Goal: Find specific page/section: Find specific page/section

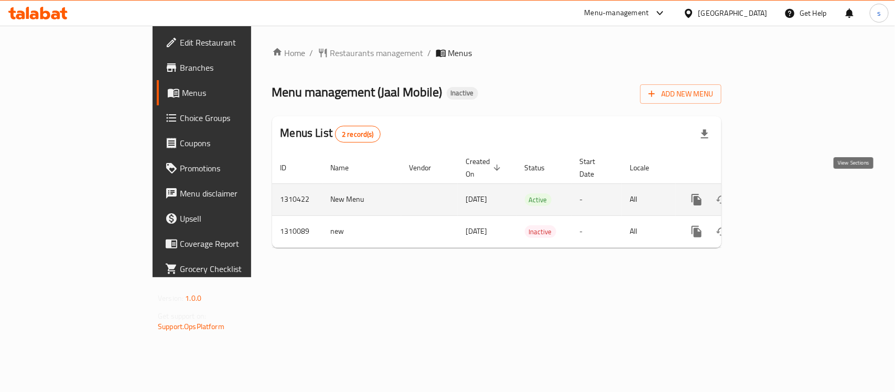
click at [778, 193] on icon "enhanced table" at bounding box center [772, 199] width 13 height 13
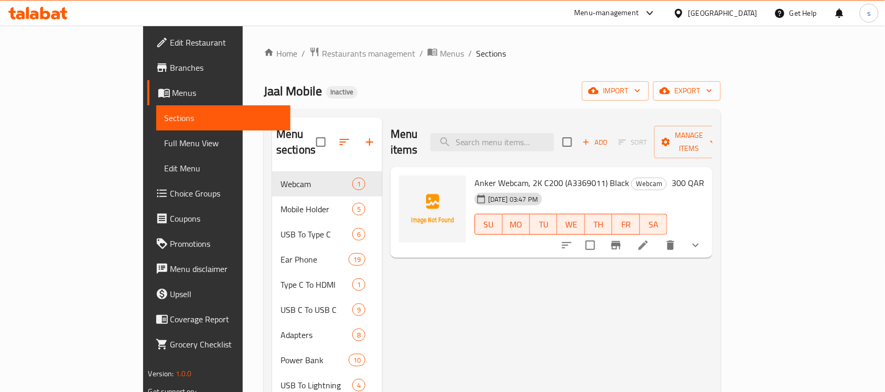
click at [165, 143] on span "Full Menu View" at bounding box center [224, 143] width 118 height 13
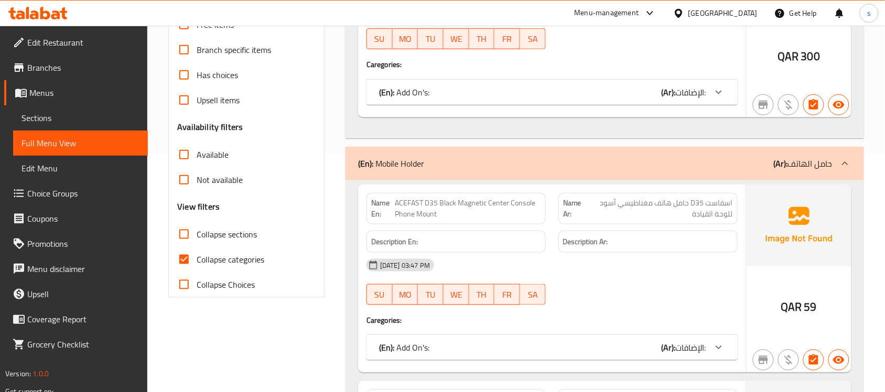
scroll to position [262, 0]
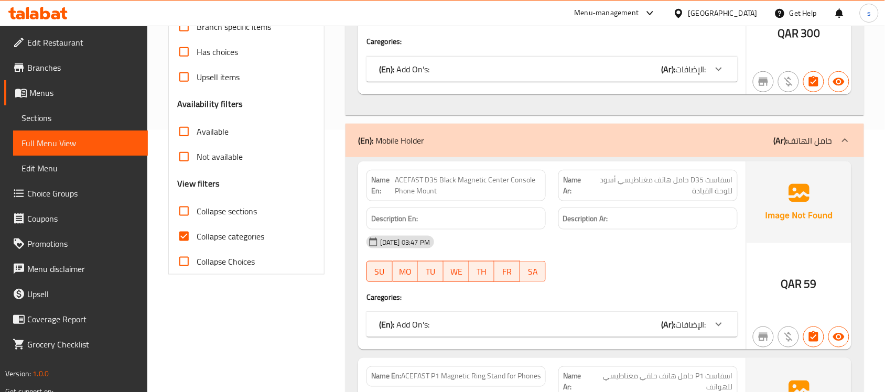
click at [183, 235] on input "Collapse categories" at bounding box center [183, 236] width 25 height 25
checkbox input "false"
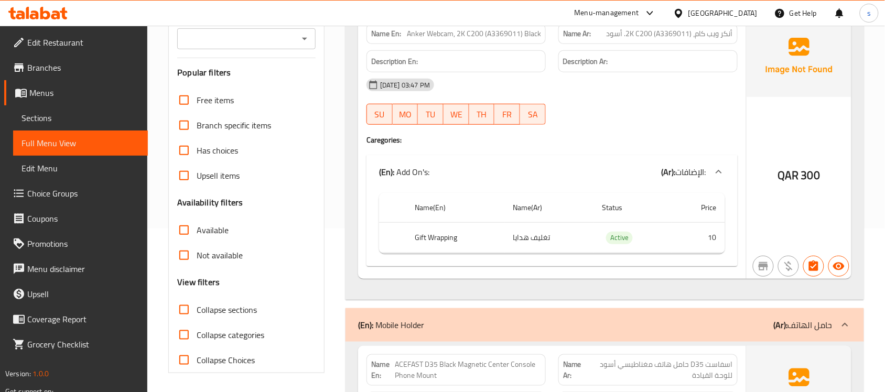
scroll to position [131, 0]
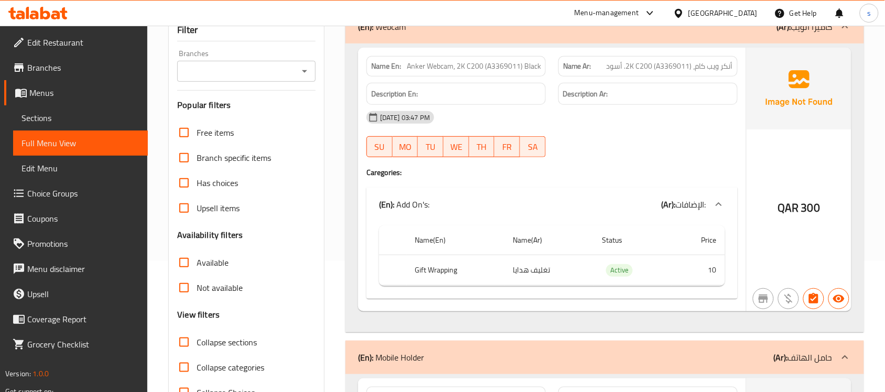
click at [42, 113] on span "Sections" at bounding box center [80, 118] width 118 height 13
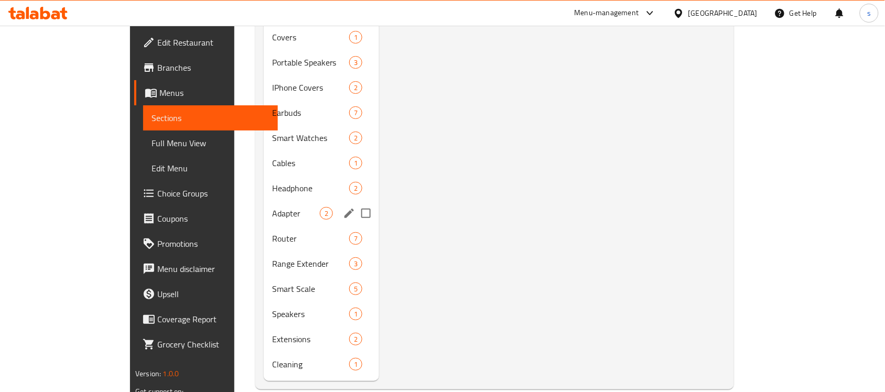
scroll to position [1128, 0]
click at [272, 357] on span "Cleaning" at bounding box center [296, 363] width 48 height 13
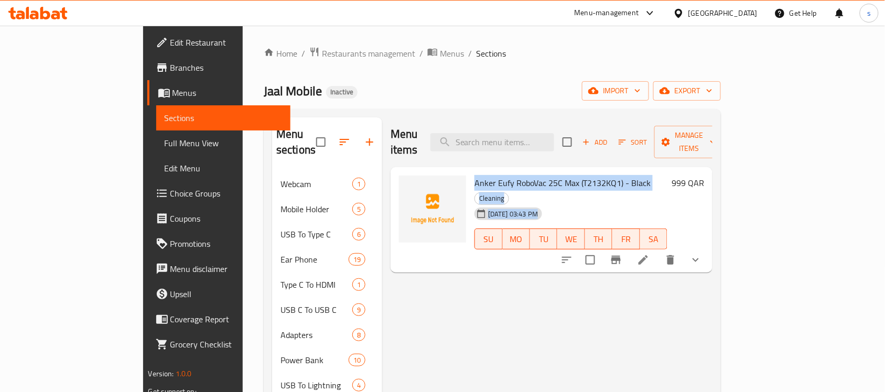
drag, startPoint x: 439, startPoint y: 168, endPoint x: 608, endPoint y: 176, distance: 170.0
click at [608, 176] on div "Anker Eufy RoboVac 25C Max (T2132KQ1) - Black Cleaning [DATE] 03:43 PM SU MO TU…" at bounding box center [570, 219] width 201 height 97
click at [671, 203] on div "[DATE] 03:43 PM SU MO TU WE TH FR SA" at bounding box center [570, 231] width 201 height 57
drag, startPoint x: 613, startPoint y: 171, endPoint x: 438, endPoint y: 166, distance: 175.1
click at [474, 176] on h6 "Anker Eufy RoboVac 25C Max (T2132KQ1) - Black Cleaning" at bounding box center [570, 190] width 193 height 29
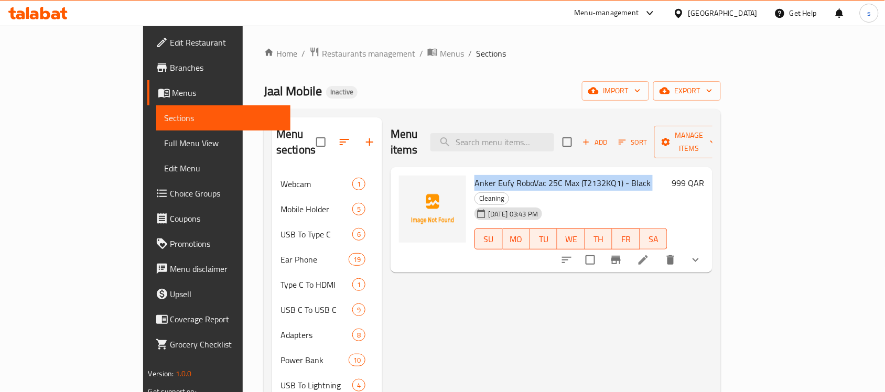
copy h6 "Anker Eufy RoboVac 25C Max (T2132KQ1) - Black"
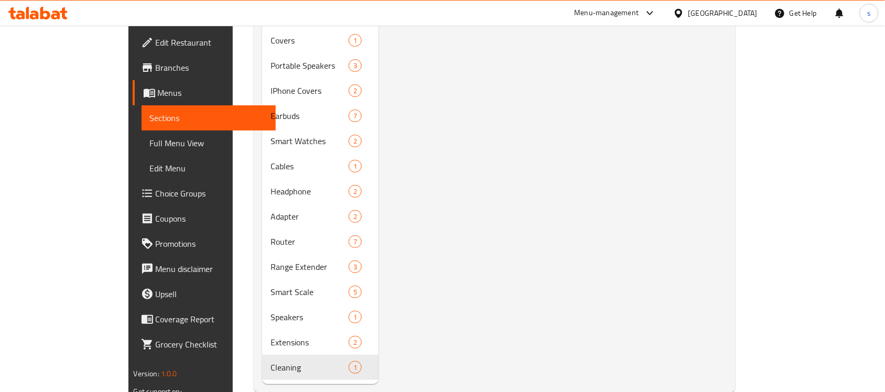
scroll to position [1128, 0]
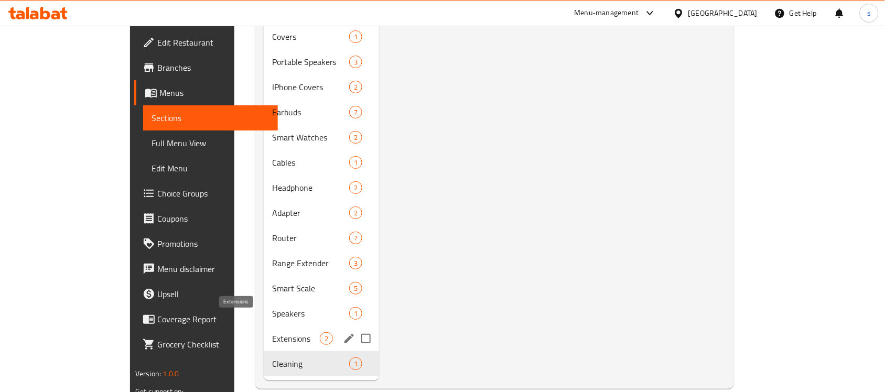
click at [272, 332] on span "Extensions" at bounding box center [296, 338] width 48 height 13
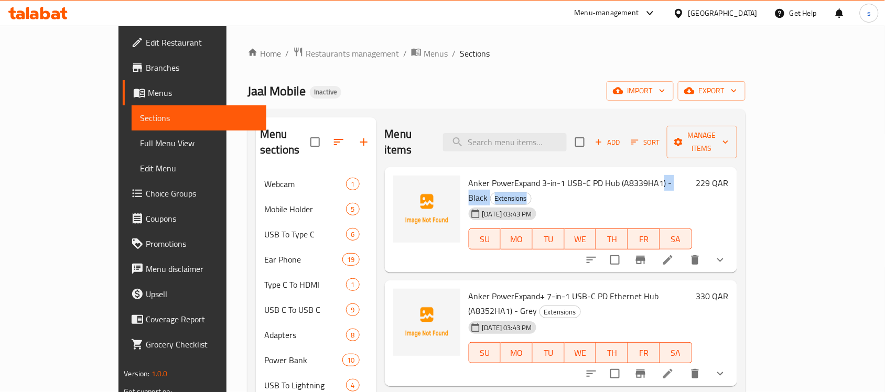
drag, startPoint x: 632, startPoint y: 171, endPoint x: 508, endPoint y: 174, distance: 123.7
click at [508, 174] on div "Anker PowerExpand 3-in-1 USB-C PD Hub (A8339HA1) - Black Extensions [DATE] 03:4…" at bounding box center [580, 219] width 232 height 97
click at [552, 175] on span "Anker PowerExpand 3-in-1 USB-C PD Hub (A8339HA1) - Black" at bounding box center [570, 190] width 203 height 30
drag, startPoint x: 634, startPoint y: 172, endPoint x: 436, endPoint y: 170, distance: 198.1
click at [464, 171] on div "Anker PowerExpand 3-in-1 USB-C PD Hub (A8339HA1) - Black Extensions [DATE] 03:4…" at bounding box center [580, 219] width 232 height 97
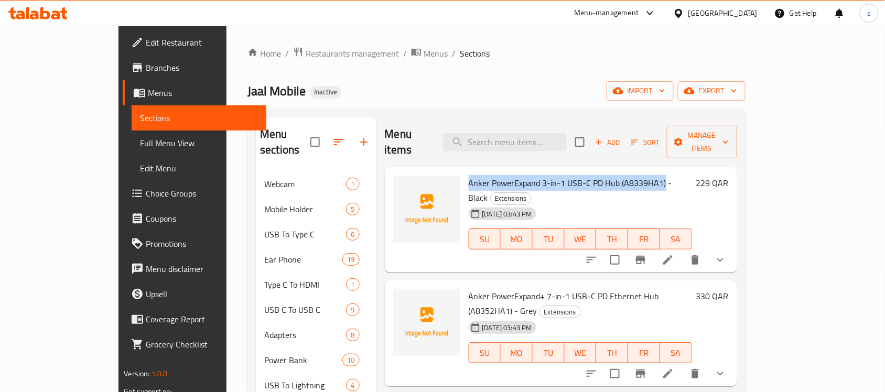
copy span "Anker PowerExpand 3-in-1 USB-C PD Hub (A8339HA1)"
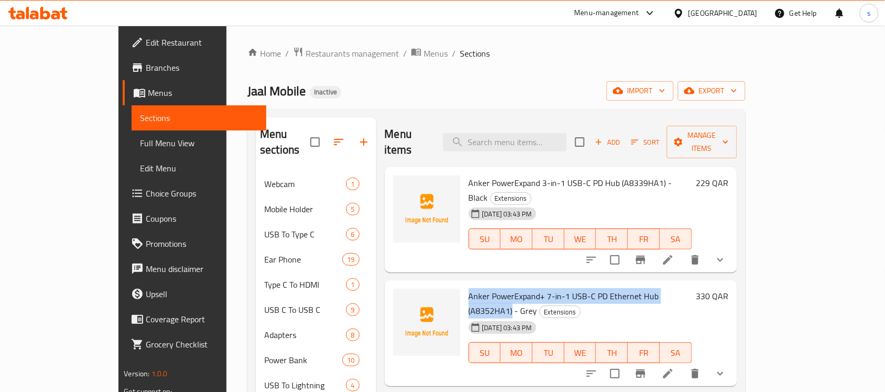
drag, startPoint x: 670, startPoint y: 270, endPoint x: 452, endPoint y: 266, distance: 217.5
click at [464, 285] on div "Anker PowerExpand+ 7-in-1 USB-C PD Ethernet Hub (A8352HA1) - Grey Extensions [D…" at bounding box center [580, 333] width 232 height 97
copy span "Anker PowerExpand+ 7-in-1 USB-C PD Ethernet Hub (A8352HA1)"
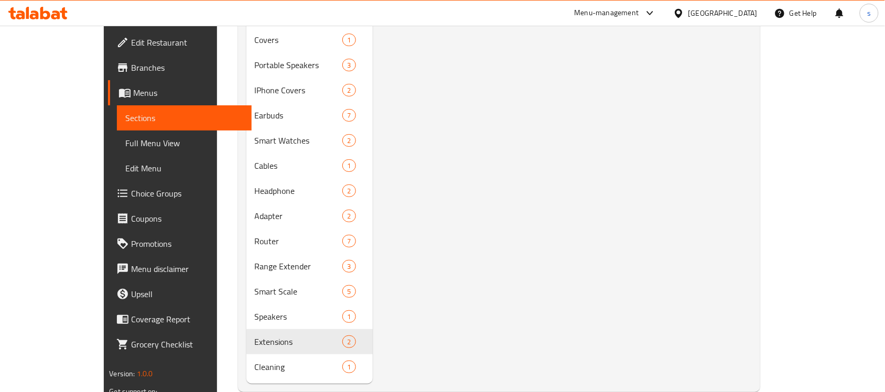
scroll to position [1128, 0]
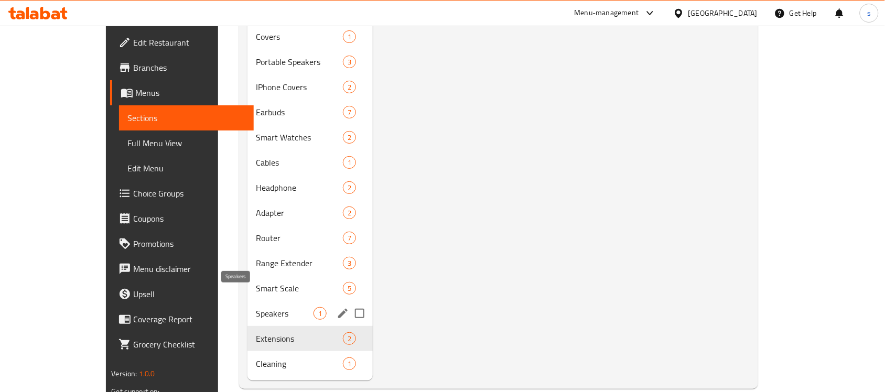
click at [256, 307] on span "Speakers" at bounding box center [285, 313] width 58 height 13
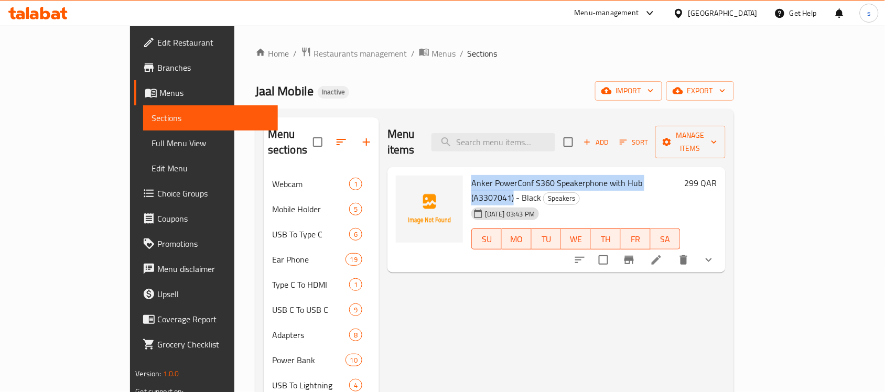
drag, startPoint x: 650, startPoint y: 169, endPoint x: 438, endPoint y: 164, distance: 212.8
click at [467, 171] on div "Anker PowerConf S360 Speakerphone with Hub (A3307041) - Black Speakers [DATE] 0…" at bounding box center [575, 219] width 217 height 97
copy span "Anker PowerConf S360 Speakerphone with Hub (A3307041)"
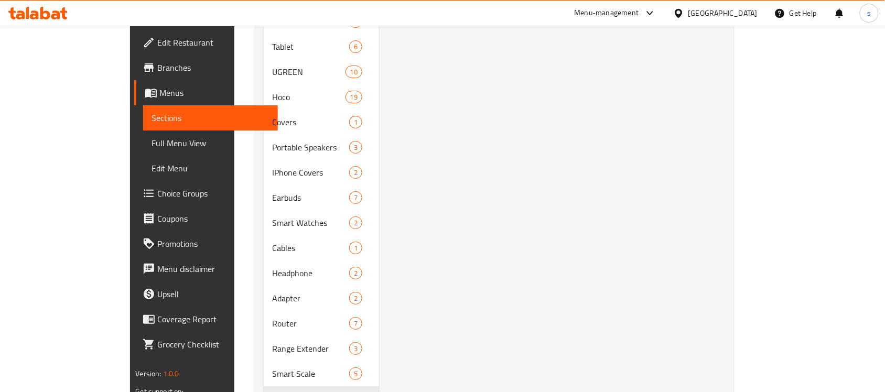
scroll to position [1128, 0]
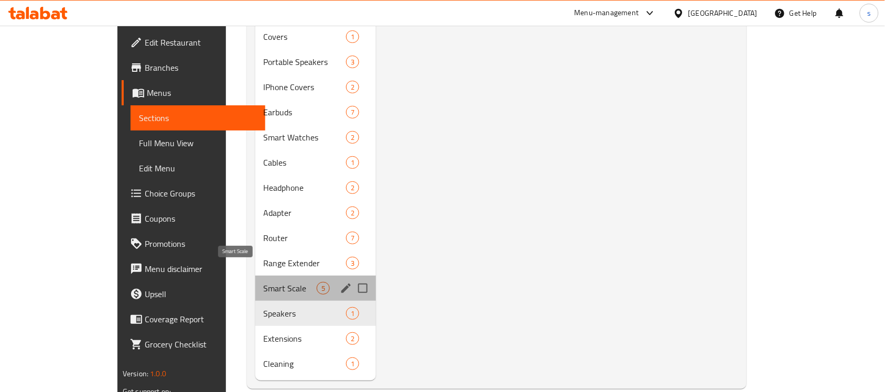
click at [264, 282] on span "Smart Scale" at bounding box center [290, 288] width 53 height 13
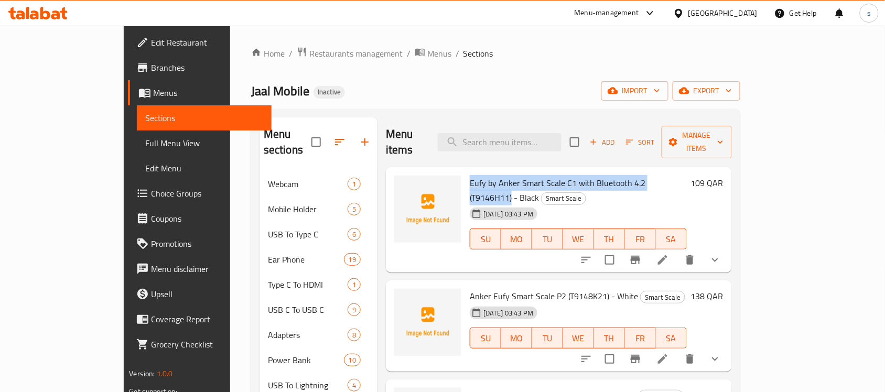
drag, startPoint x: 654, startPoint y: 171, endPoint x: 436, endPoint y: 166, distance: 218.1
click at [465, 171] on div "Eufy by Anker Smart Scale C1 with Bluetooth 4.2 (T9146H11) - Black Smart Scale …" at bounding box center [577, 219] width 225 height 97
copy span "Eufy by Anker Smart Scale C1 with Bluetooth 4.2 (T9146H11)"
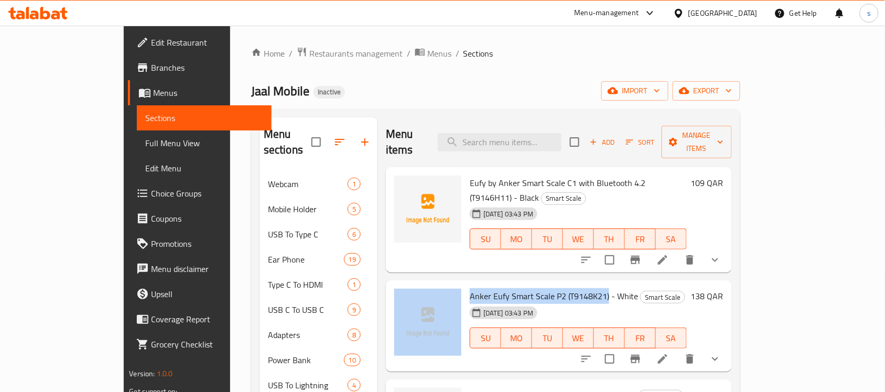
drag, startPoint x: 574, startPoint y: 271, endPoint x: 431, endPoint y: 268, distance: 143.6
click at [431, 285] on div "Anker Eufy Smart Scale P2 (T9148K21) - White Smart Scale [DATE] 03:43 PM SU MO …" at bounding box center [559, 326] width 338 height 83
copy div "Anker Eufy Smart Scale P2 (T9148K21)"
click at [478, 288] on span "Anker Eufy Smart Scale P2 (T9148K21) - White" at bounding box center [554, 296] width 168 height 16
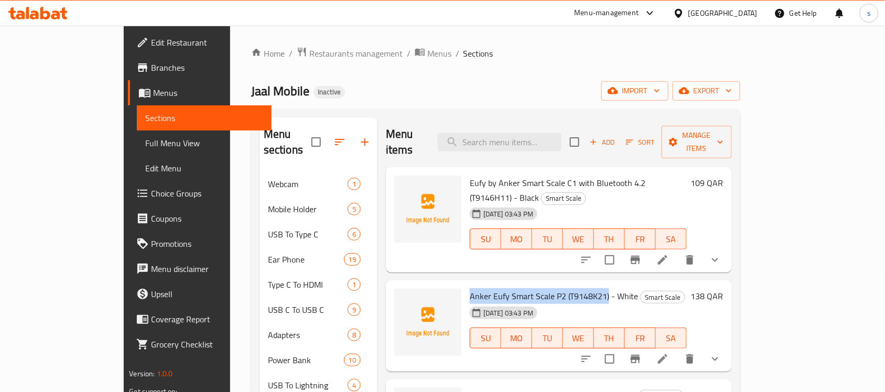
drag, startPoint x: 439, startPoint y: 266, endPoint x: 575, endPoint y: 271, distance: 136.3
click at [575, 288] on span "Anker Eufy Smart Scale P2 (T9148K21) - White" at bounding box center [554, 296] width 168 height 16
copy span "Anker Eufy Smart Scale P2 (T9148K21)"
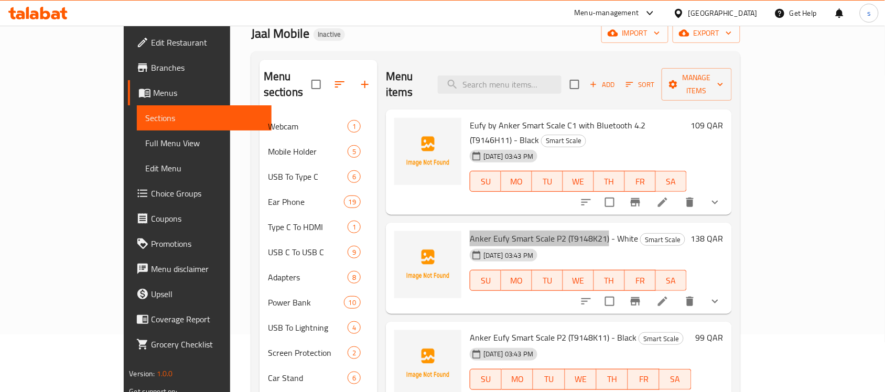
scroll to position [66, 0]
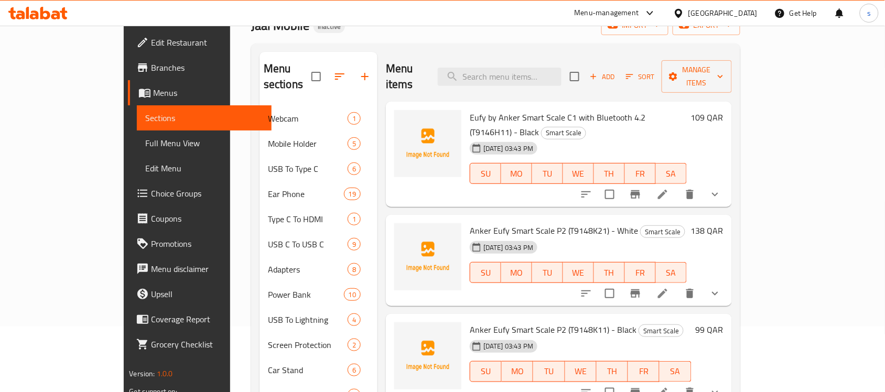
click at [470, 322] on span "Anker Eufy Smart Scale P2 (T9148K11) - Black" at bounding box center [553, 330] width 167 height 16
drag, startPoint x: 440, startPoint y: 300, endPoint x: 575, endPoint y: 304, distance: 134.8
click at [575, 322] on span "Anker Eufy Smart Scale P2 (T9148K11) - Black" at bounding box center [553, 330] width 167 height 16
copy span "Anker Eufy Smart Scale P2 (T9148K11)"
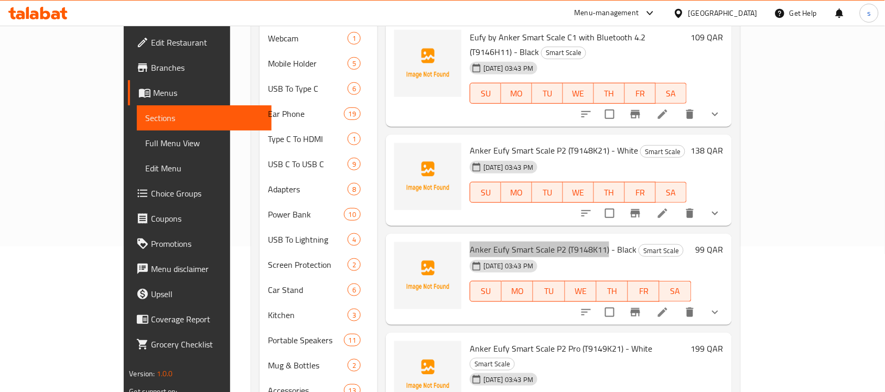
scroll to position [197, 0]
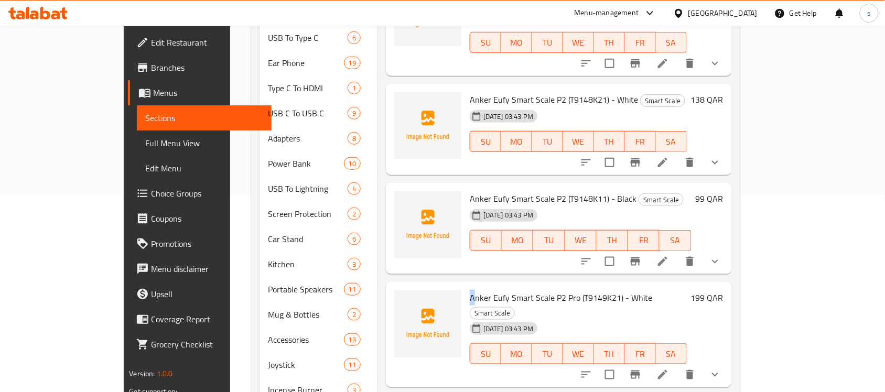
drag, startPoint x: 438, startPoint y: 269, endPoint x: 444, endPoint y: 269, distance: 6.3
click at [470, 290] on span "Anker Eufy Smart Scale P2 Pro (T9149K21) - White" at bounding box center [561, 298] width 182 height 16
drag, startPoint x: 439, startPoint y: 267, endPoint x: 589, endPoint y: 270, distance: 149.4
click at [589, 290] on span "Anker Eufy Smart Scale P2 Pro (T9149K21) - White" at bounding box center [561, 298] width 182 height 16
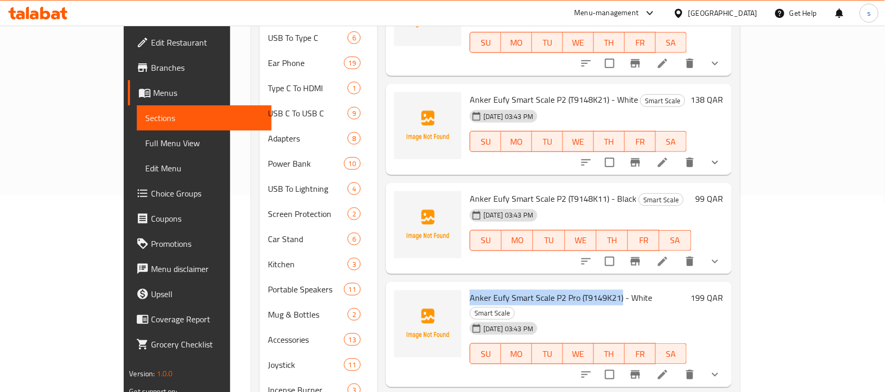
copy span "Anker Eufy Smart Scale P2 Pro (T9149K21)"
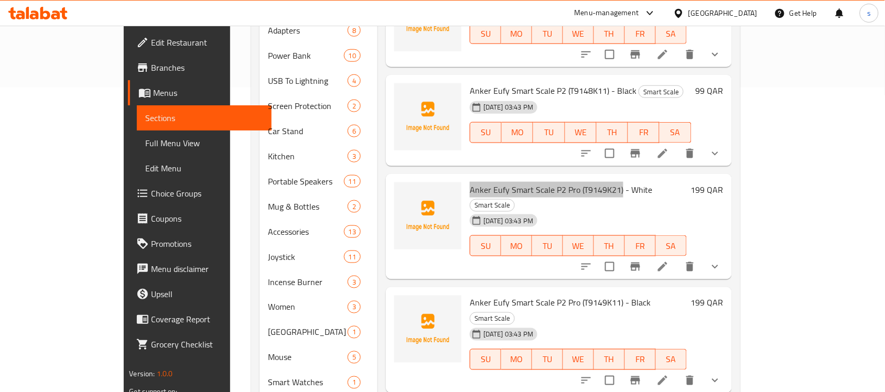
scroll to position [328, 0]
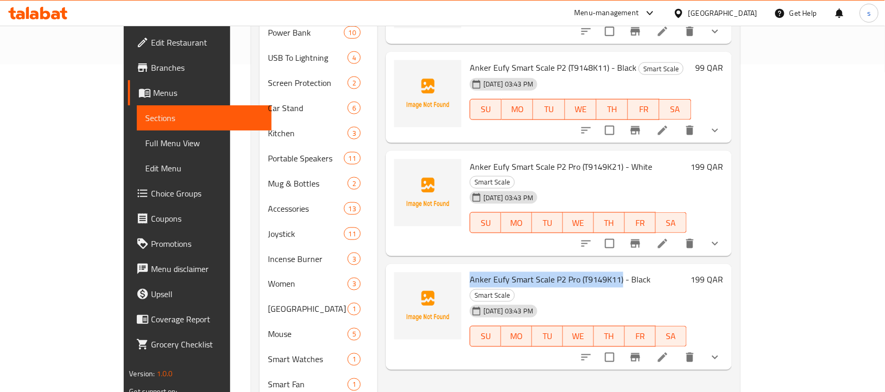
drag, startPoint x: 440, startPoint y: 237, endPoint x: 589, endPoint y: 242, distance: 148.4
click at [589, 272] on span "Anker Eufy Smart Scale P2 Pro (T9149K11) - Black" at bounding box center [560, 280] width 181 height 16
copy span "Anker Eufy Smart Scale P2 Pro (T9149K11)"
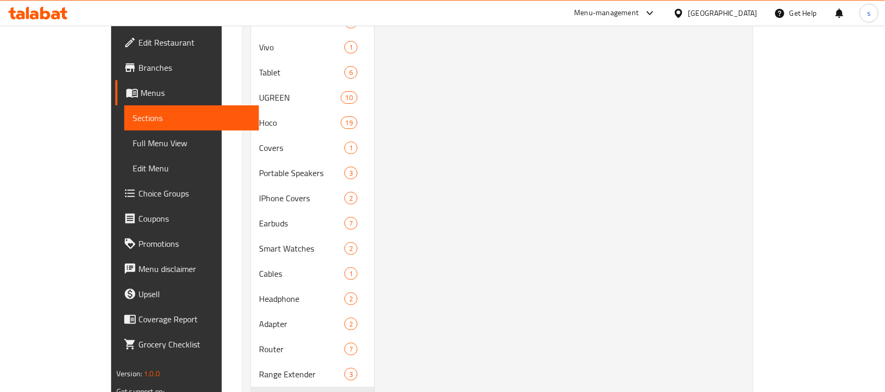
scroll to position [1048, 0]
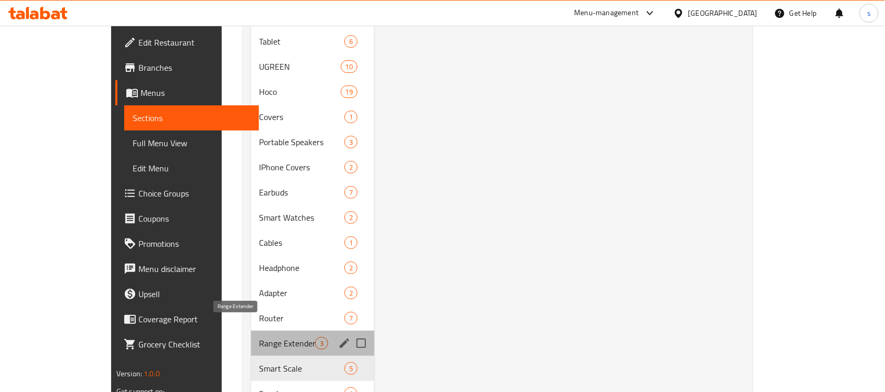
click at [259, 337] on span "Range Extender" at bounding box center [287, 343] width 56 height 13
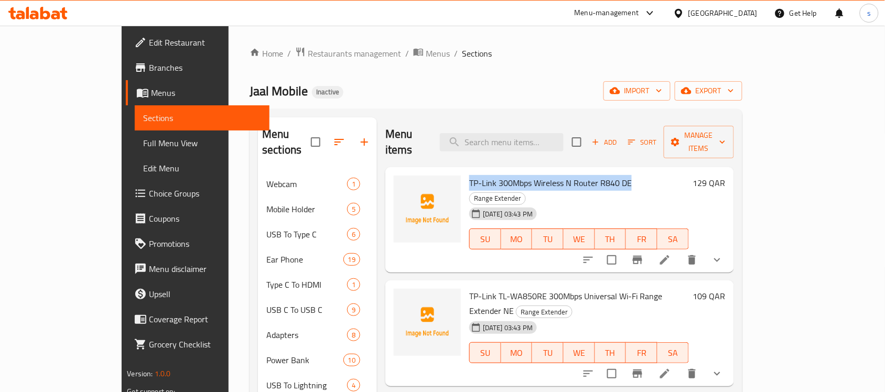
drag, startPoint x: 440, startPoint y: 168, endPoint x: 598, endPoint y: 175, distance: 157.9
click at [598, 175] on span "TP-Link 300Mbps Wireless N Router R840 DE" at bounding box center [550, 183] width 162 height 16
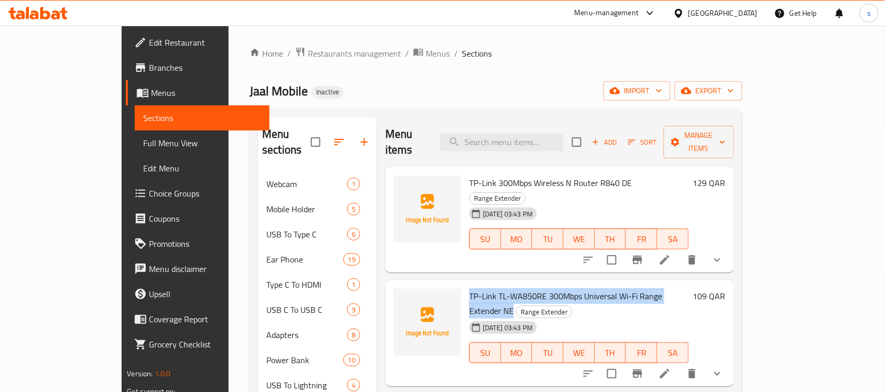
drag, startPoint x: 441, startPoint y: 266, endPoint x: 675, endPoint y: 271, distance: 234.3
click at [662, 288] on span "TP-Link TL-WA850RE 300Mbps Universal Wi-Fi Range Extender NE" at bounding box center [565, 303] width 193 height 30
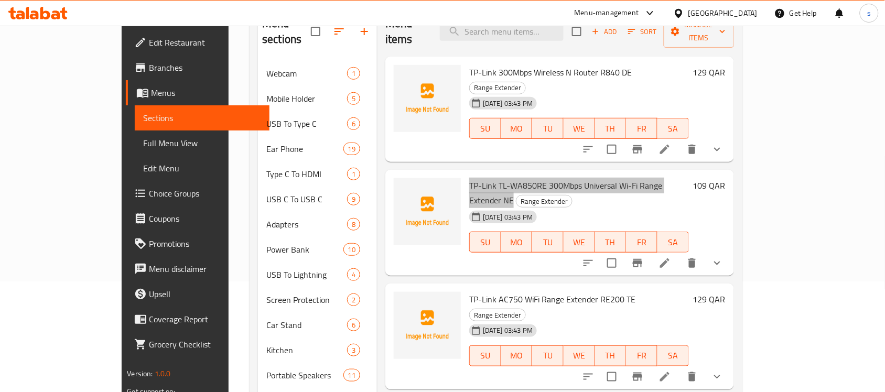
scroll to position [131, 0]
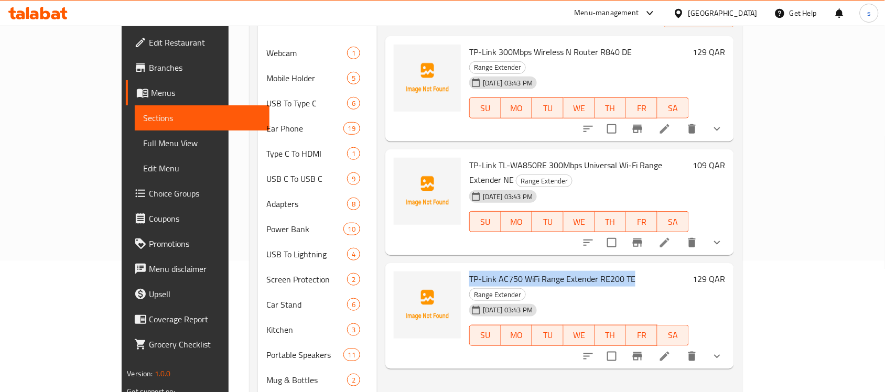
drag, startPoint x: 439, startPoint y: 236, endPoint x: 602, endPoint y: 235, distance: 163.0
click at [602, 271] on span "TP-Link AC750 WiFi Range Extender RE200 TE" at bounding box center [552, 279] width 166 height 16
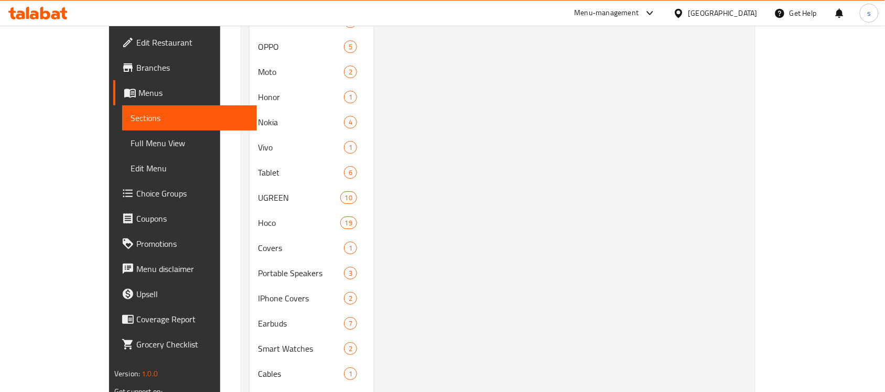
scroll to position [1114, 0]
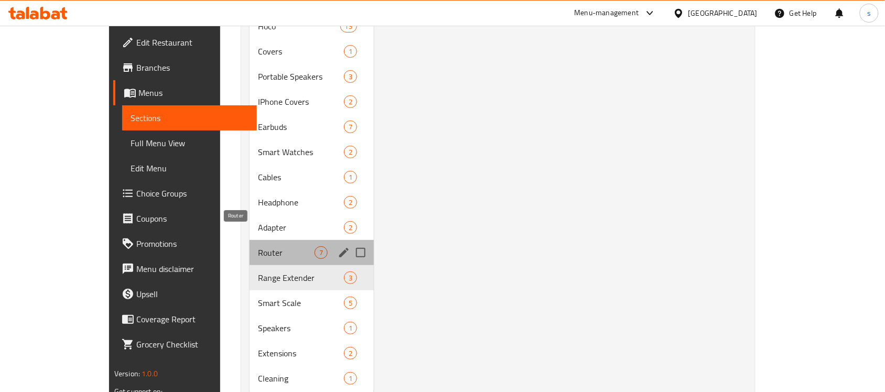
click at [258, 246] on span "Router" at bounding box center [286, 252] width 57 height 13
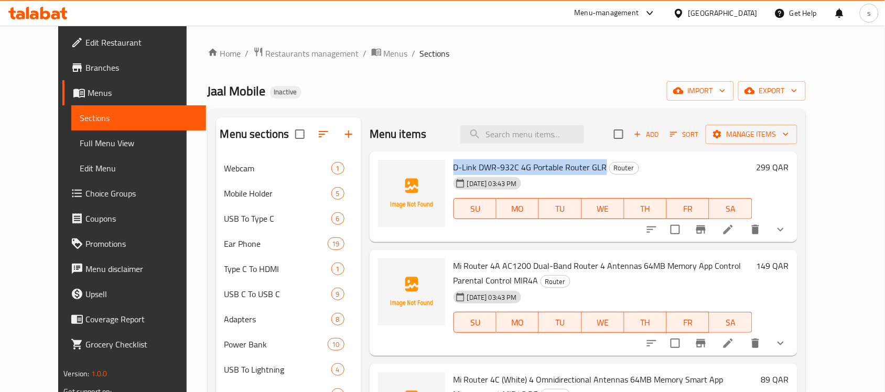
drag, startPoint x: 439, startPoint y: 169, endPoint x: 588, endPoint y: 173, distance: 149.4
click at [588, 173] on span "D-Link DWR-932C 4G Portable Router GLR" at bounding box center [530, 167] width 154 height 16
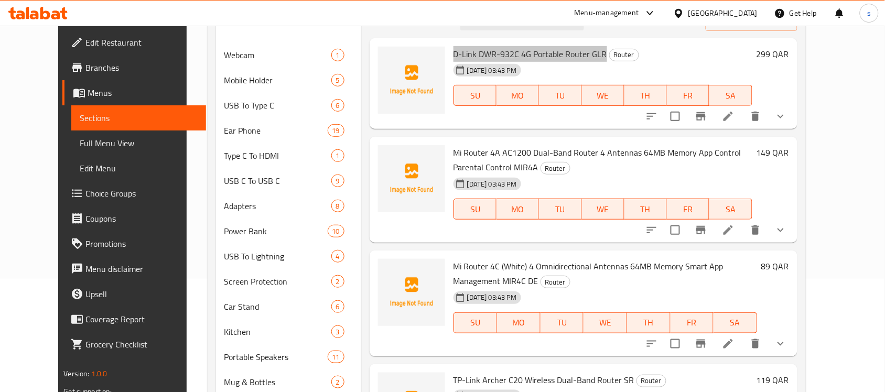
scroll to position [80, 0]
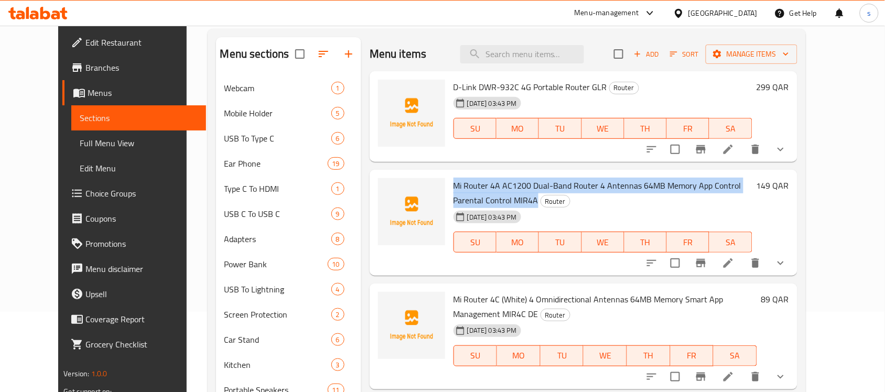
drag, startPoint x: 440, startPoint y: 186, endPoint x: 803, endPoint y: 187, distance: 363.2
click at [741, 187] on span "Mi Router 4A AC1200 Dual-Band Router 4 Antennas 64MB Memory App Control Parenta…" at bounding box center [597, 193] width 288 height 30
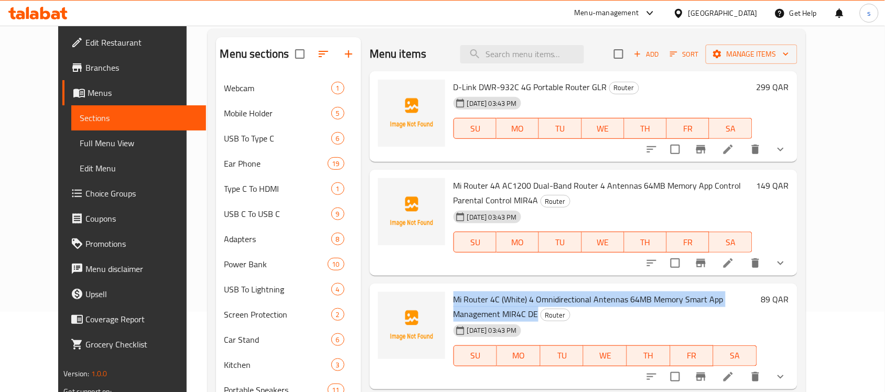
drag, startPoint x: 439, startPoint y: 300, endPoint x: 792, endPoint y: 299, distance: 353.8
click at [757, 299] on h6 "Mi Router 4C (White) 4 Omnidirectional Antennas 64MB Memory Smart App Managemen…" at bounding box center [604, 306] width 303 height 29
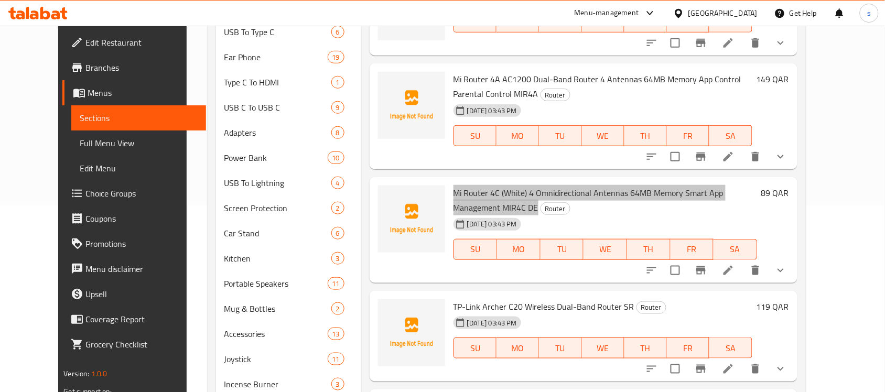
scroll to position [211, 0]
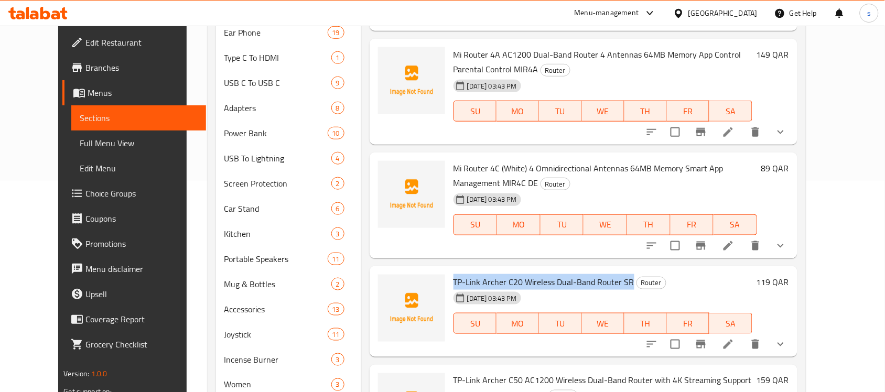
drag, startPoint x: 439, startPoint y: 281, endPoint x: 616, endPoint y: 282, distance: 177.1
click at [616, 282] on h6 "TP-Link Archer C20 Wireless Dual-Band Router SR Router" at bounding box center [602, 282] width 299 height 15
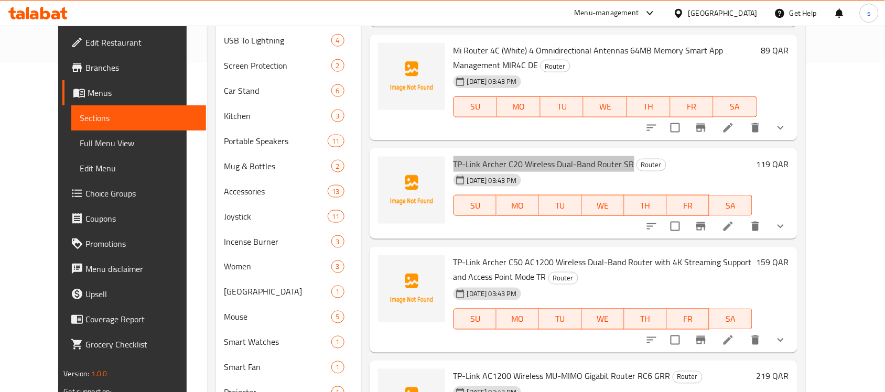
scroll to position [342, 0]
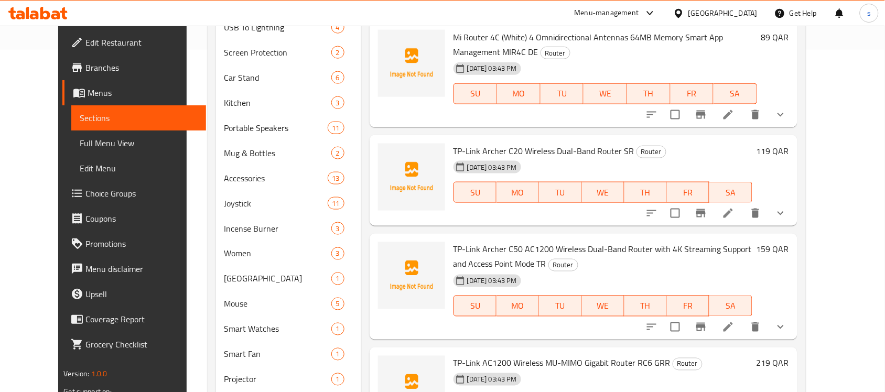
click at [453, 249] on span "TP-Link Archer C50 AC1200 Wireless Dual-Band Router with 4K Streaming Support a…" at bounding box center [602, 257] width 298 height 30
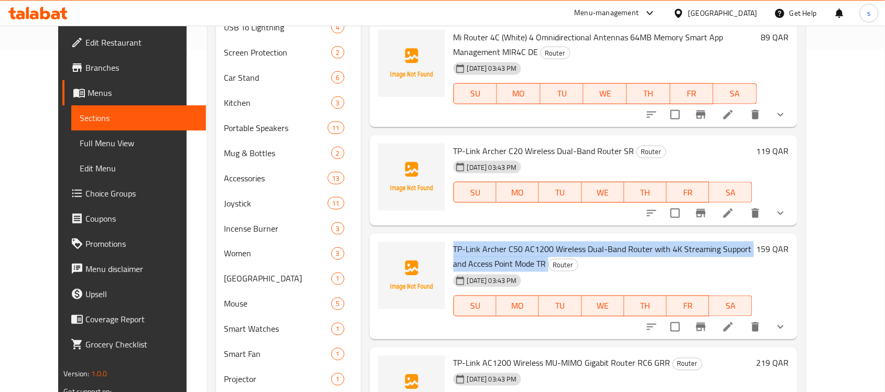
click at [453, 249] on span "TP-Link Archer C50 AC1200 Wireless Dual-Band Router with 4K Streaming Support a…" at bounding box center [602, 257] width 298 height 30
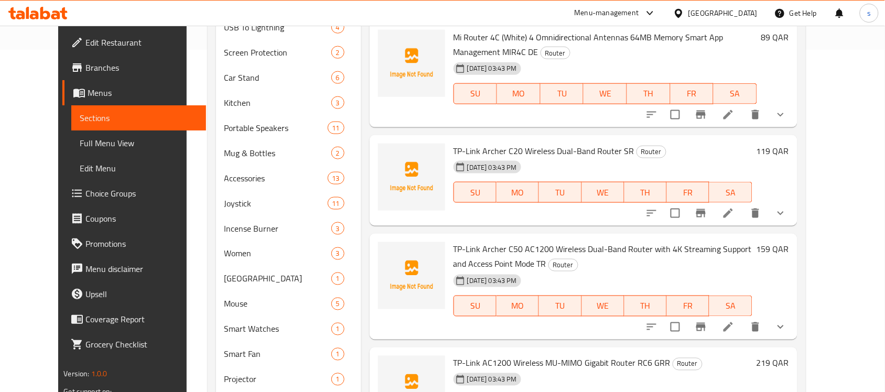
click at [453, 249] on span "TP-Link Archer C50 AC1200 Wireless Dual-Band Router with 4K Streaming Support a…" at bounding box center [602, 257] width 298 height 30
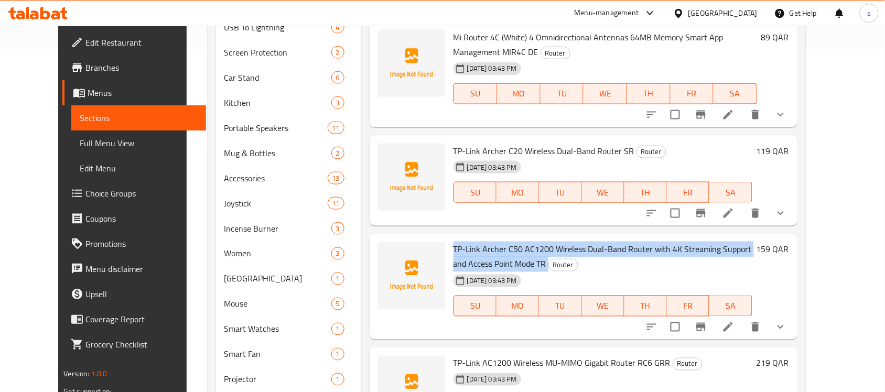
click at [453, 249] on span "TP-Link Archer C50 AC1200 Wireless Dual-Band Router with 4K Streaming Support a…" at bounding box center [602, 257] width 298 height 30
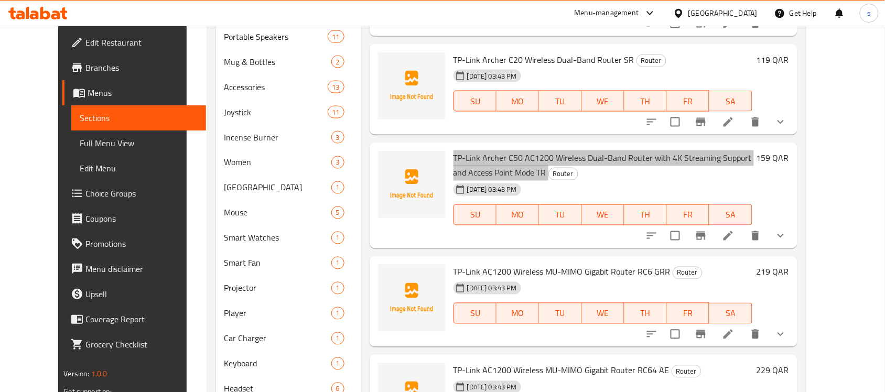
scroll to position [473, 0]
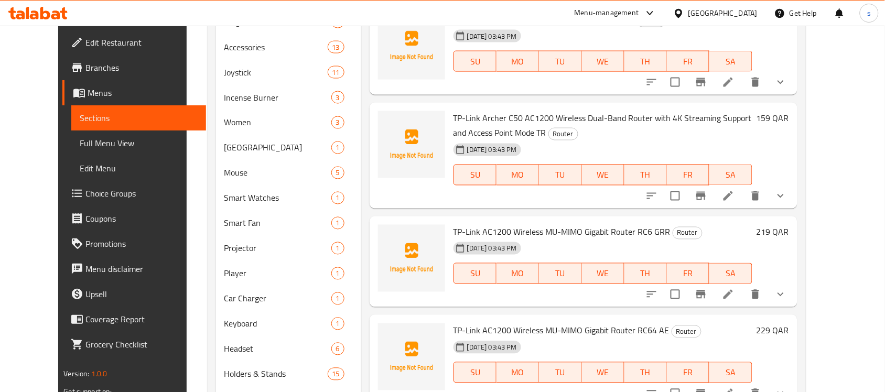
click at [453, 232] on span "TP-Link AC1200 Wireless MU-MIMO Gigabit Router RC6 GRR" at bounding box center [561, 232] width 217 height 16
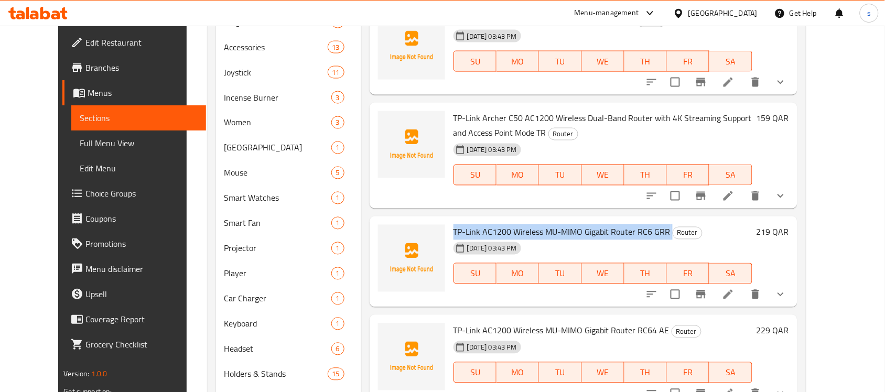
click at [453, 232] on span "TP-Link AC1200 Wireless MU-MIMO Gigabit Router RC6 GRR" at bounding box center [561, 232] width 217 height 16
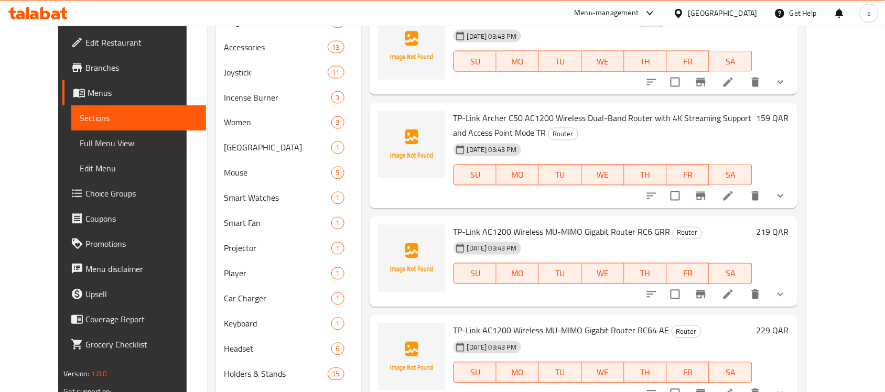
click at [467, 328] on span "TP-Link AC1200 Wireless MU-MIMO Gigabit Router RC64 AE" at bounding box center [561, 331] width 216 height 16
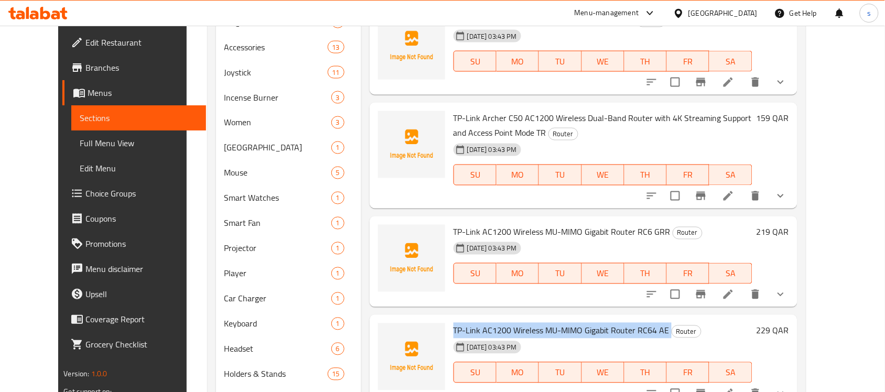
click at [467, 328] on span "TP-Link AC1200 Wireless MU-MIMO Gigabit Router RC64 AE" at bounding box center [561, 331] width 216 height 16
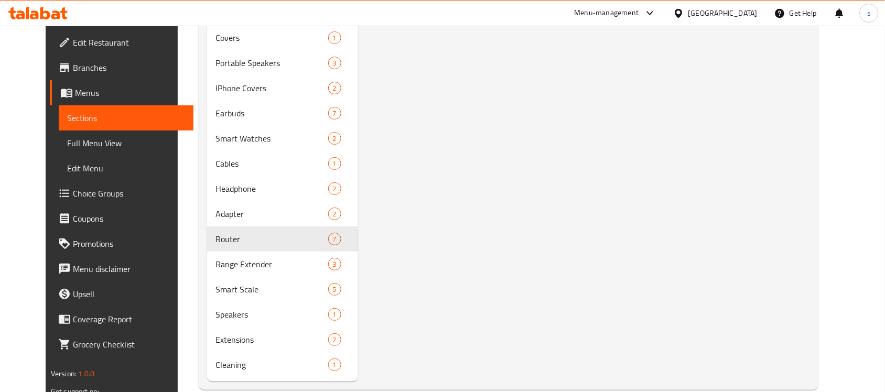
scroll to position [1128, 0]
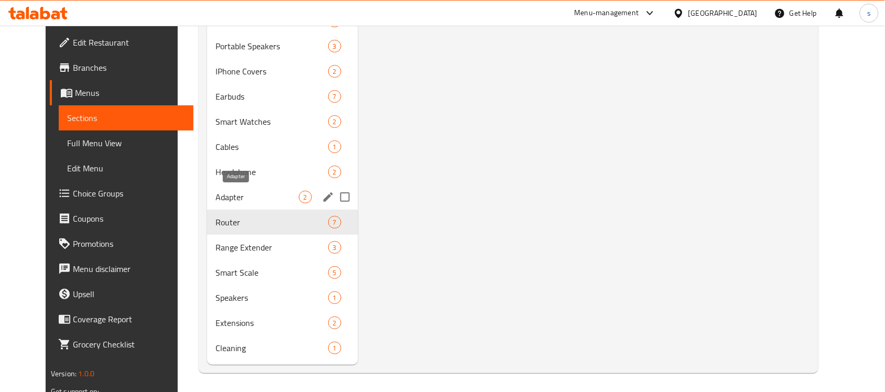
click at [235, 195] on span "Adapter" at bounding box center [256, 197] width 83 height 13
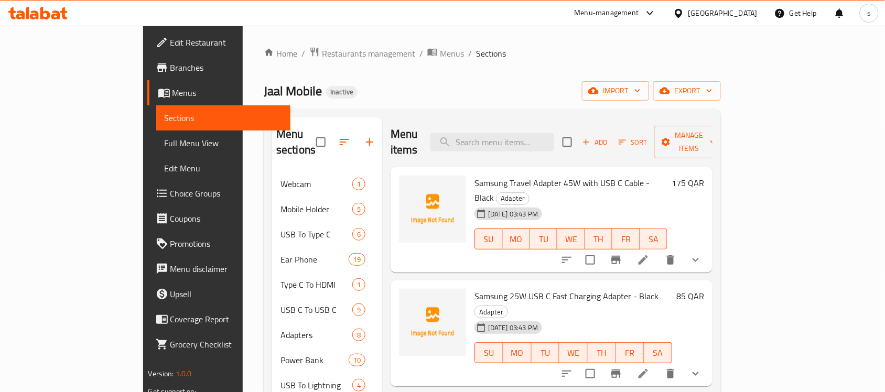
click at [482, 175] on span "Samsung Travel Adapter 45W with USB C Cable - Black" at bounding box center [561, 190] width 175 height 30
click at [474, 288] on span "Samsung 25W USB C Fast Charging Adapter - Black" at bounding box center [566, 296] width 184 height 16
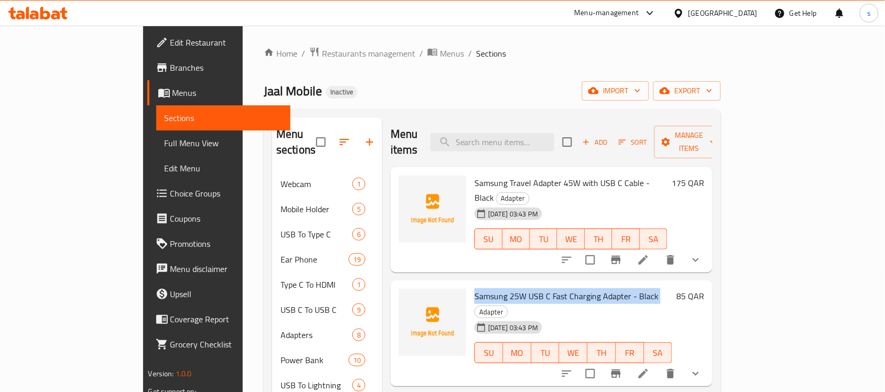
click at [474, 288] on span "Samsung 25W USB C Fast Charging Adapter - Black" at bounding box center [566, 296] width 184 height 16
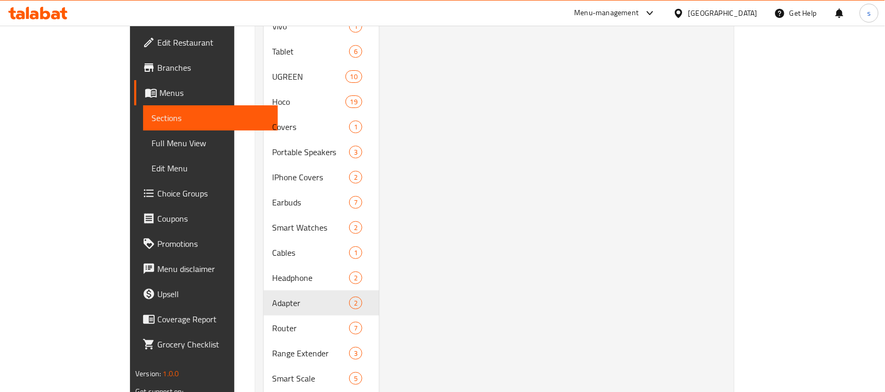
scroll to position [1114, 0]
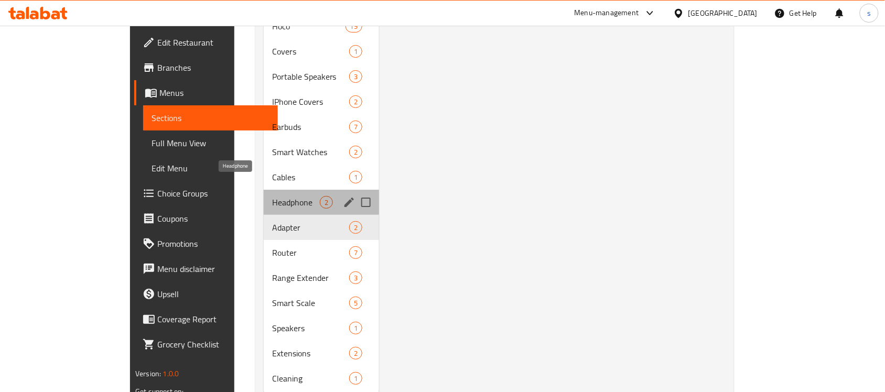
click at [272, 196] on span "Headphone" at bounding box center [296, 202] width 48 height 13
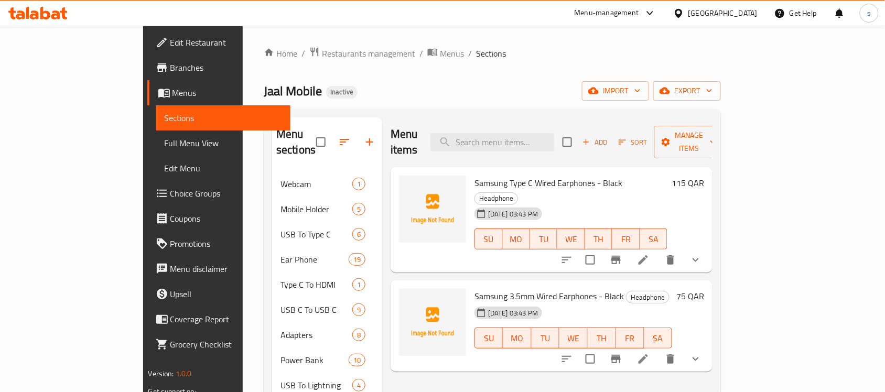
click at [481, 175] on span "Samsung Type C Wired Earphones - Black" at bounding box center [548, 183] width 148 height 16
click at [474, 288] on span "Samsung 3.5mm Wired Earphones - Black" at bounding box center [548, 296] width 149 height 16
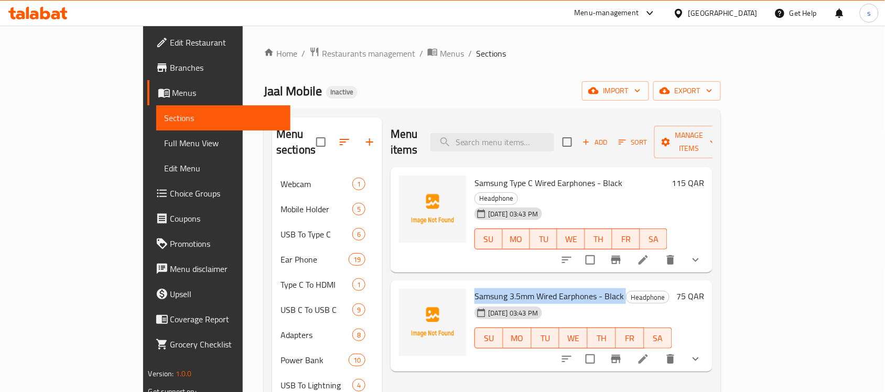
click at [474, 288] on span "Samsung 3.5mm Wired Earphones - Black" at bounding box center [548, 296] width 149 height 16
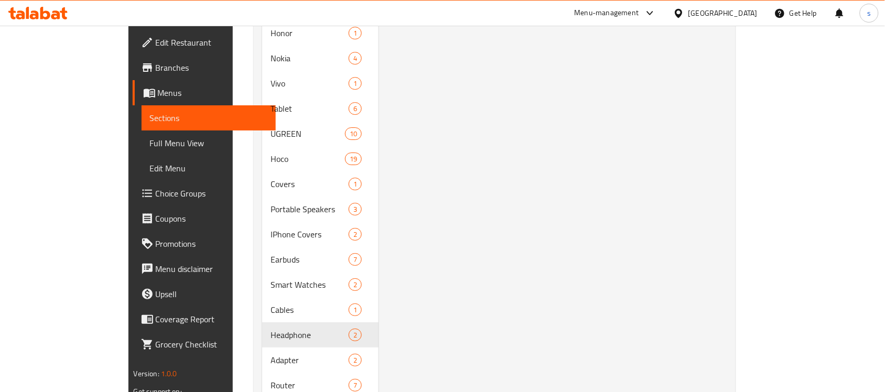
scroll to position [983, 0]
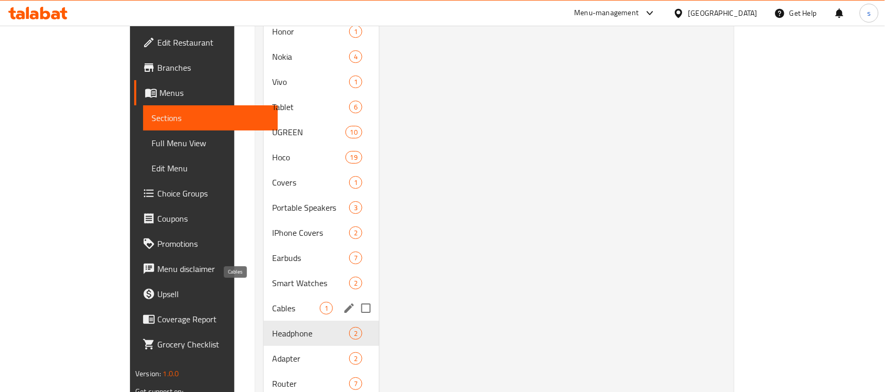
click at [272, 302] on span "Cables" at bounding box center [296, 308] width 48 height 13
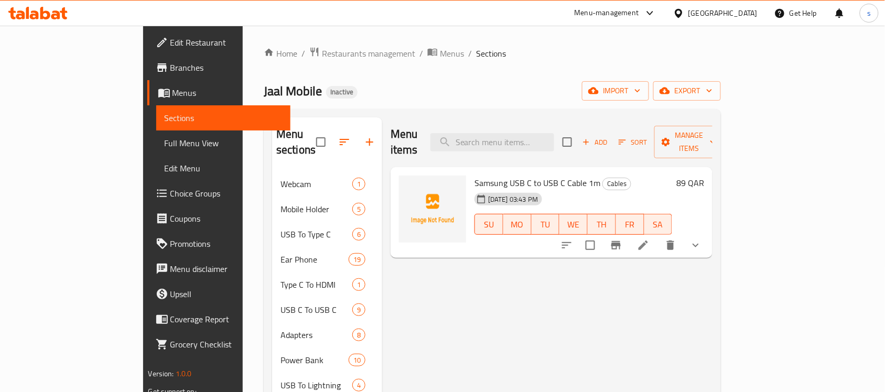
click at [477, 175] on span "Samsung USB C to USB C Cable 1m" at bounding box center [537, 183] width 126 height 16
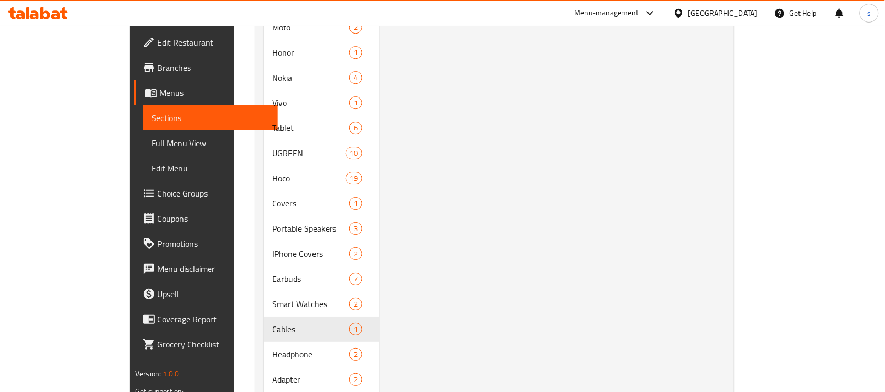
scroll to position [983, 0]
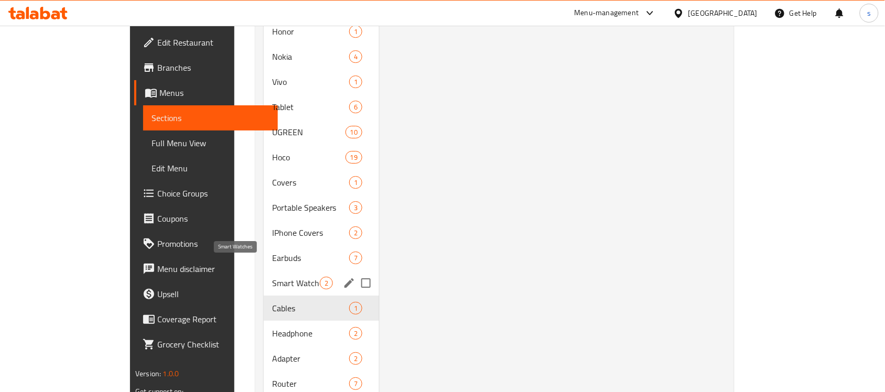
click at [272, 277] on span "Smart Watches" at bounding box center [296, 283] width 48 height 13
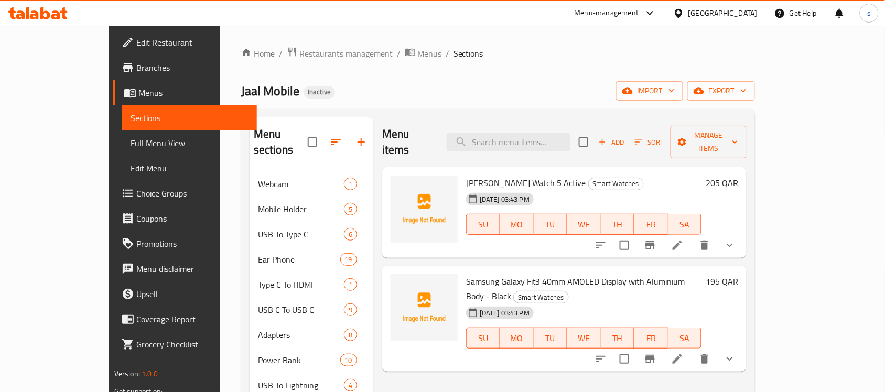
click at [466, 175] on span "[PERSON_NAME] Watch 5 Active" at bounding box center [526, 183] width 120 height 16
click at [480, 274] on span "Samsung Galaxy Fit3 40mm AMOLED Display with Aluminium Body - Black" at bounding box center [575, 289] width 219 height 30
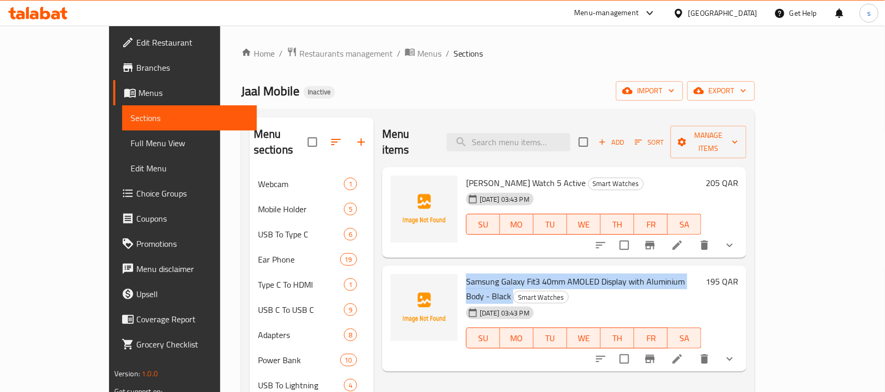
click at [480, 274] on span "Samsung Galaxy Fit3 40mm AMOLED Display with Aluminium Body - Black" at bounding box center [575, 289] width 219 height 30
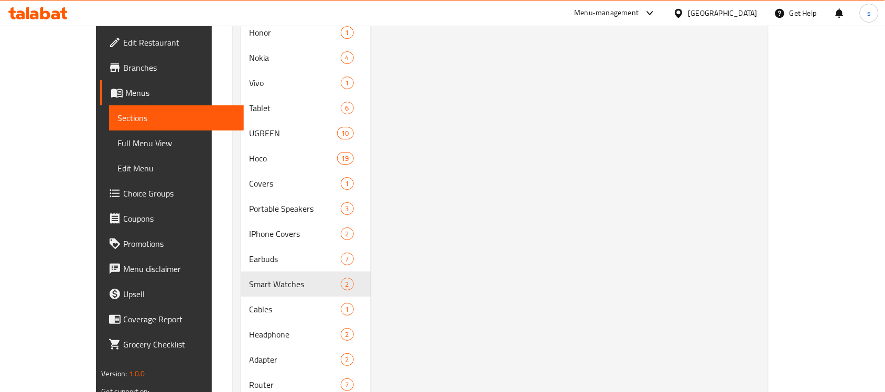
scroll to position [983, 0]
click at [249, 252] on span "Earbuds" at bounding box center [280, 258] width 62 height 13
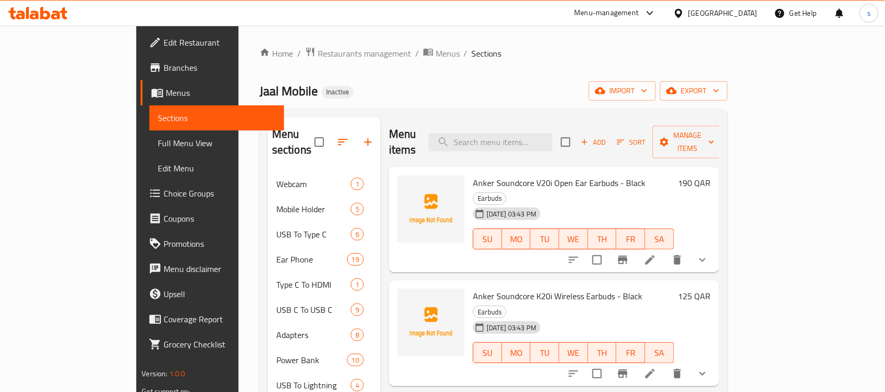
click at [473, 175] on span "Anker Soundcore V20i Open Ear Earbuds - Black" at bounding box center [559, 183] width 172 height 16
click at [473, 288] on span "Anker Soundcore K20i Wireless Earbuds - Black" at bounding box center [557, 296] width 169 height 16
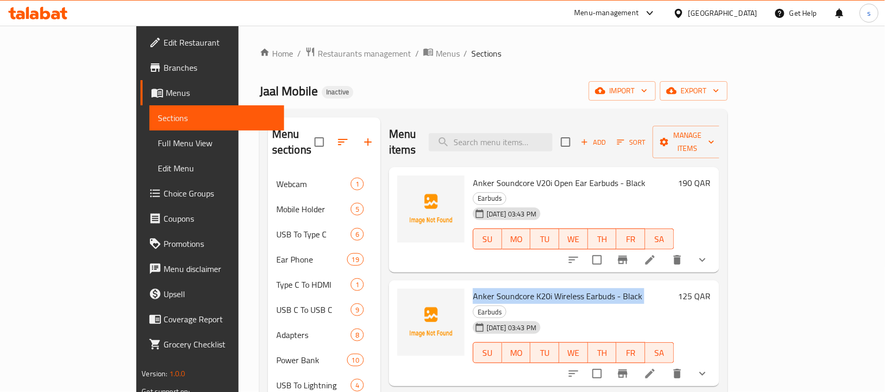
click at [473, 288] on span "Anker Soundcore K20i Wireless Earbuds - Black" at bounding box center [557, 296] width 169 height 16
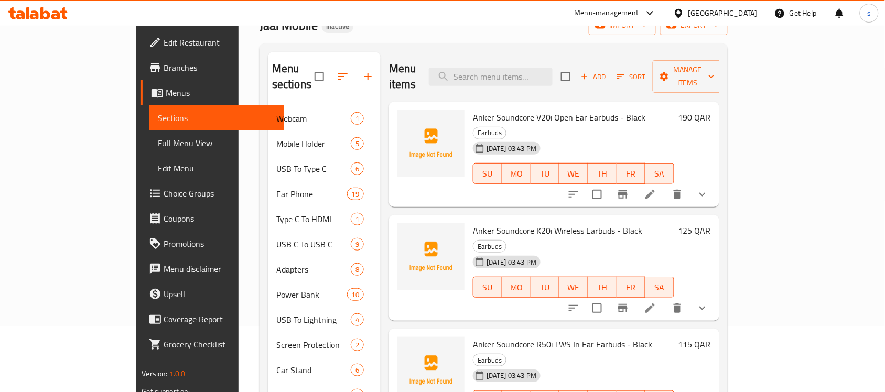
click at [485, 336] on span "Anker Soundcore R50i TWS In Ear Earbuds - Black" at bounding box center [562, 344] width 179 height 16
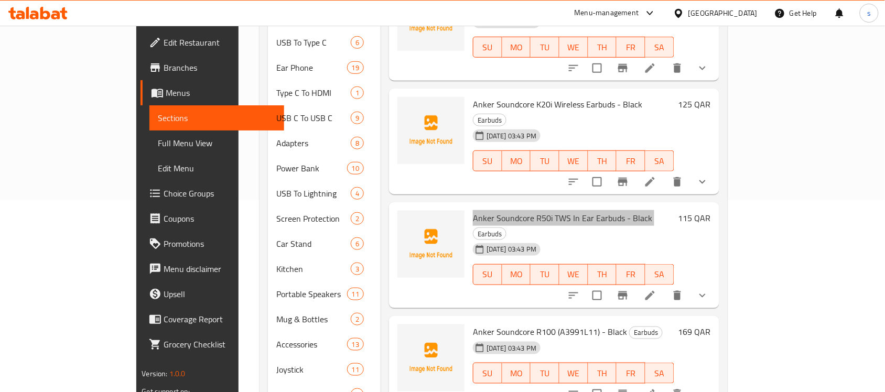
scroll to position [197, 0]
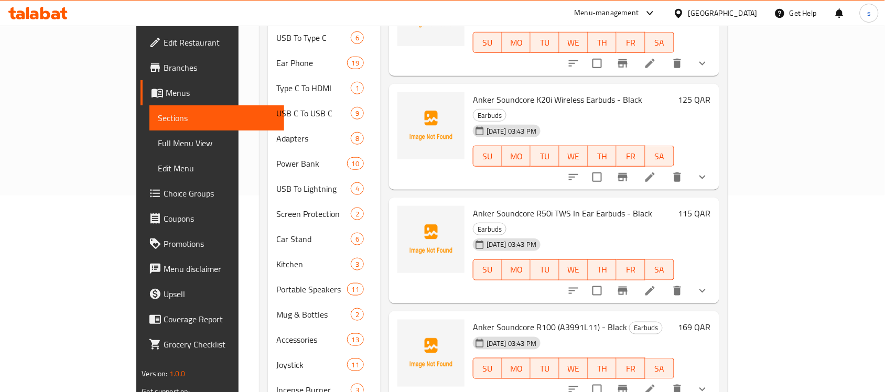
click at [475, 319] on span "Anker Soundcore R100 (A3991L11) - Black" at bounding box center [550, 327] width 154 height 16
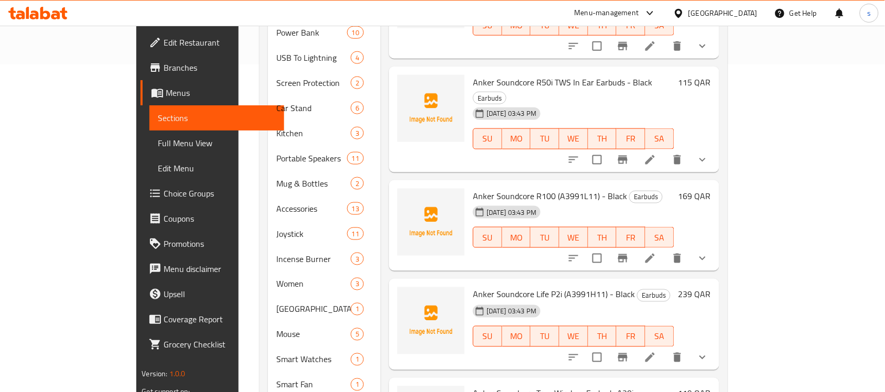
click at [473, 287] on span "Anker Soundcore Life P2i (A3991H11) - Black" at bounding box center [554, 295] width 162 height 16
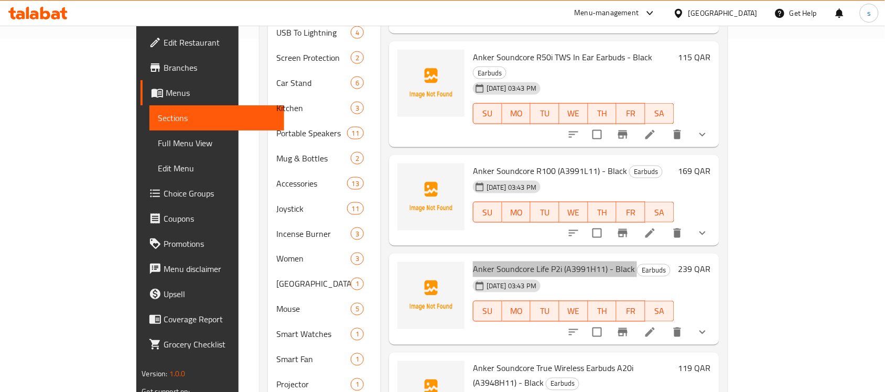
scroll to position [393, 0]
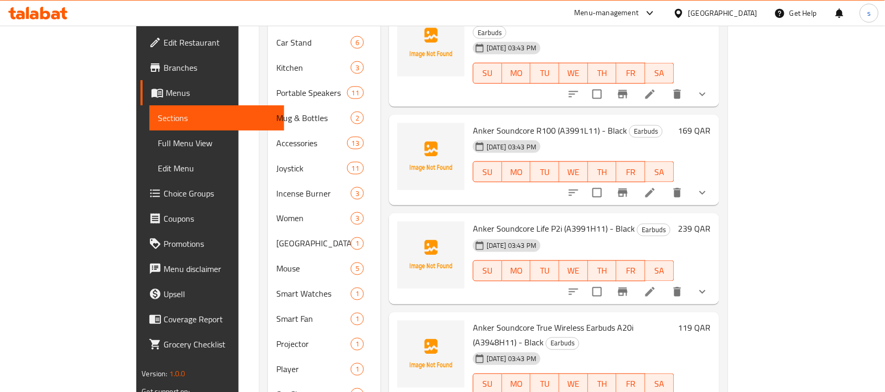
click at [531, 320] on span "Anker Soundcore True Wireless Earbuds A20i (A3948H11) - Black" at bounding box center [553, 335] width 160 height 30
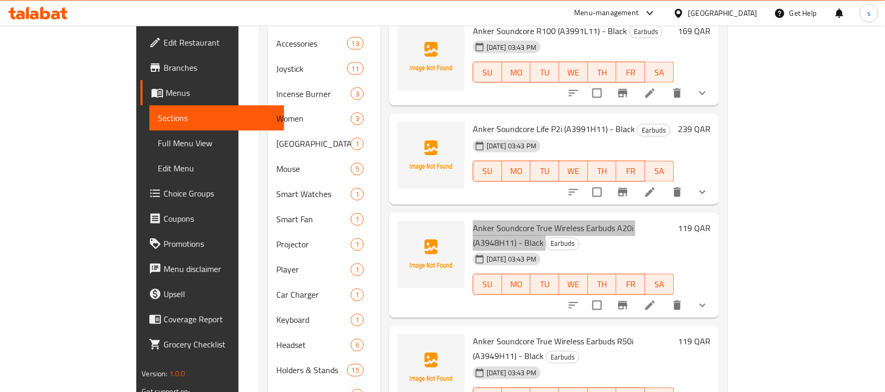
scroll to position [524, 0]
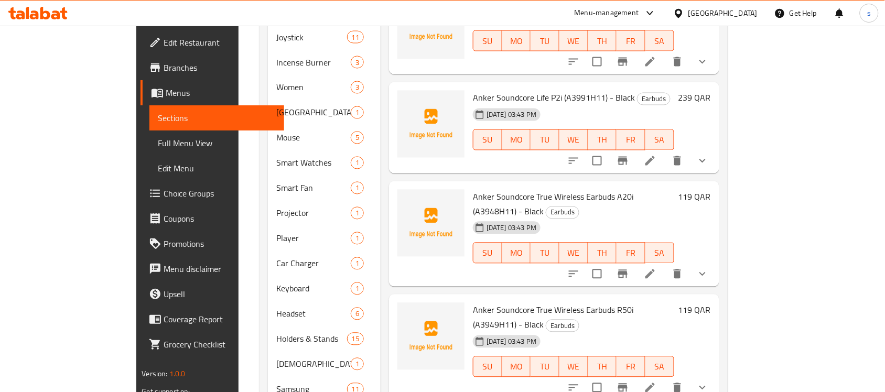
click at [514, 302] on span "Anker Soundcore True Wireless Earbuds R50i (A3949H11) - Black" at bounding box center [553, 317] width 160 height 30
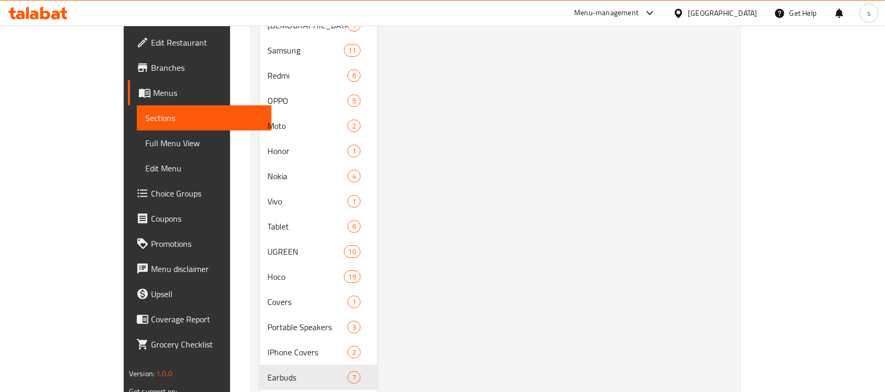
scroll to position [983, 0]
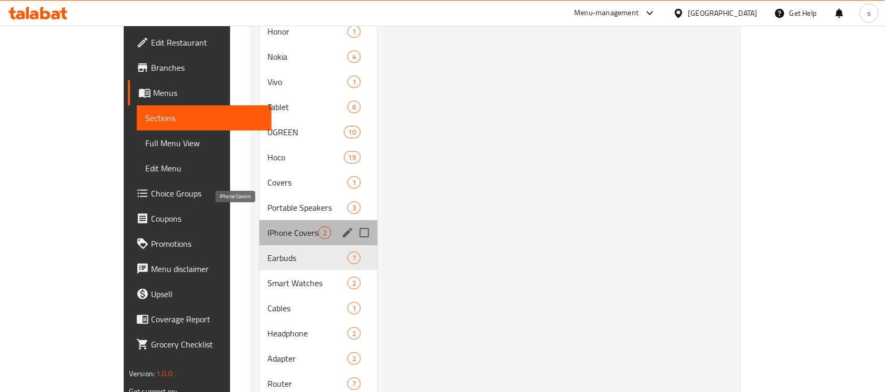
click at [268, 226] on span "IPhone Covers" at bounding box center [293, 232] width 50 height 13
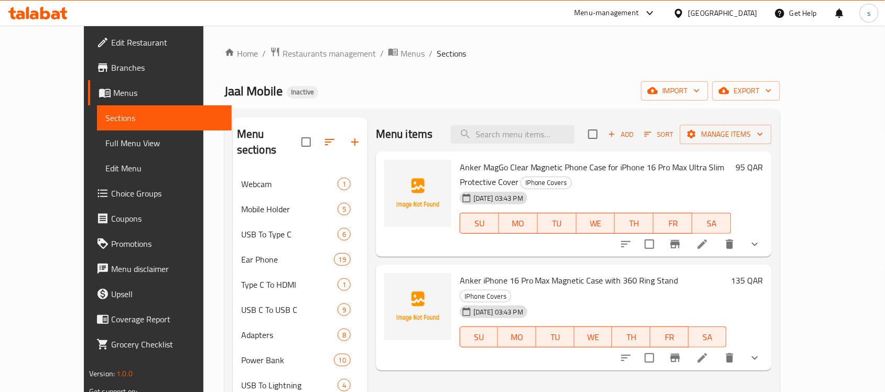
click at [464, 169] on span "Anker MagGo Clear Magnetic Phone Case for iPhone 16 Pro Max Ultra Slim Protecti…" at bounding box center [592, 174] width 265 height 30
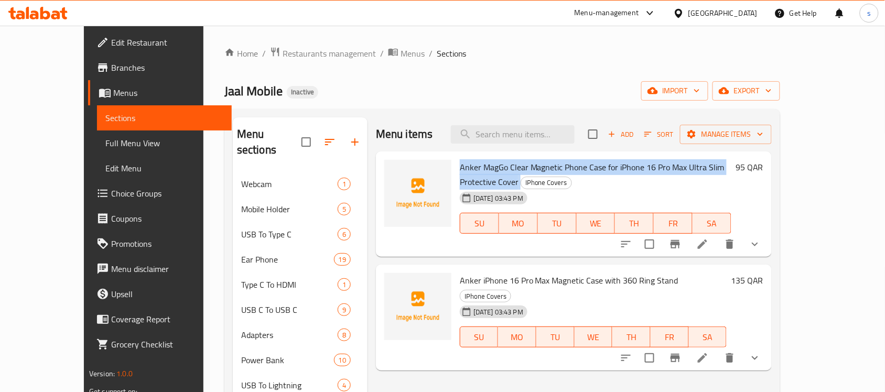
click at [464, 169] on span "Anker MagGo Clear Magnetic Phone Case for iPhone 16 Pro Max Ultra Slim Protecti…" at bounding box center [592, 174] width 265 height 30
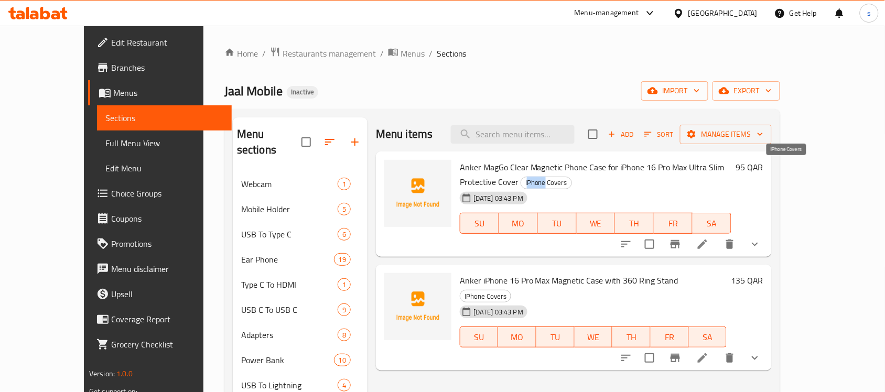
drag, startPoint x: 769, startPoint y: 168, endPoint x: 785, endPoint y: 170, distance: 16.4
click at [571, 177] on span "IPhone Covers" at bounding box center [546, 183] width 50 height 12
drag, startPoint x: 766, startPoint y: 170, endPoint x: 808, endPoint y: 173, distance: 42.6
click at [571, 177] on span "IPhone Covers" at bounding box center [546, 183] width 50 height 12
click at [511, 273] on span "Anker iPhone 16 Pro Max Magnetic Case with 360 Ring Stand" at bounding box center [569, 281] width 219 height 16
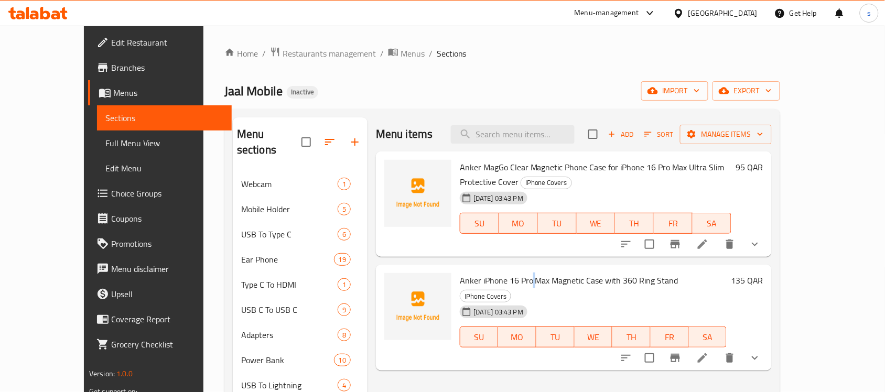
click at [511, 273] on span "Anker iPhone 16 Pro Max Magnetic Case with 360 Ring Stand" at bounding box center [569, 281] width 219 height 16
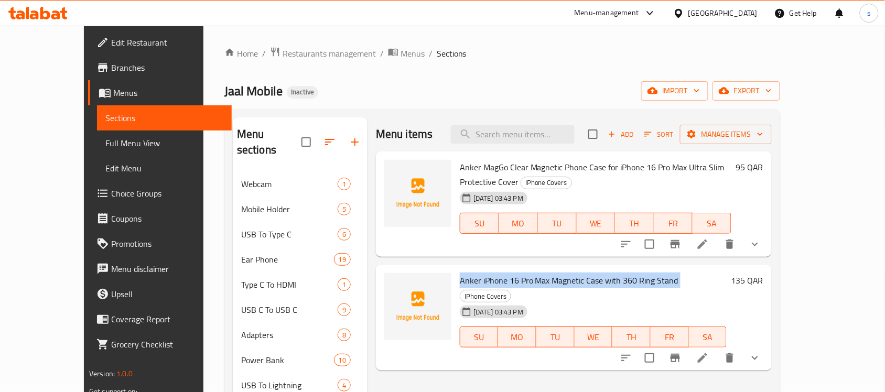
click at [511, 273] on span "Anker iPhone 16 Pro Max Magnetic Case with 360 Ring Stand" at bounding box center [569, 281] width 219 height 16
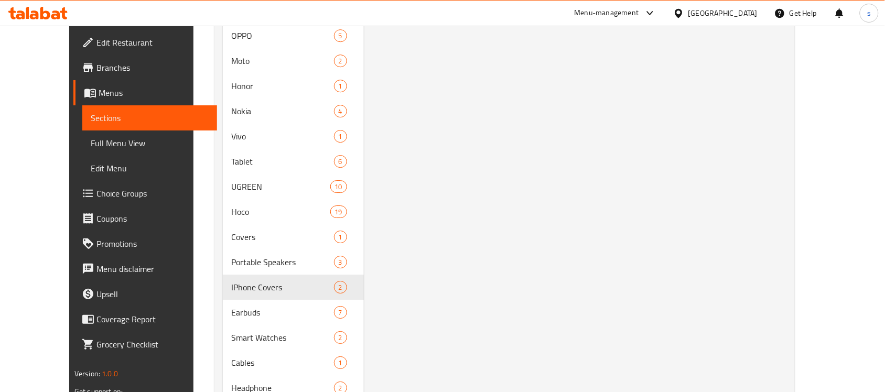
scroll to position [983, 0]
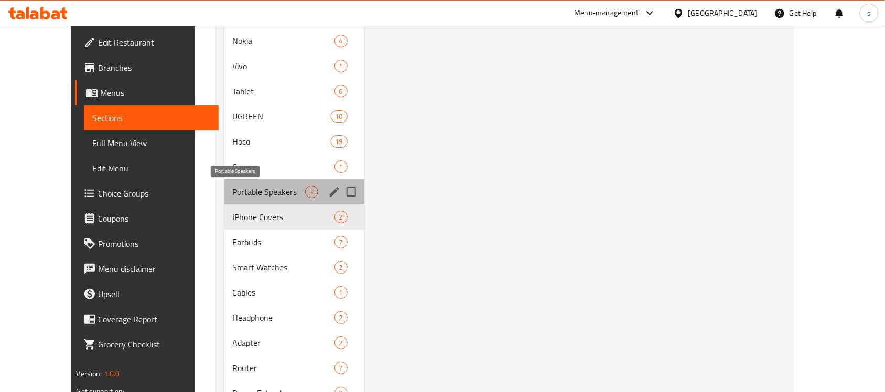
click at [235, 192] on span "Portable Speakers" at bounding box center [269, 192] width 72 height 13
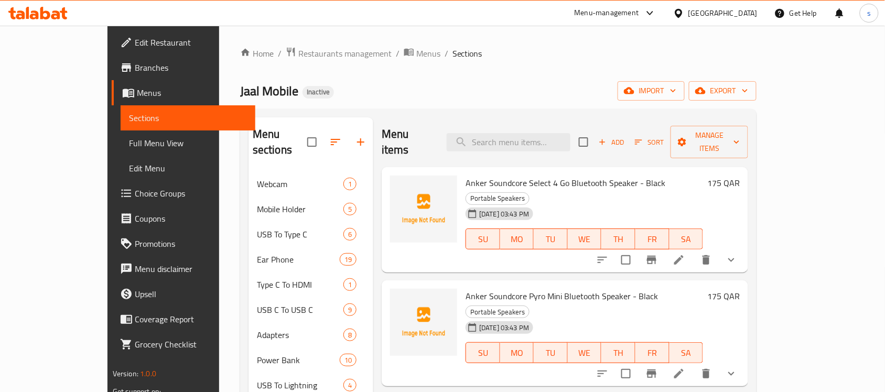
click at [509, 175] on span "Anker Soundcore Select 4 Go Bluetooth Speaker - Black" at bounding box center [565, 183] width 200 height 16
click at [707, 203] on div "[DATE] 03:43 PM SU MO TU WE TH FR SA" at bounding box center [584, 231] width 246 height 57
drag, startPoint x: 643, startPoint y: 169, endPoint x: 700, endPoint y: 170, distance: 57.7
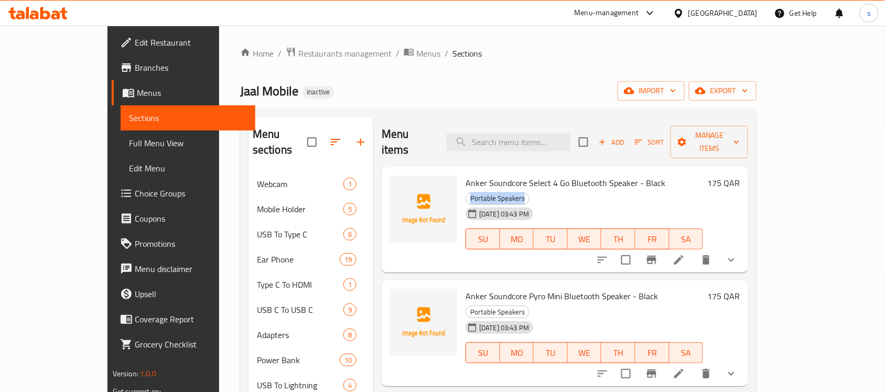
click at [700, 176] on h6 "Anker Soundcore Select 4 Go Bluetooth Speaker - Black Portable Speakers" at bounding box center [583, 190] width 237 height 29
click at [467, 288] on span "Anker Soundcore Pyro Mini Bluetooth Speaker - Black" at bounding box center [561, 296] width 192 height 16
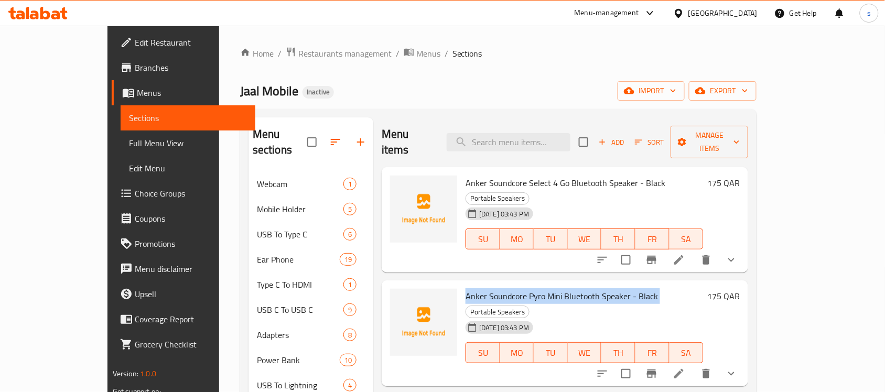
click at [467, 288] on span "Anker Soundcore Pyro Mini Bluetooth Speaker - Black" at bounding box center [561, 296] width 192 height 16
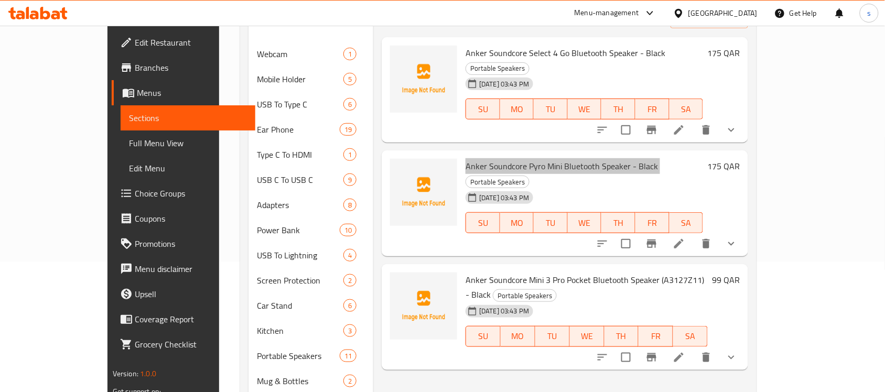
scroll to position [131, 0]
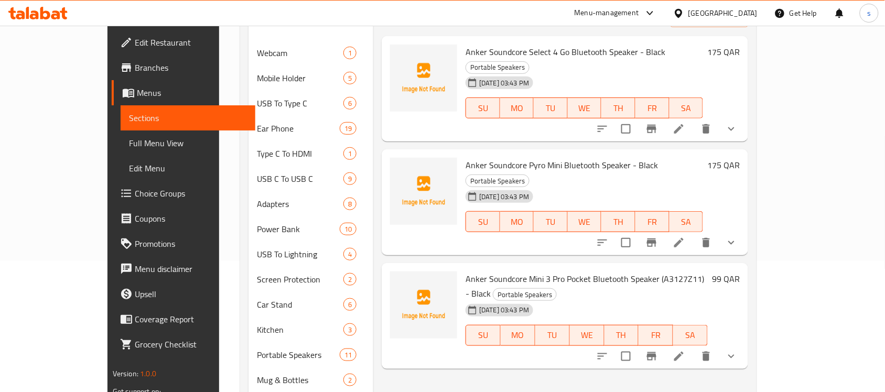
click at [546, 271] on span "Anker Soundcore Mini 3 Pro Pocket Bluetooth Speaker (A3127Z11) - Black" at bounding box center [584, 286] width 238 height 30
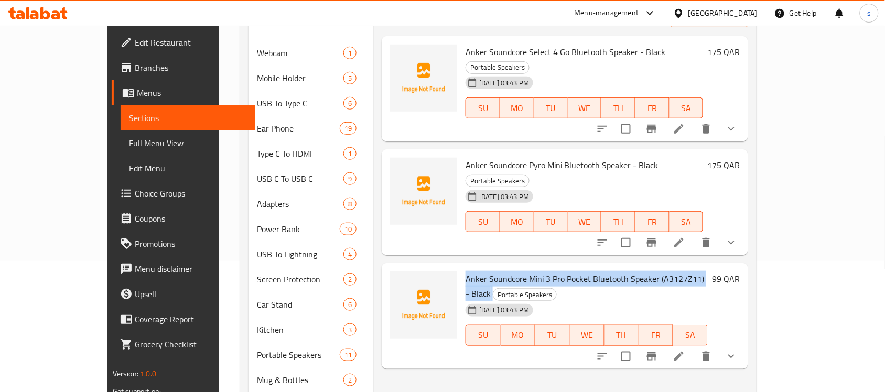
click at [546, 271] on span "Anker Soundcore Mini 3 Pro Pocket Bluetooth Speaker (A3127Z11) - Black" at bounding box center [584, 286] width 238 height 30
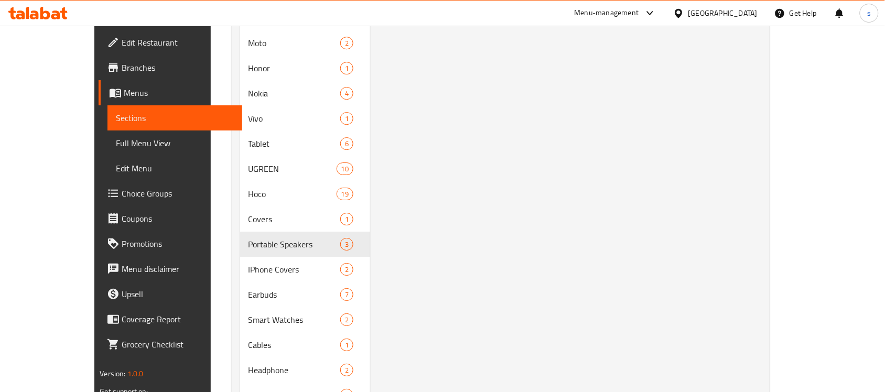
scroll to position [983, 0]
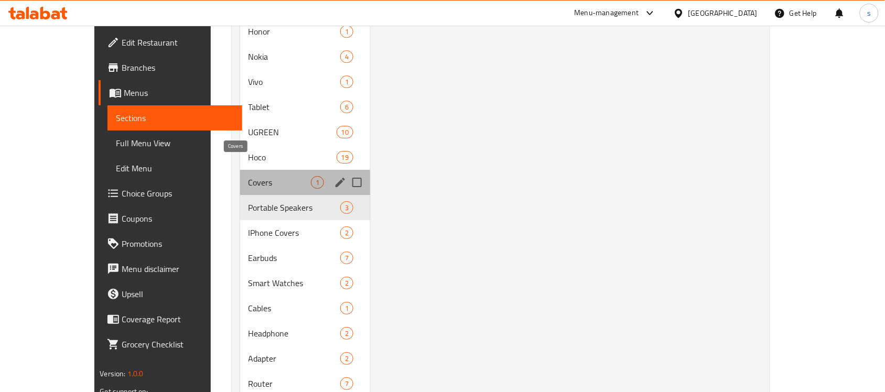
click at [248, 176] on span "Covers" at bounding box center [279, 182] width 62 height 13
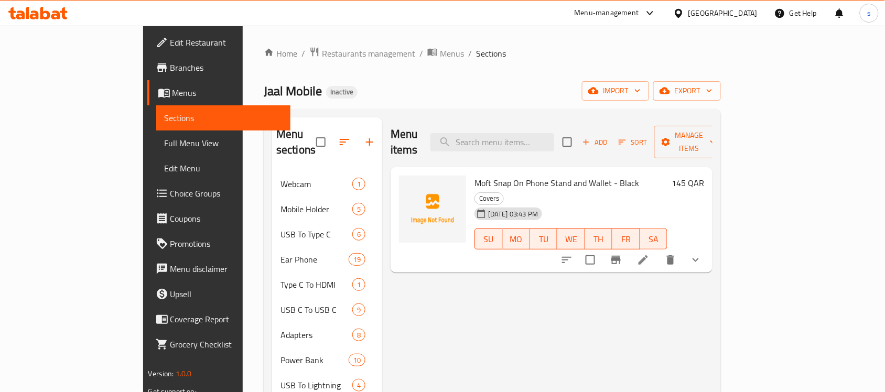
click at [506, 175] on span "Moft Snap On Phone Stand and Wallet - Black" at bounding box center [556, 183] width 165 height 16
click at [503, 192] on span "Covers" at bounding box center [489, 198] width 28 height 12
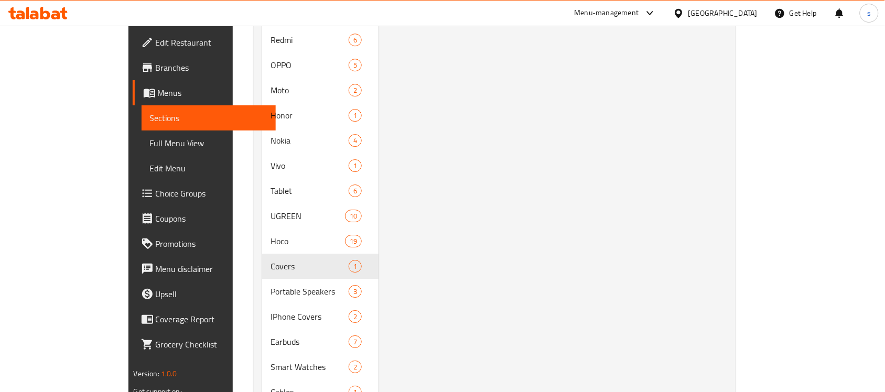
scroll to position [917, 0]
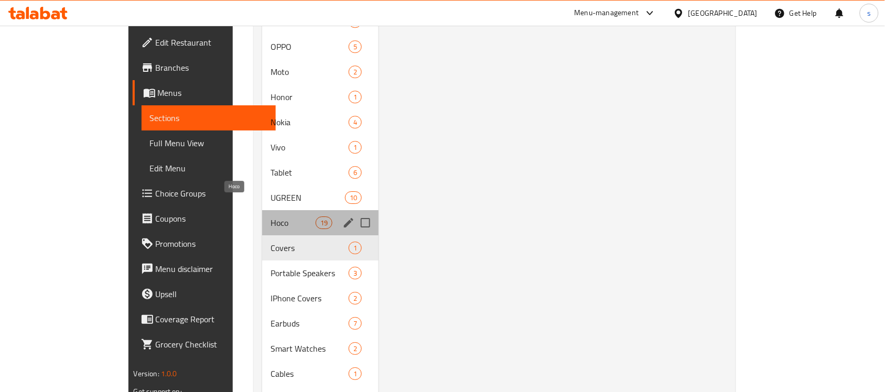
click at [270, 216] on span "Hoco" at bounding box center [292, 222] width 45 height 13
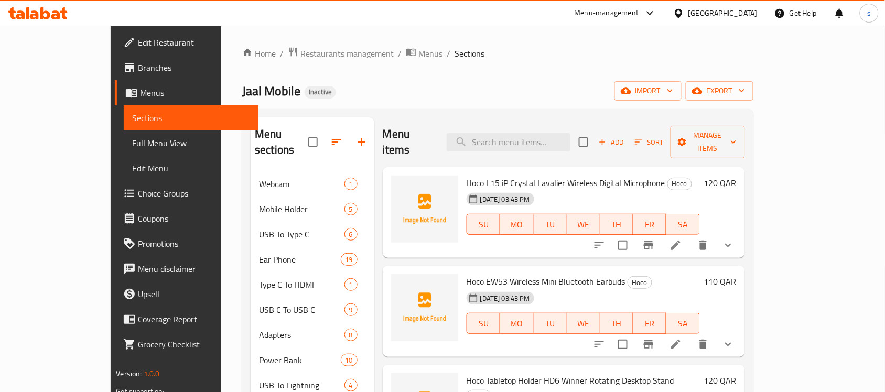
click at [480, 175] on span "Hoco L15 iP Crystal Lavalier Wireless Digital Microphone" at bounding box center [565, 183] width 199 height 16
click at [668, 178] on span "Hoco" at bounding box center [680, 184] width 24 height 12
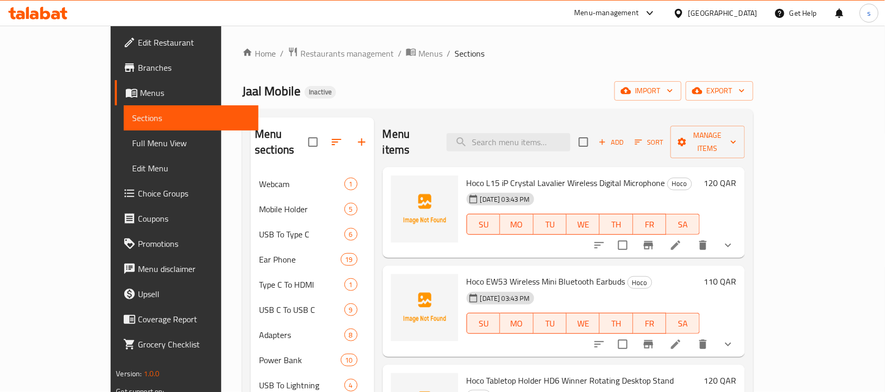
click at [485, 274] on span "Hoco EW53 Wireless Mini Bluetooth Earbuds" at bounding box center [545, 282] width 159 height 16
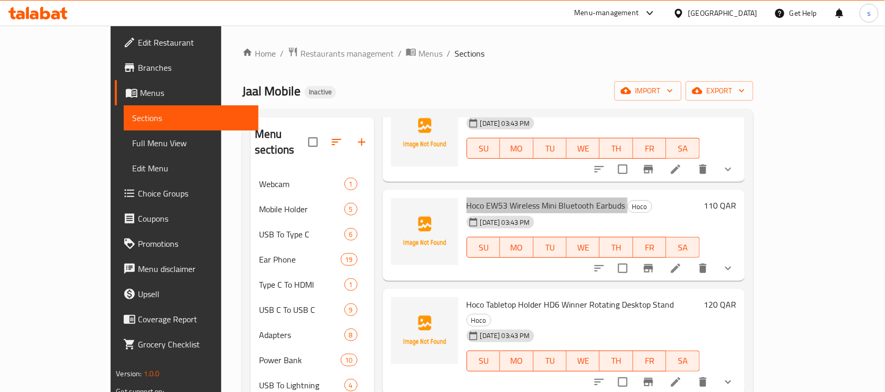
scroll to position [131, 0]
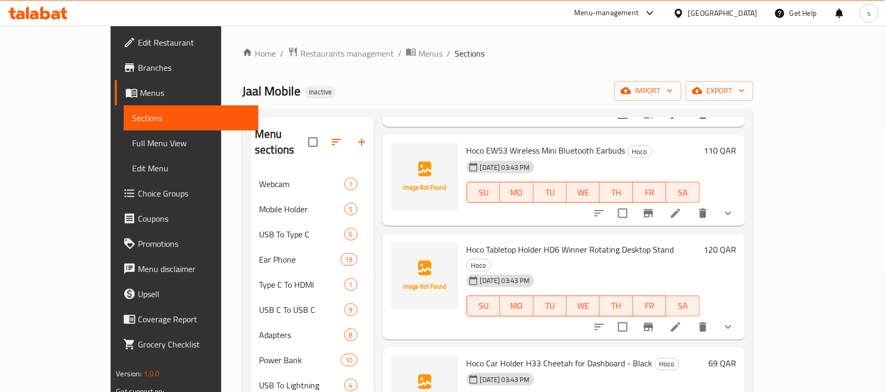
click at [475, 242] on span "Hoco Tabletop Holder HD6 Winner Rotating Desktop Stand" at bounding box center [570, 250] width 208 height 16
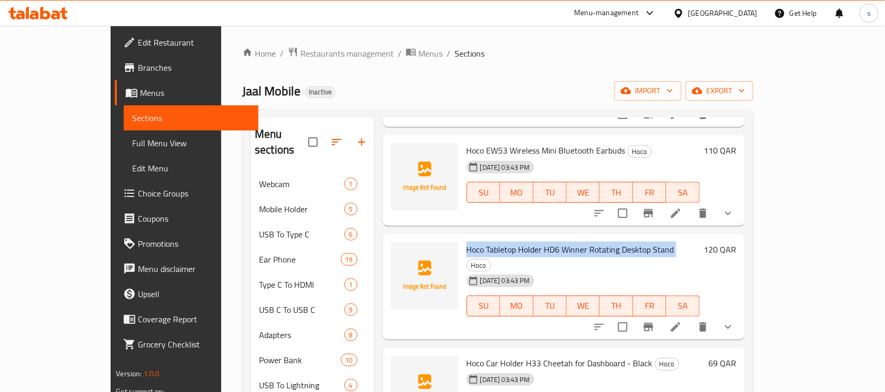
click at [475, 242] on span "Hoco Tabletop Holder HD6 Winner Rotating Desktop Stand" at bounding box center [570, 250] width 208 height 16
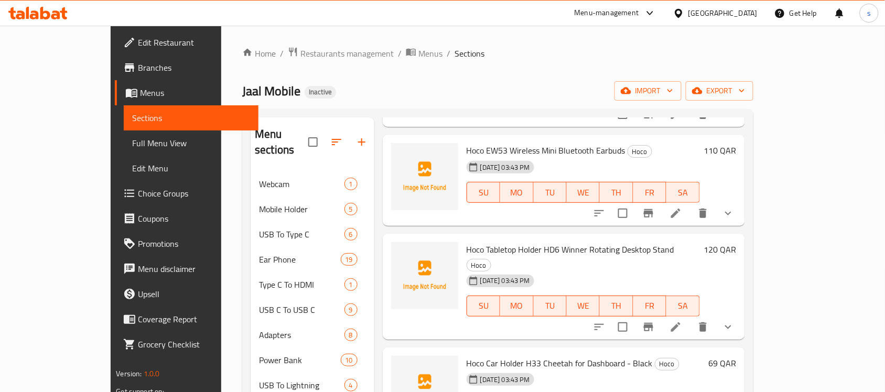
click at [486, 355] on span "Hoco Car Holder H33 Cheetah for Dashboard - Black" at bounding box center [559, 363] width 186 height 16
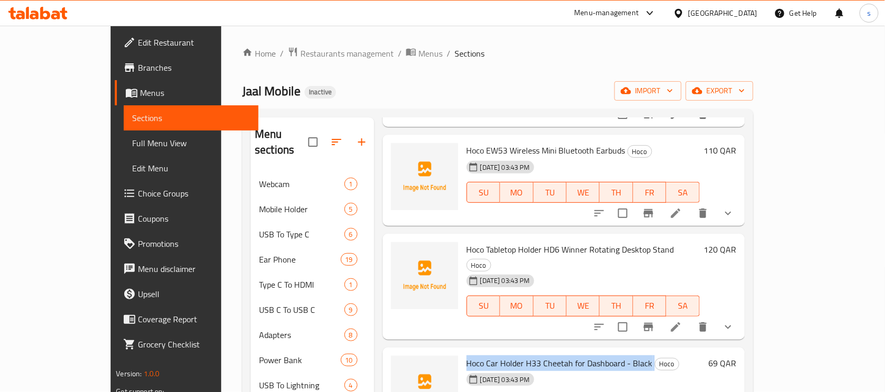
click at [486, 355] on span "Hoco Car Holder H33 Cheetah for Dashboard - Black" at bounding box center [559, 363] width 186 height 16
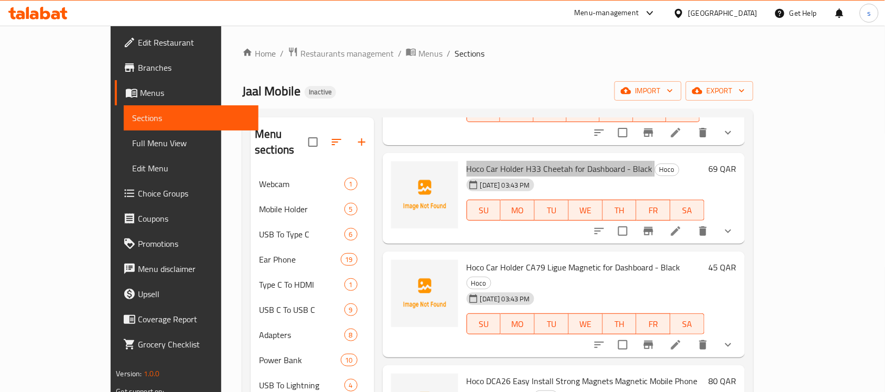
scroll to position [328, 0]
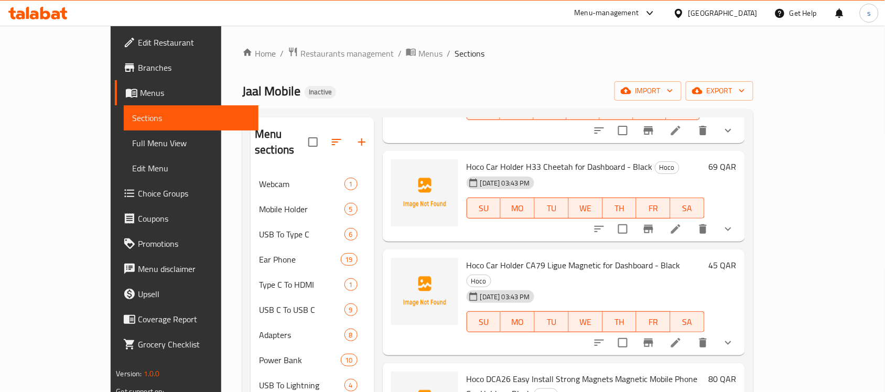
click at [491, 257] on span "Hoco Car Holder CA79 Ligue Magnetic for Dashboard - Black" at bounding box center [573, 265] width 214 height 16
click at [534, 371] on span "Hoco DCA26 Easy Install Strong Magnets Magnetic Mobile Phone Car Holder - Black" at bounding box center [581, 386] width 231 height 30
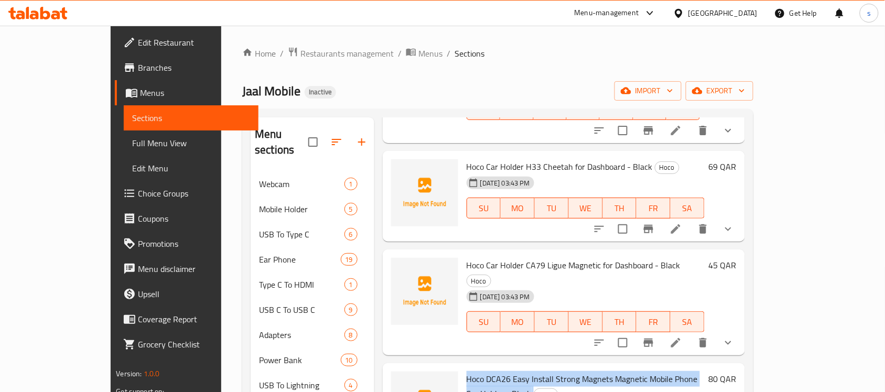
click at [534, 371] on span "Hoco DCA26 Easy Install Strong Magnets Magnetic Mobile Phone Car Holder - Black" at bounding box center [581, 386] width 231 height 30
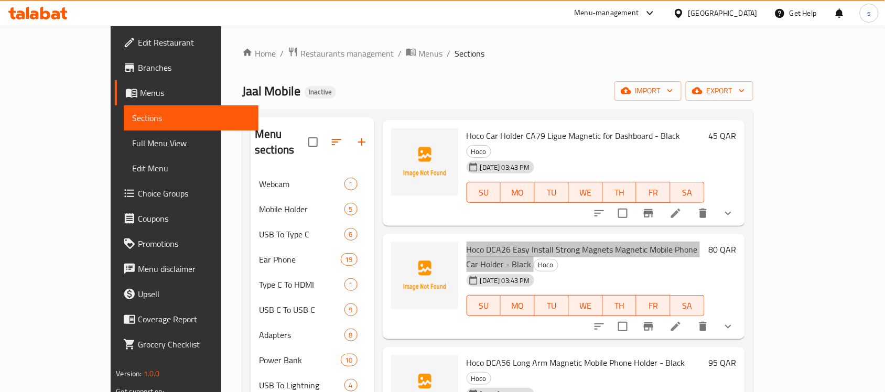
scroll to position [524, 0]
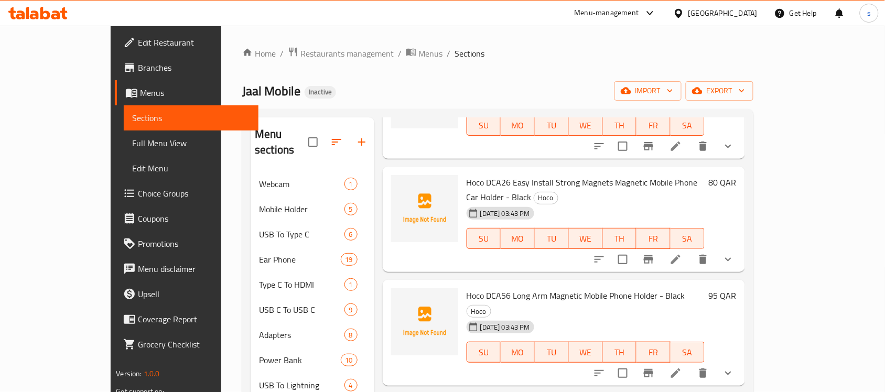
click at [520, 288] on span "Hoco DCA56 Long Arm Magnetic Mobile Phone Holder - Black" at bounding box center [575, 296] width 219 height 16
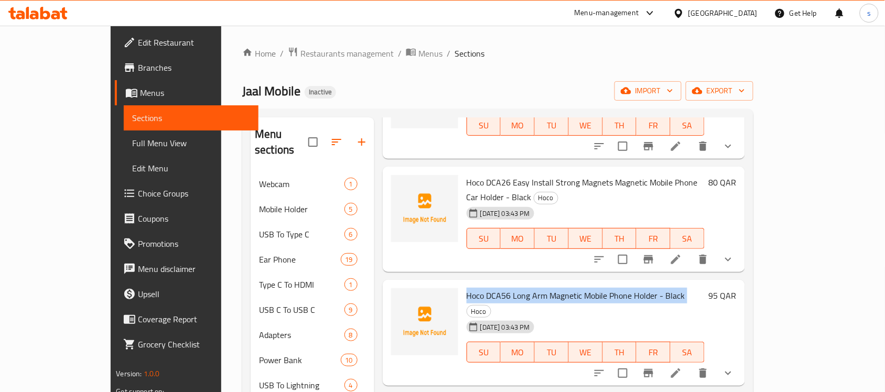
click at [520, 288] on span "Hoco DCA56 Long Arm Magnetic Mobile Phone Holder - Black" at bounding box center [575, 296] width 219 height 16
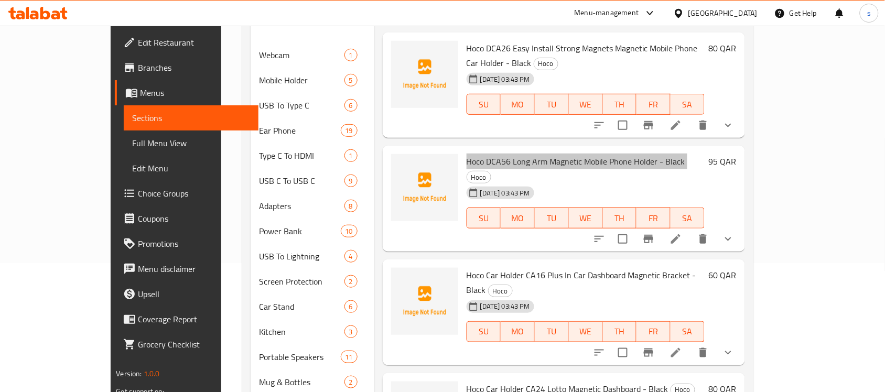
scroll to position [131, 0]
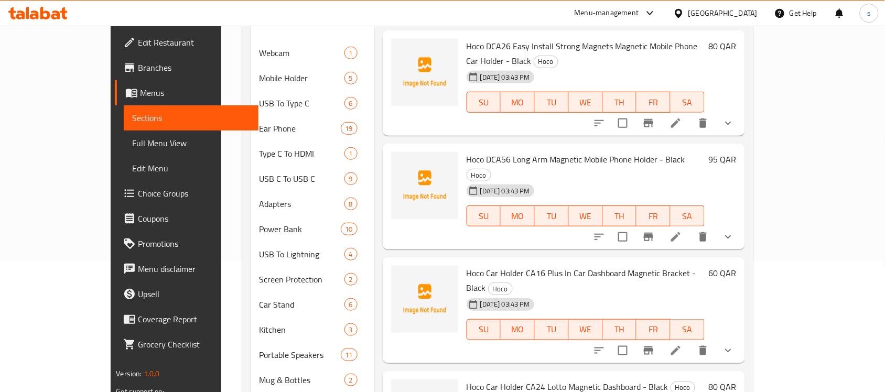
click at [518, 265] on span "Hoco Car Holder CA16 Plus In Car Dashboard Magnetic Bracket - Black" at bounding box center [581, 280] width 230 height 30
click at [492, 379] on span "Hoco Car Holder CA24 Lotto Magnetic Dashboard - Black" at bounding box center [567, 387] width 202 height 16
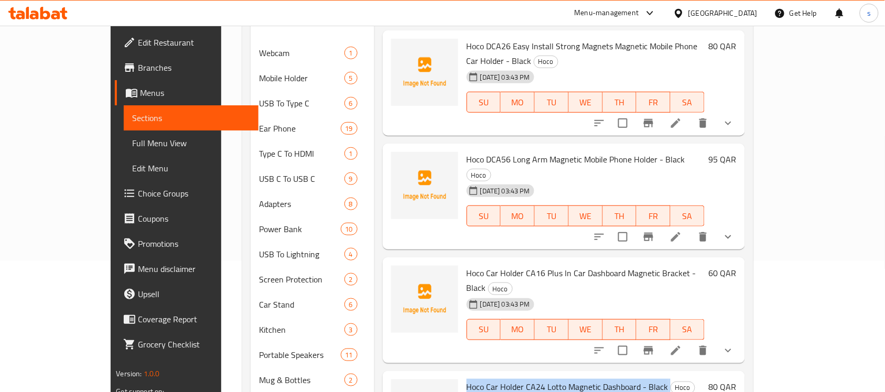
click at [492, 379] on span "Hoco Car Holder CA24 Lotto Magnetic Dashboard - Black" at bounding box center [567, 387] width 202 height 16
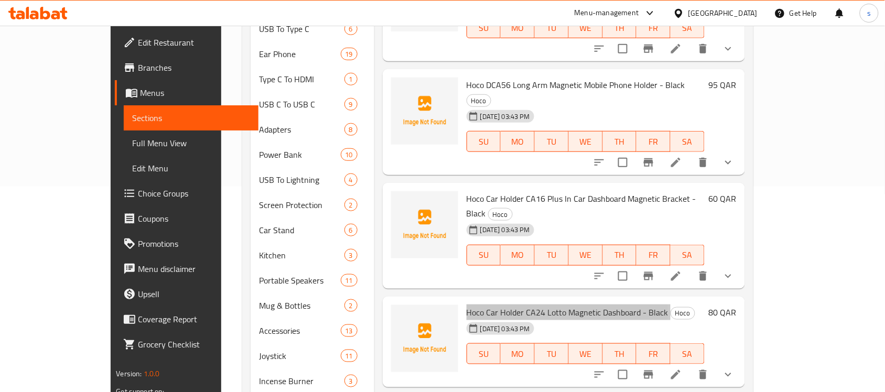
scroll to position [262, 0]
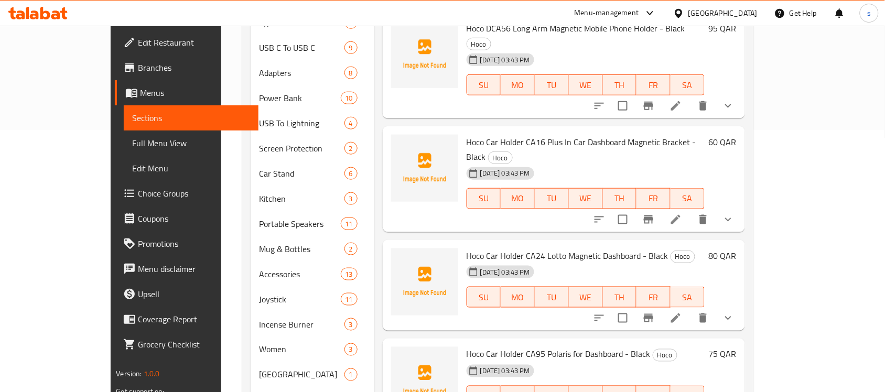
click at [478, 346] on span "Hoco Car Holder CA95 Polaris for Dashboard - Black" at bounding box center [558, 354] width 184 height 16
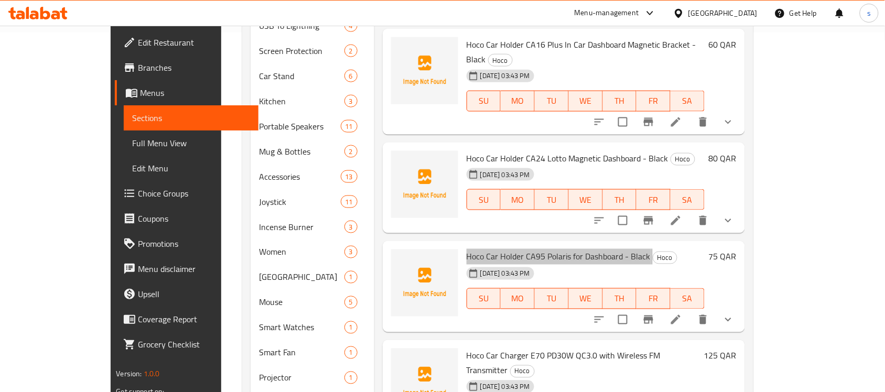
scroll to position [393, 0]
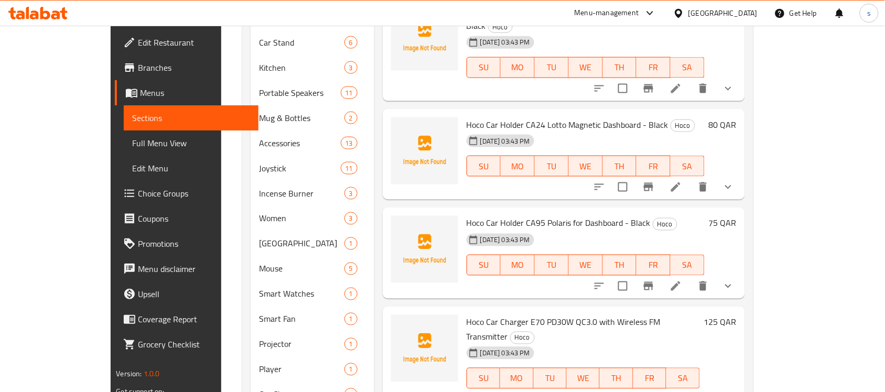
click at [546, 314] on span "Hoco Car Charger E70 PD30W QC3.0 with Wireless FM Transmitter" at bounding box center [563, 329] width 194 height 30
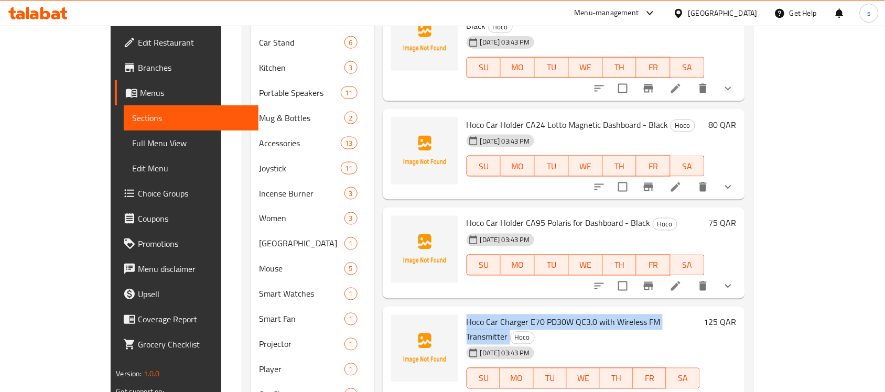
click at [546, 314] on span "Hoco Car Charger E70 PD30W QC3.0 with Wireless FM Transmitter" at bounding box center [563, 329] width 194 height 30
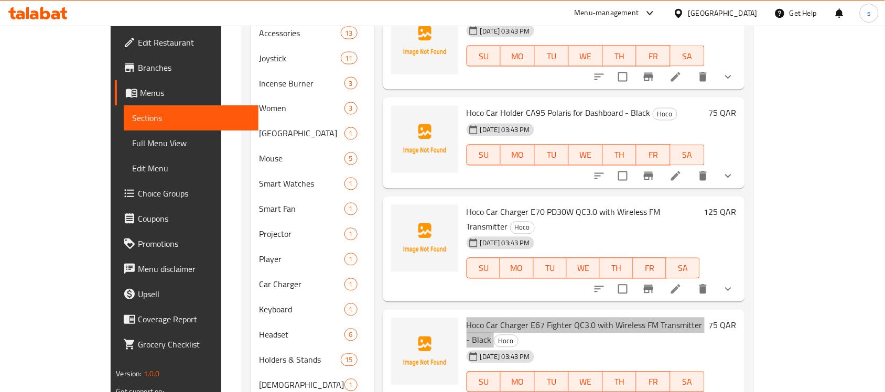
scroll to position [524, 0]
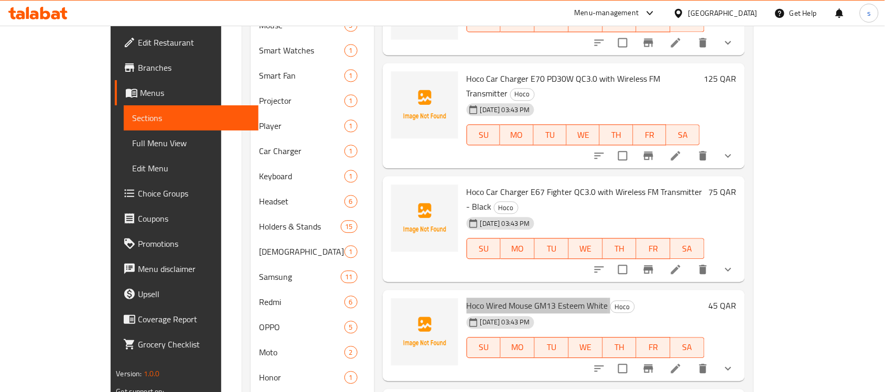
scroll to position [655, 0]
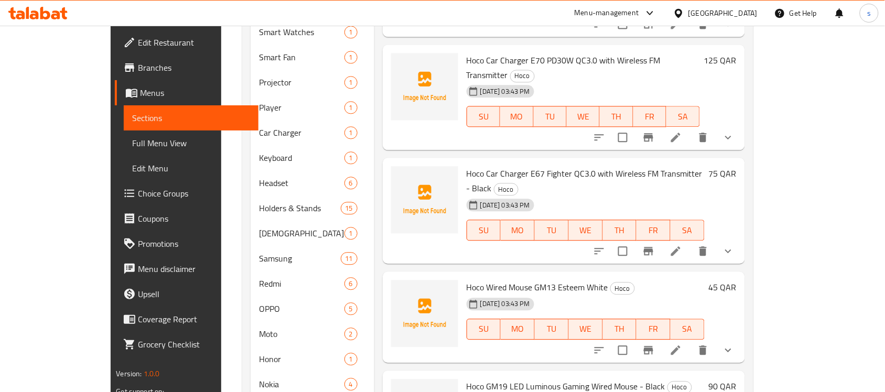
click at [482, 378] on span "Hoco GM19 LED Luminous Gaming Wired Mouse - Black" at bounding box center [565, 386] width 199 height 16
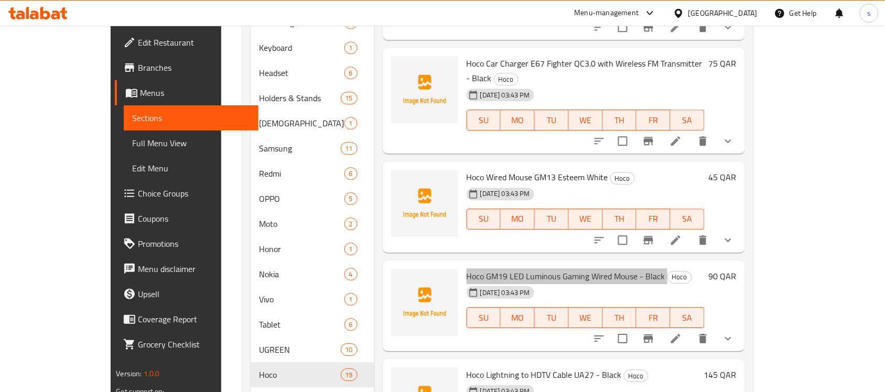
scroll to position [786, 0]
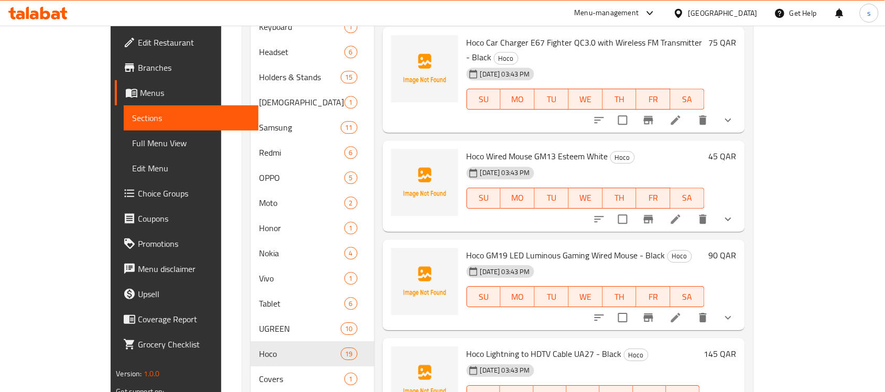
click at [497, 346] on span "Hoco Lightning to HDTV Cable UA27 - Black" at bounding box center [543, 354] width 155 height 16
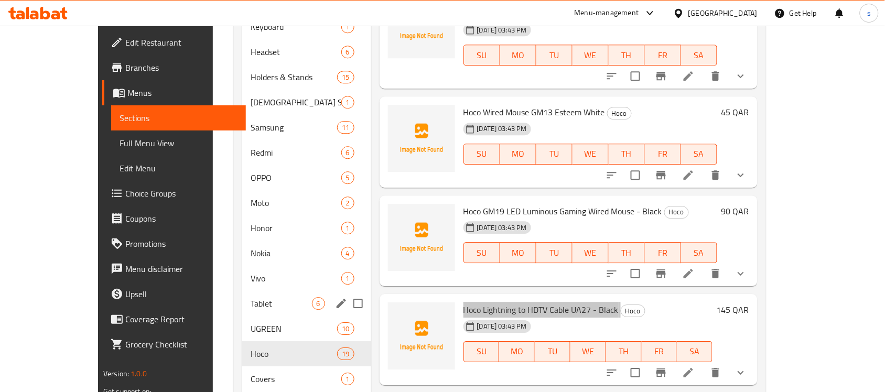
scroll to position [852, 0]
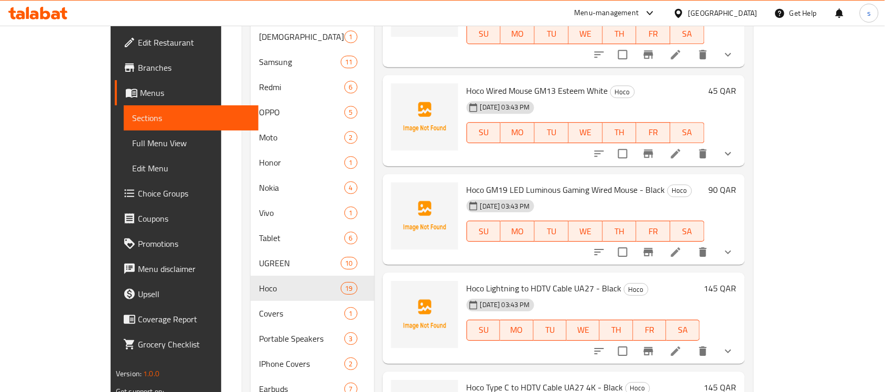
click at [484, 379] on span "Hoco Type C to HDTV Cable UA27 4K - Black" at bounding box center [544, 387] width 157 height 16
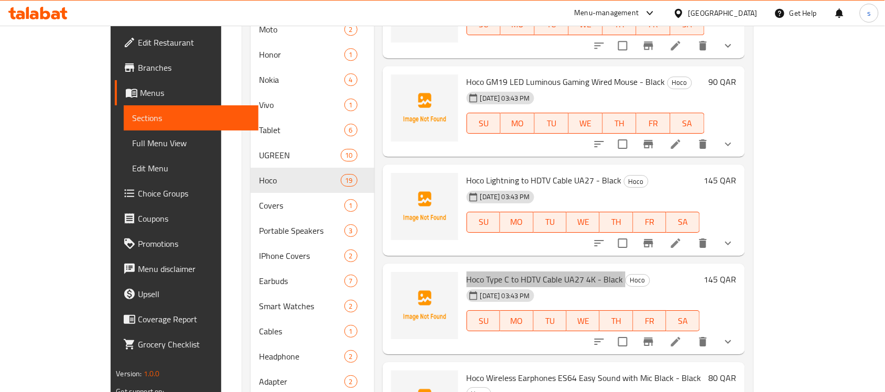
scroll to position [983, 0]
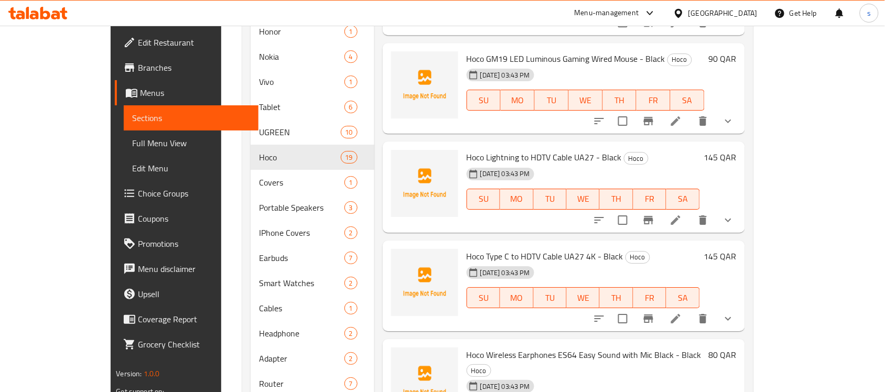
click at [520, 347] on span "Hoco Wireless Earphones ES64 Easy Sound with Mic Black - Black" at bounding box center [583, 355] width 235 height 16
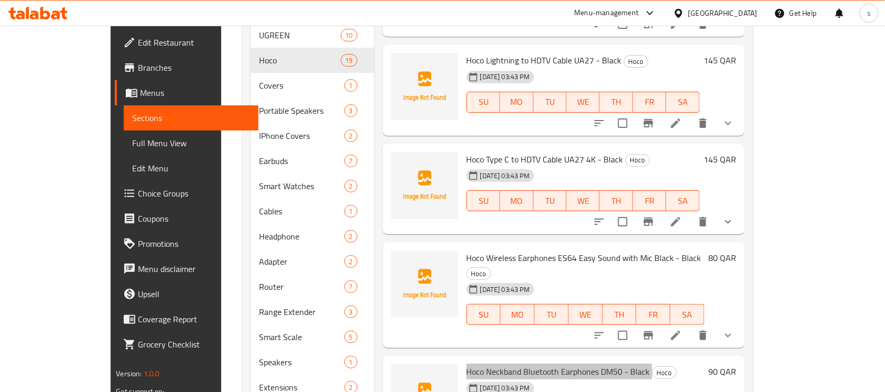
scroll to position [1114, 0]
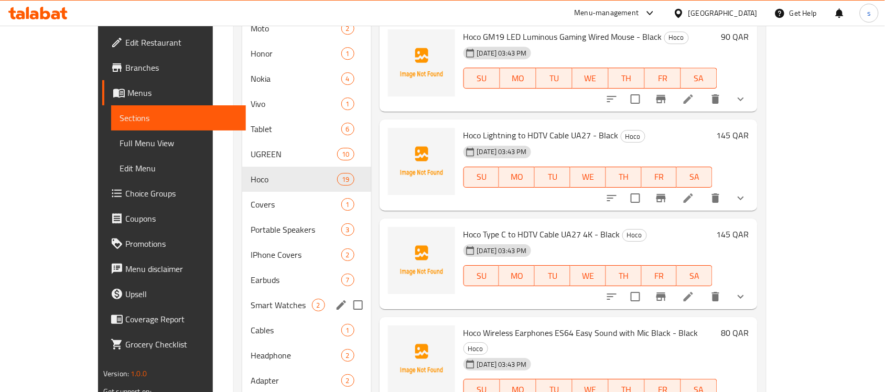
scroll to position [932, 0]
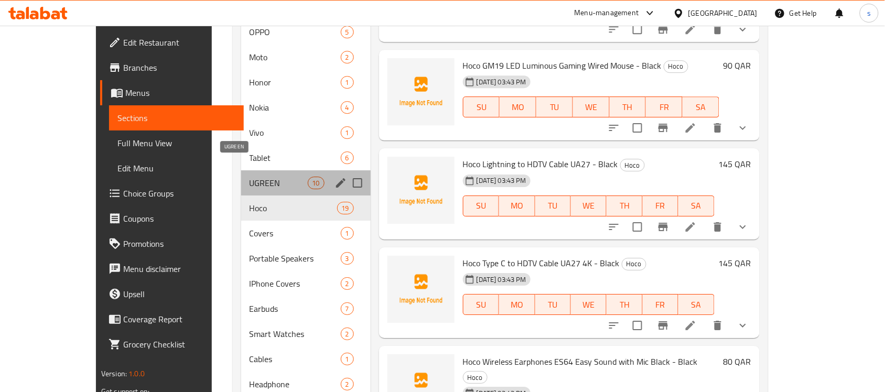
click at [249, 177] on span "UGREEN" at bounding box center [278, 183] width 58 height 13
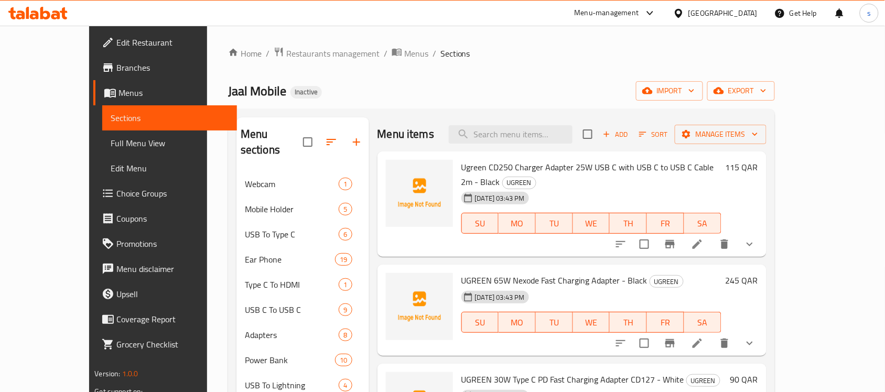
click at [493, 167] on span "Ugreen CD250 Charger Adapter 25W USB C with USB C to USB C Cable 2m - Black" at bounding box center [587, 174] width 253 height 30
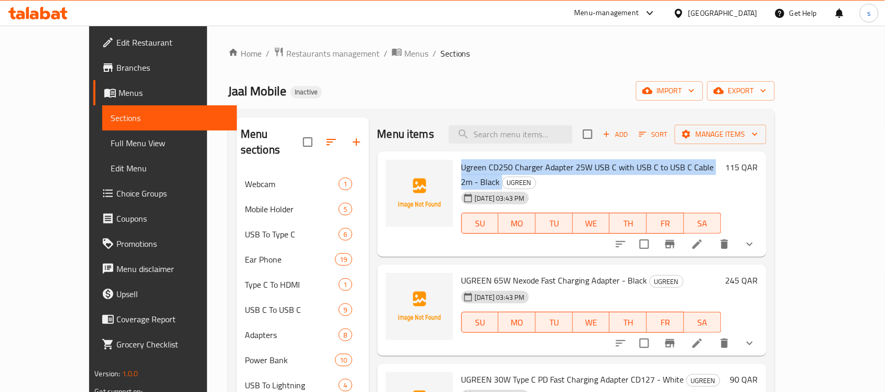
click at [493, 167] on span "Ugreen CD250 Charger Adapter 25W USB C with USB C to USB C Cable 2m - Black" at bounding box center [587, 174] width 253 height 30
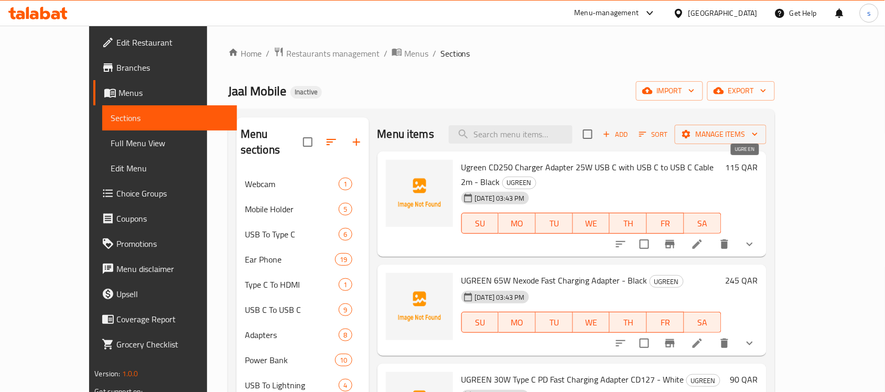
click at [536, 177] on span "UGREEN" at bounding box center [519, 183] width 33 height 12
click at [534, 273] on span "UGREEN 65W Nexode Fast Charging Adapter - Black" at bounding box center [554, 281] width 186 height 16
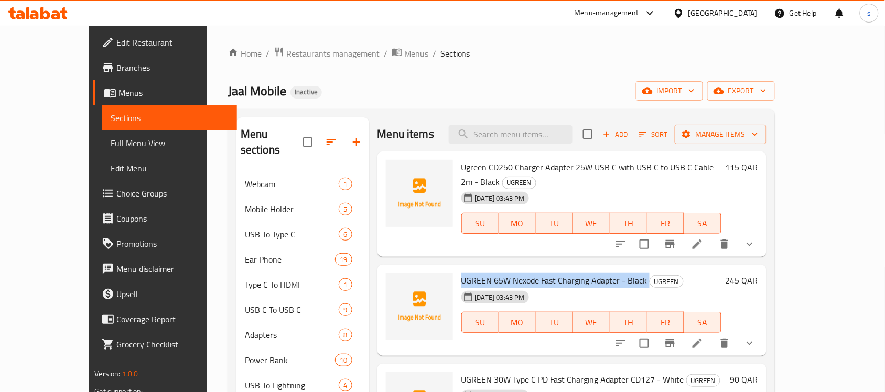
click at [534, 273] on span "UGREEN 65W Nexode Fast Charging Adapter - Black" at bounding box center [554, 281] width 186 height 16
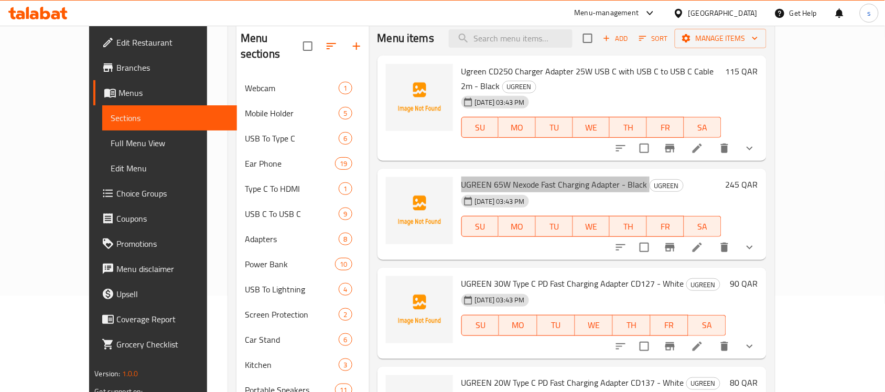
scroll to position [131, 0]
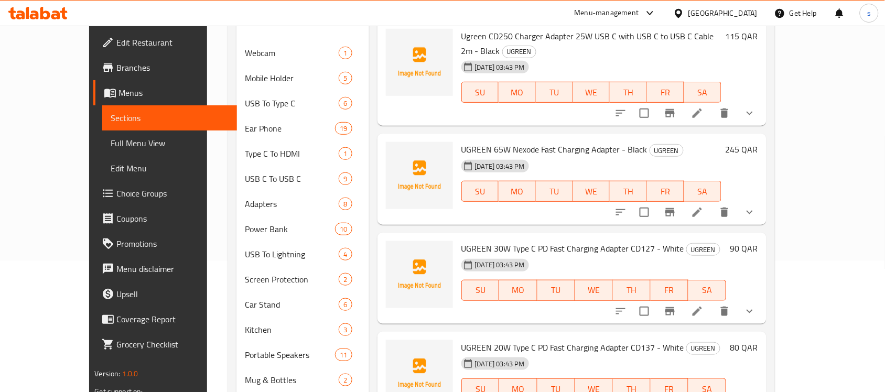
click at [523, 241] on span "UGREEN 30W Type C PD Fast Charging Adapter CD127 - White" at bounding box center [572, 249] width 223 height 16
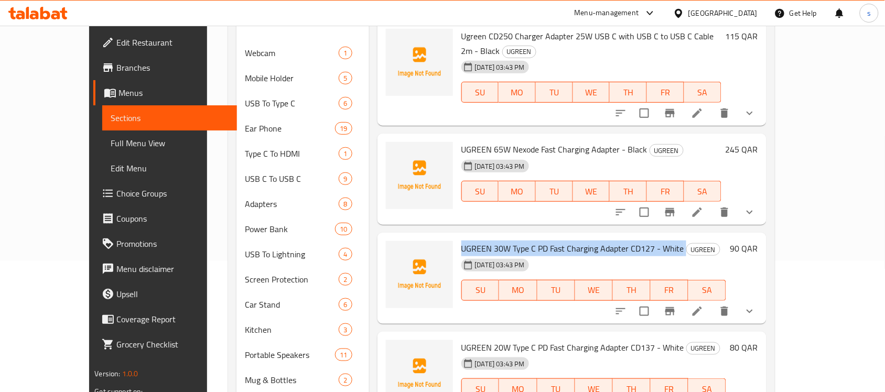
click at [523, 241] on span "UGREEN 30W Type C PD Fast Charging Adapter CD127 - White" at bounding box center [572, 249] width 223 height 16
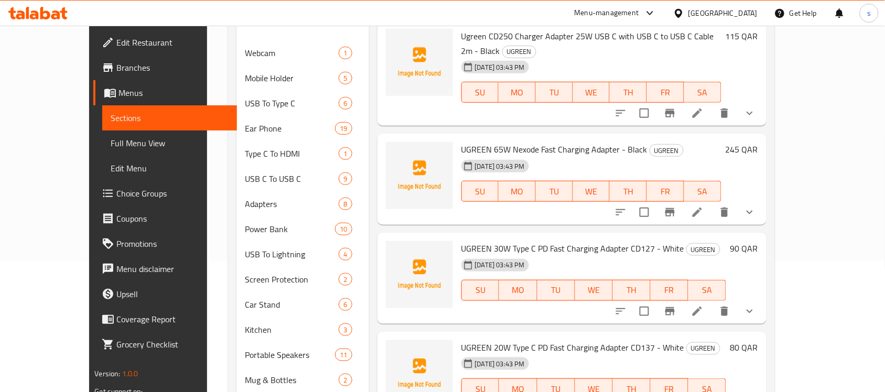
click at [502, 340] on span "UGREEN 20W Type C PD Fast Charging Adapter CD137 - White" at bounding box center [572, 348] width 223 height 16
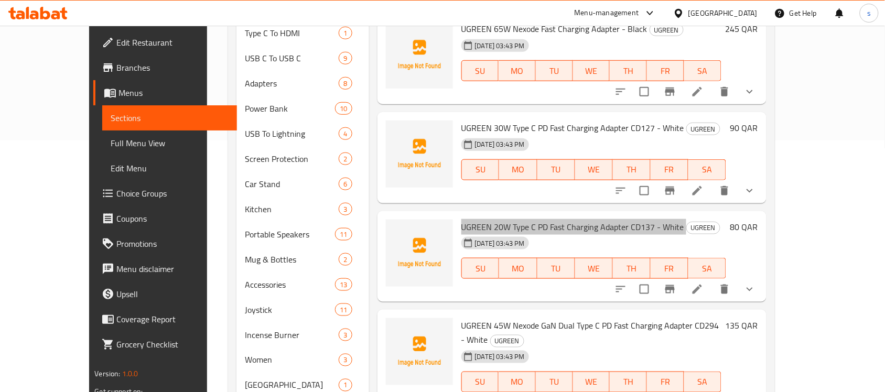
scroll to position [262, 0]
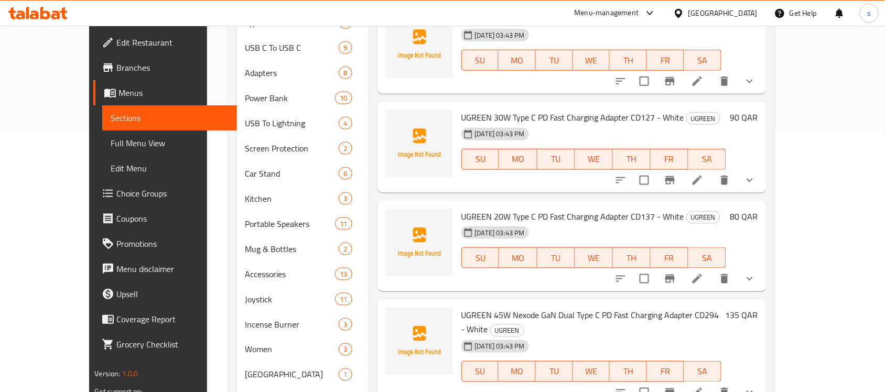
click at [500, 307] on span "UGREEN 45W Nexode GaN Dual Type C PD Fast Charging Adapter CD294 - White" at bounding box center [590, 322] width 258 height 30
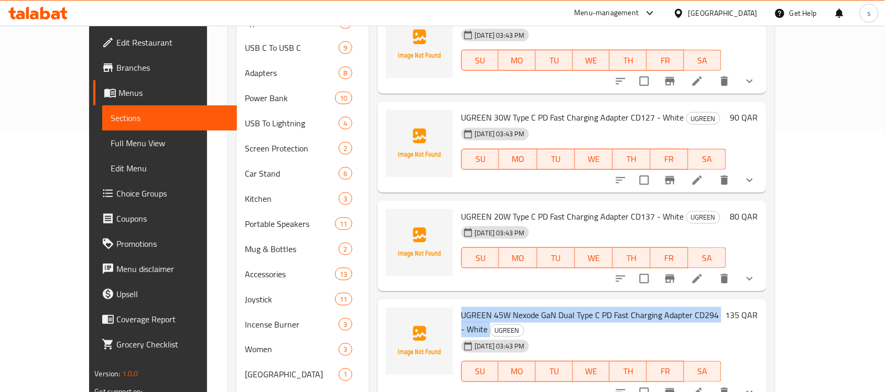
click at [500, 307] on span "UGREEN 45W Nexode GaN Dual Type C PD Fast Charging Adapter CD294 - White" at bounding box center [590, 322] width 258 height 30
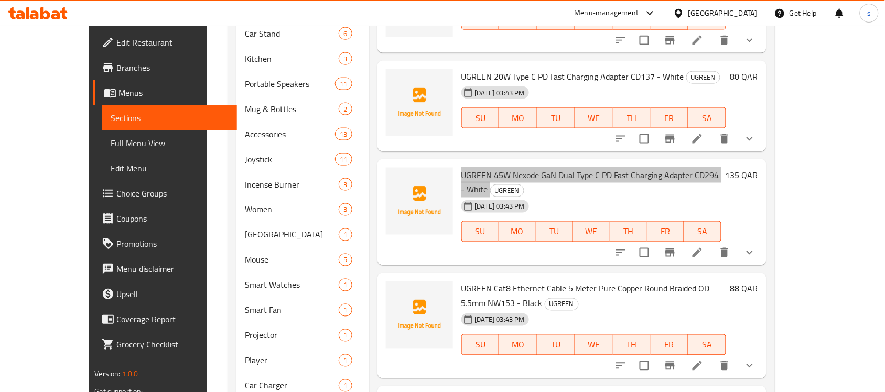
scroll to position [459, 0]
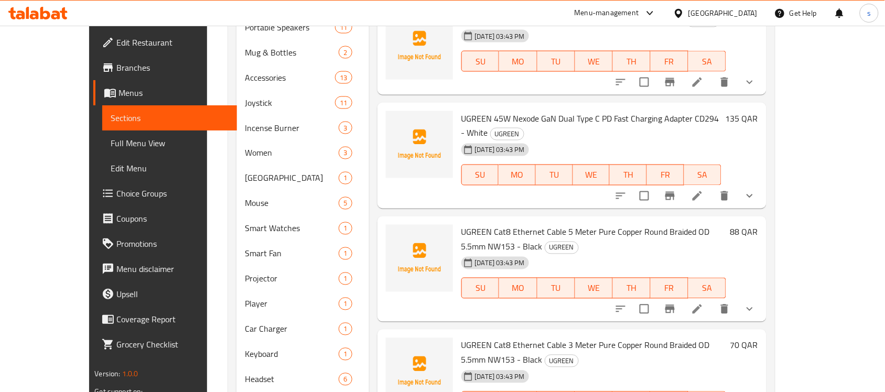
click at [478, 224] on span "UGREEN Cat8 Ethernet Cable 5 Meter Pure Copper Round Braided OD 5.5mm NW153 - B…" at bounding box center [585, 239] width 248 height 30
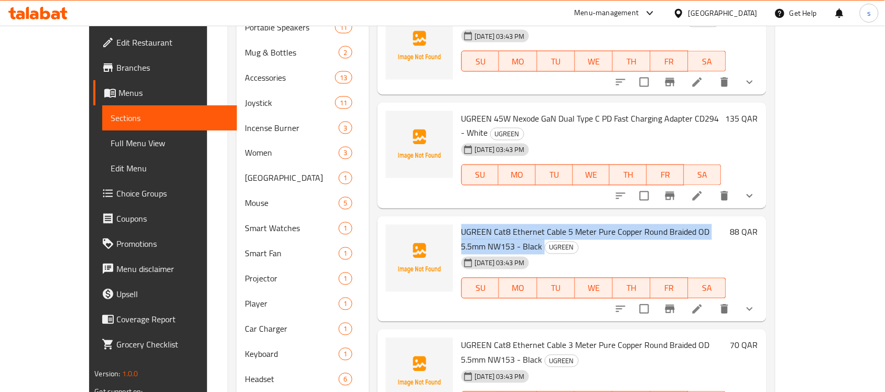
click at [478, 224] on span "UGREEN Cat8 Ethernet Cable 5 Meter Pure Copper Round Braided OD 5.5mm NW153 - B…" at bounding box center [585, 239] width 248 height 30
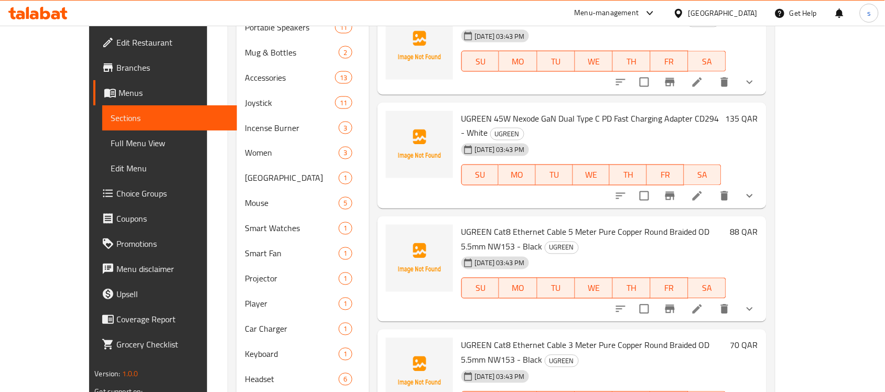
click at [540, 338] on span "UGREEN Cat8 Ethernet Cable 3 Meter Pure Copper Round Braided OD 5.5mm NW153 - B…" at bounding box center [585, 353] width 248 height 30
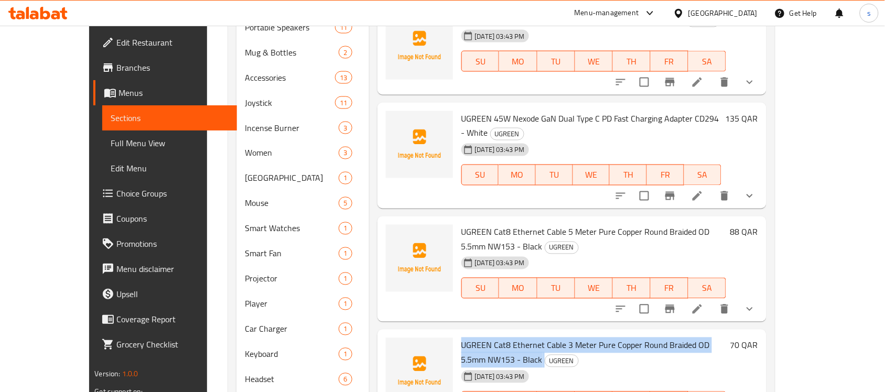
click at [540, 338] on span "UGREEN Cat8 Ethernet Cable 3 Meter Pure Copper Round Braided OD 5.5mm NW153 - B…" at bounding box center [585, 353] width 248 height 30
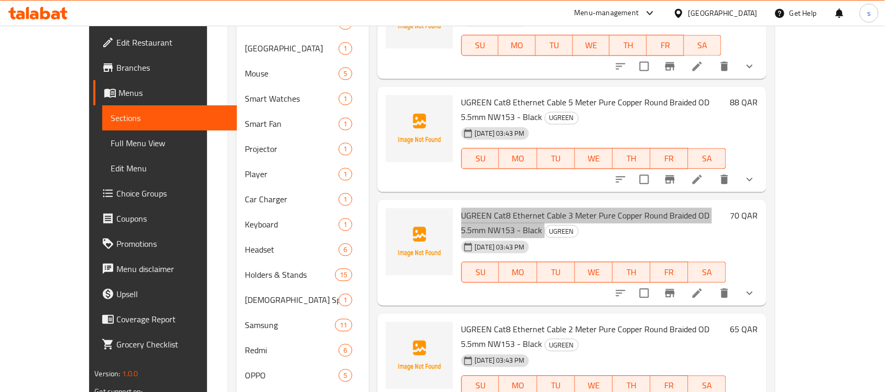
scroll to position [590, 0]
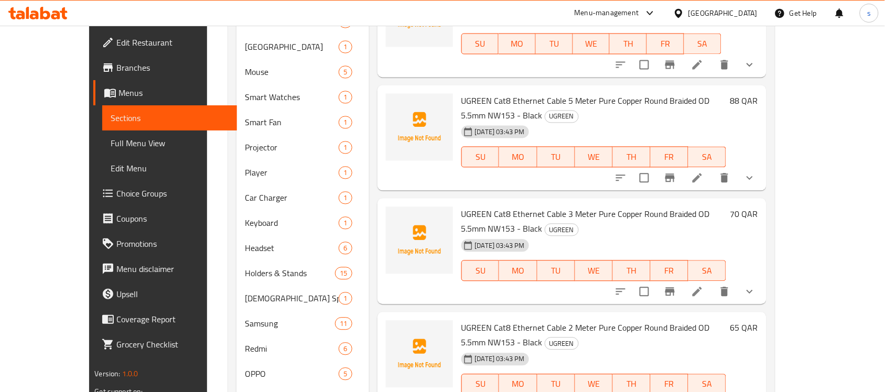
click at [515, 320] on span "UGREEN Cat8 Ethernet Cable 2 Meter Pure Copper Round Braided OD 5.5mm NW153 - B…" at bounding box center [585, 335] width 248 height 30
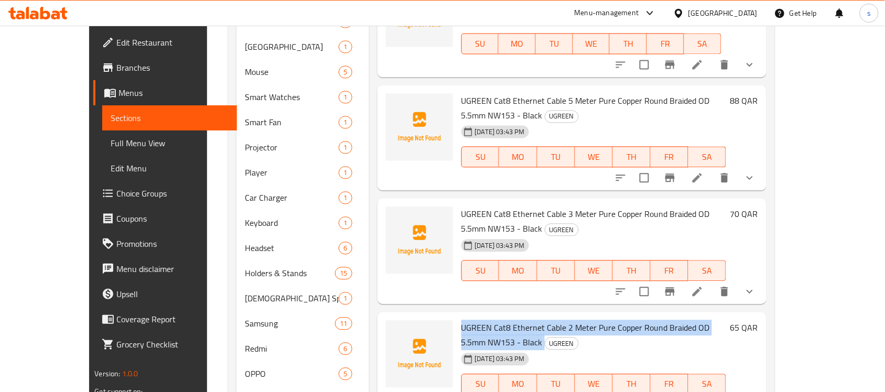
click at [515, 320] on span "UGREEN Cat8 Ethernet Cable 2 Meter Pure Copper Round Braided OD 5.5mm NW153 - B…" at bounding box center [585, 335] width 248 height 30
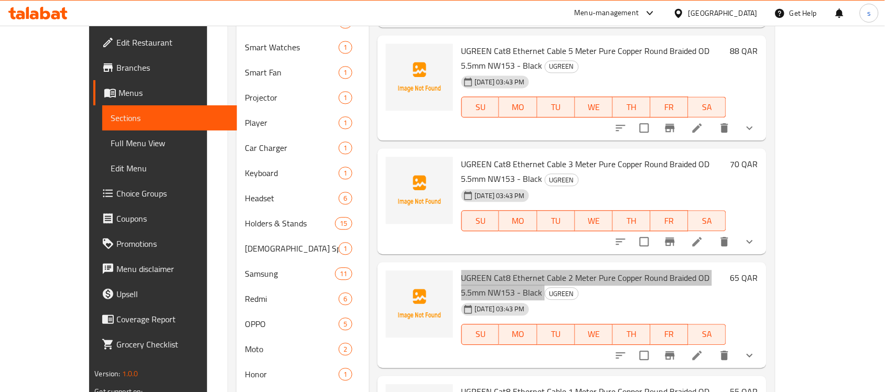
scroll to position [786, 0]
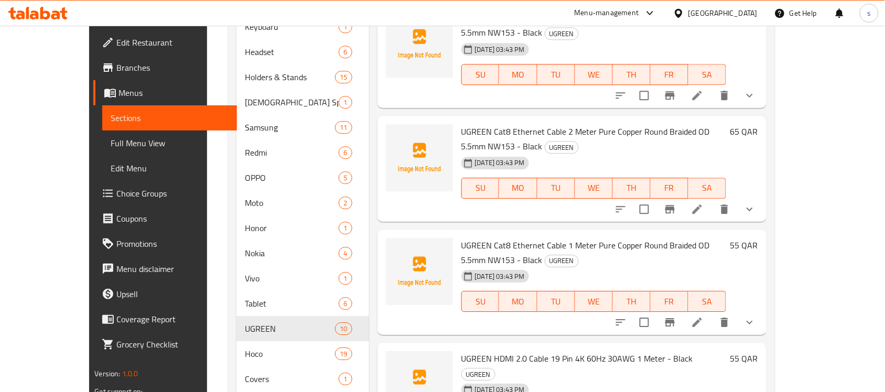
click at [543, 237] on span "UGREEN Cat8 Ethernet Cable 1 Meter Pure Copper Round Braided OD 5.5mm NW153 - B…" at bounding box center [585, 252] width 248 height 30
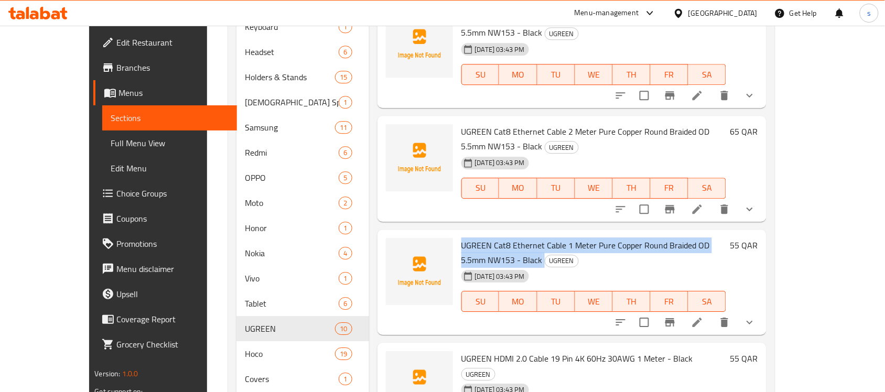
click at [543, 237] on span "UGREEN Cat8 Ethernet Cable 1 Meter Pure Copper Round Braided OD 5.5mm NW153 - B…" at bounding box center [585, 252] width 248 height 30
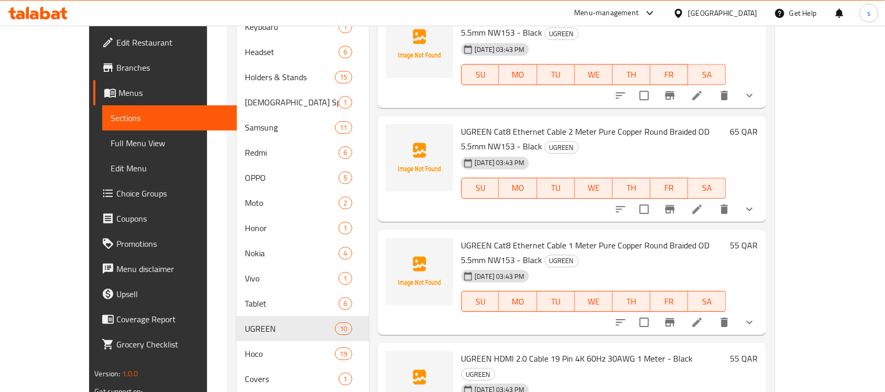
click at [525, 351] on span "UGREEN HDMI 2.0 Cable 19 Pin 4K 60Hz 30AWG 1 Meter - Black" at bounding box center [577, 359] width 232 height 16
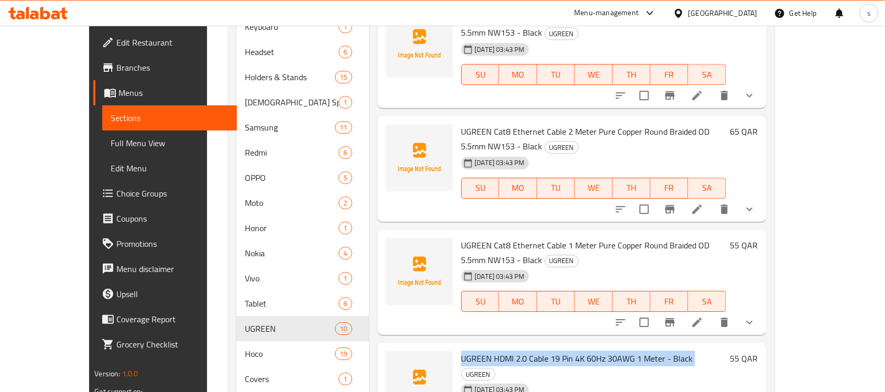
click at [525, 351] on span "UGREEN HDMI 2.0 Cable 19 Pin 4K 60Hz 30AWG 1 Meter - Black" at bounding box center [577, 359] width 232 height 16
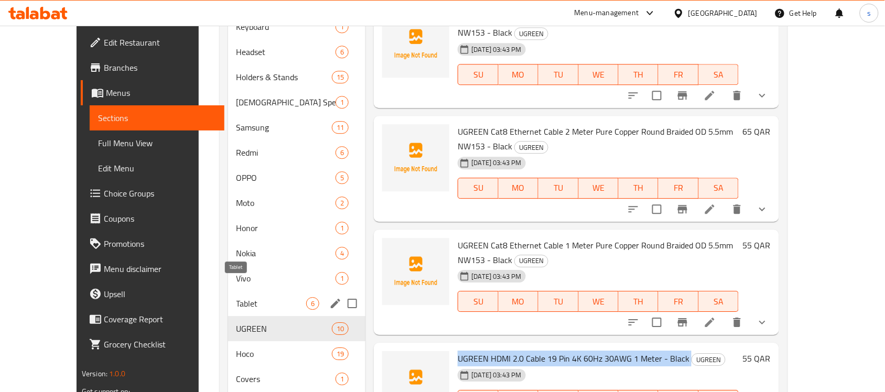
click at [236, 297] on span "Tablet" at bounding box center [271, 303] width 70 height 13
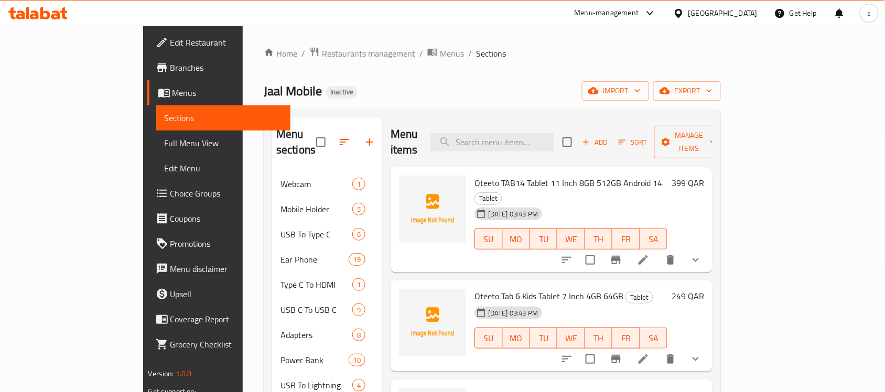
click at [483, 175] on span "Oteeto TAB14 Tablet 11 Inch 8GB 512GB Android 14" at bounding box center [568, 183] width 188 height 16
click at [502, 192] on span "Tablet" at bounding box center [488, 198] width 27 height 12
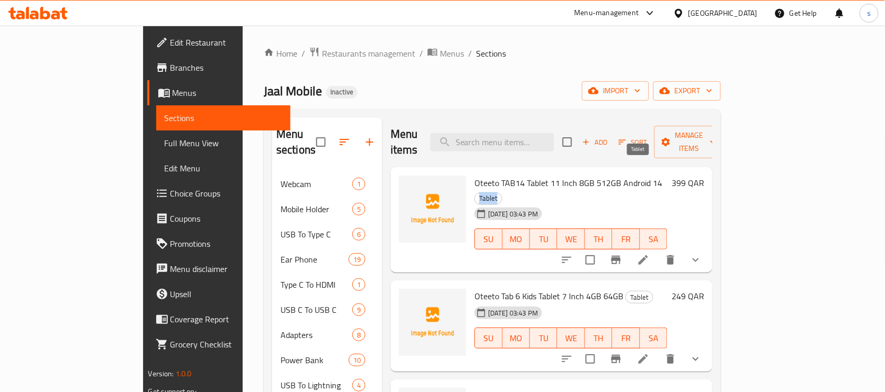
click at [502, 192] on span "Tablet" at bounding box center [488, 198] width 27 height 12
click at [487, 288] on span "Oteeto Tab 6 Kids Tablet 7 Inch 4GB 64GB" at bounding box center [548, 296] width 149 height 16
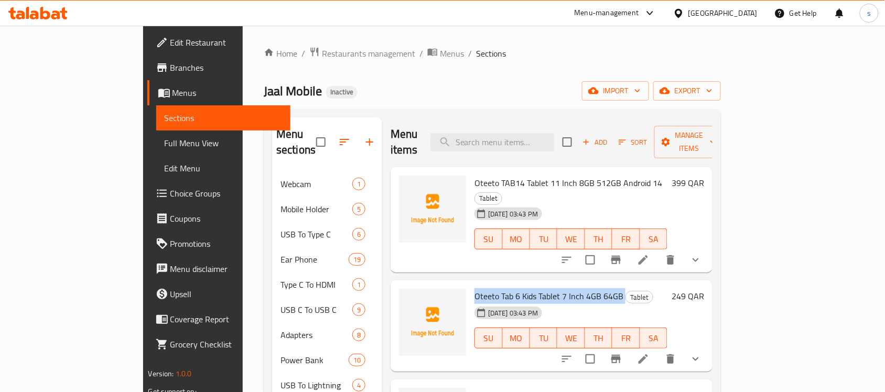
click at [487, 288] on span "Oteeto Tab 6 Kids Tablet 7 Inch 4GB 64GB" at bounding box center [548, 296] width 149 height 16
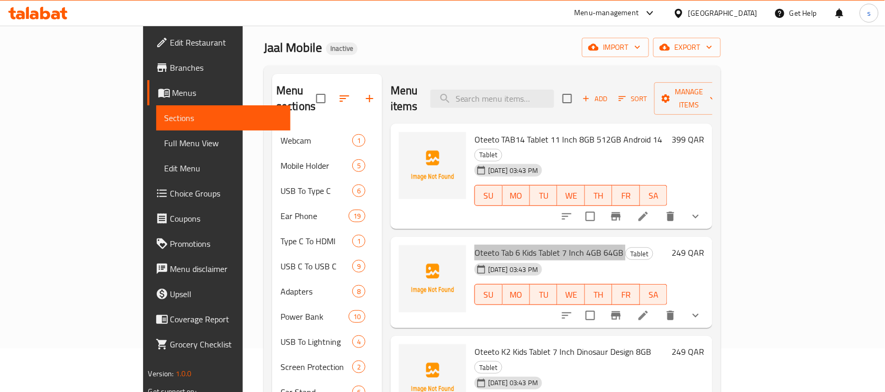
scroll to position [66, 0]
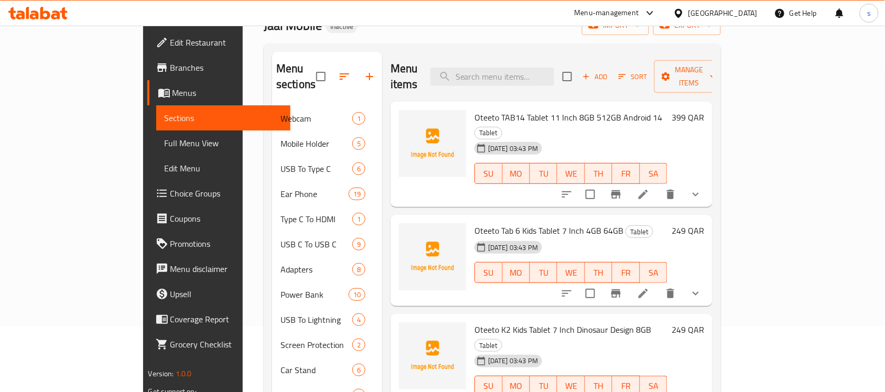
click at [531, 322] on span "Oteeto K2 Kids Tablet 7 Inch Dinosaur Design 8GB" at bounding box center [562, 330] width 177 height 16
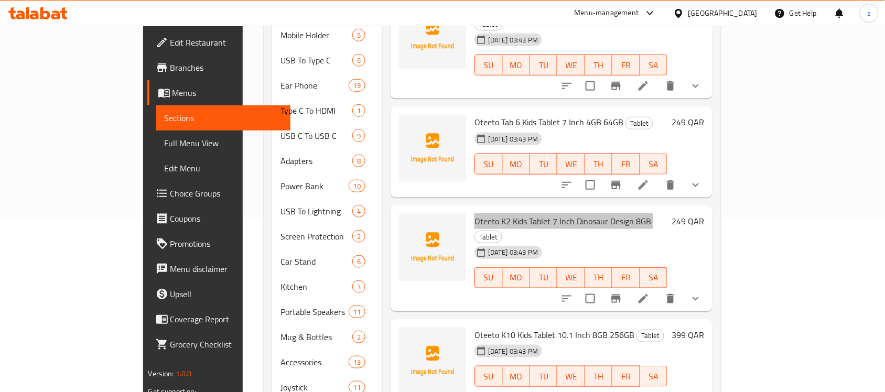
scroll to position [197, 0]
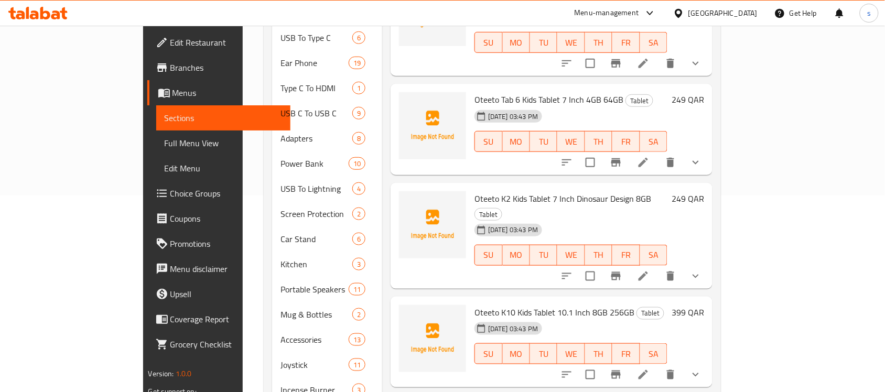
click at [514, 304] on span "Oteeto K10 Kids Tablet 10.1 Inch 8GB 256GB" at bounding box center [554, 312] width 160 height 16
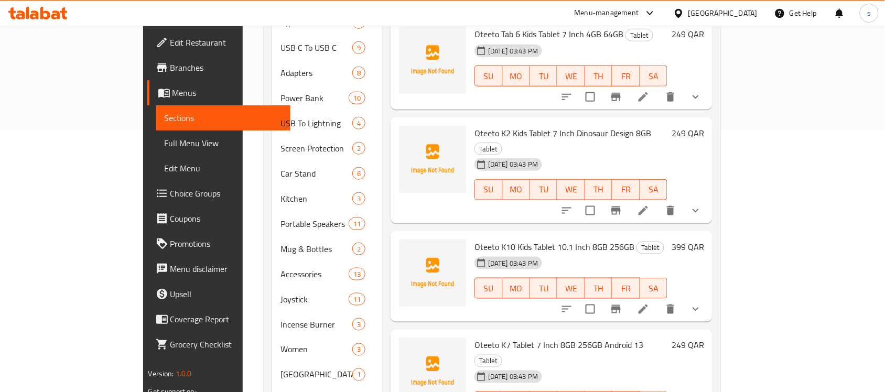
click at [544, 338] on span "Oteeto K7 Tablet 7 Inch 8GB 256GB Android 13" at bounding box center [558, 346] width 169 height 16
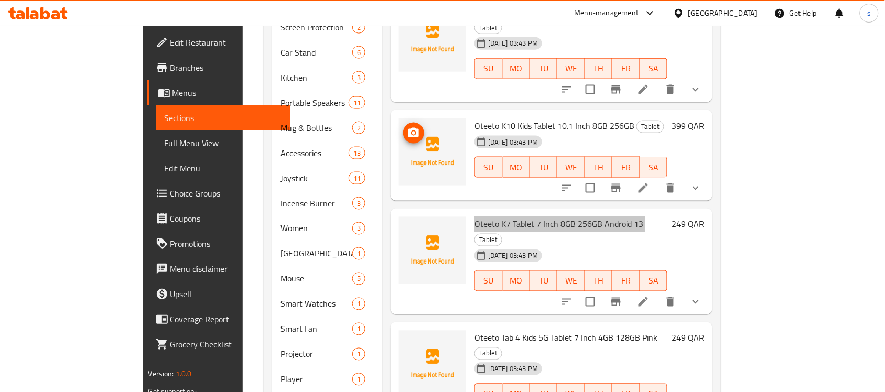
scroll to position [393, 0]
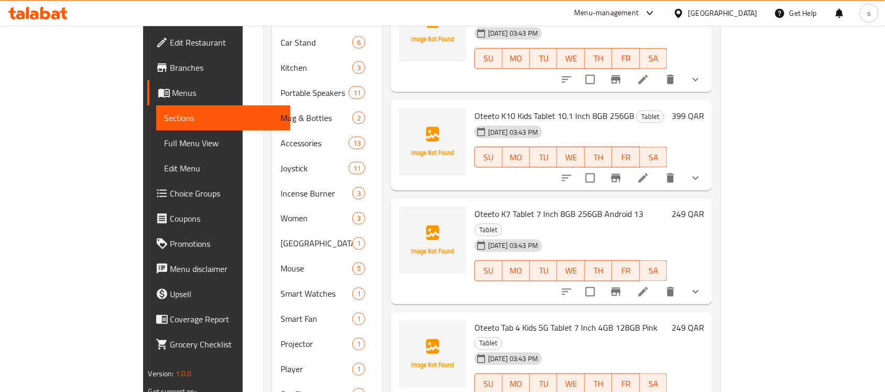
click at [475, 320] on span "Oteeto Tab 4 Kids 5G Tablet 7 Inch 4GB 128GB Pink" at bounding box center [565, 328] width 183 height 16
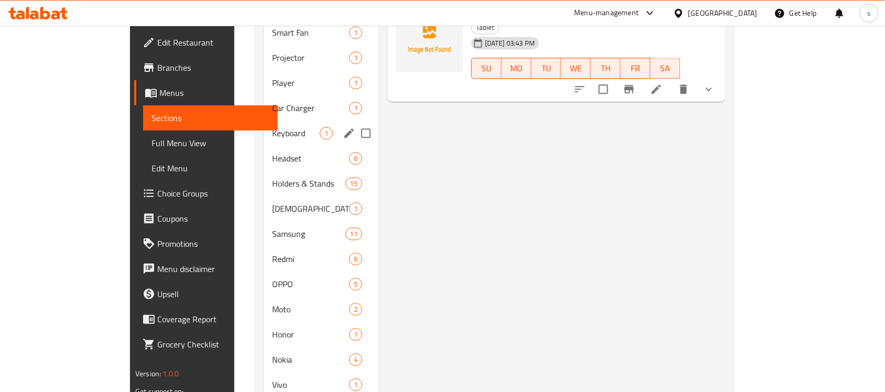
scroll to position [721, 0]
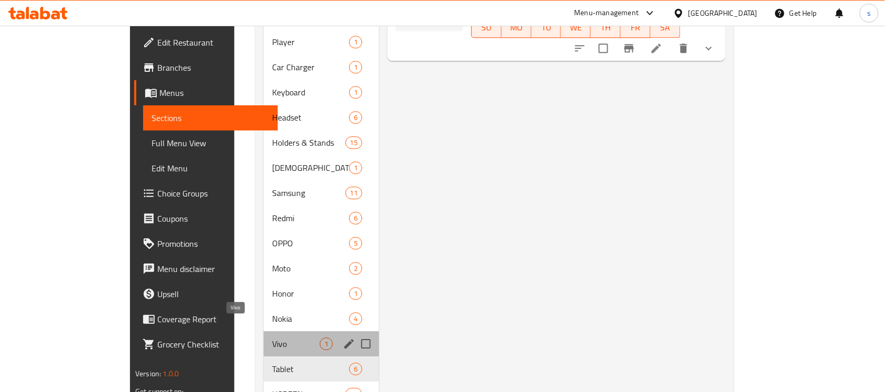
click at [272, 338] on span "Vivo" at bounding box center [296, 344] width 48 height 13
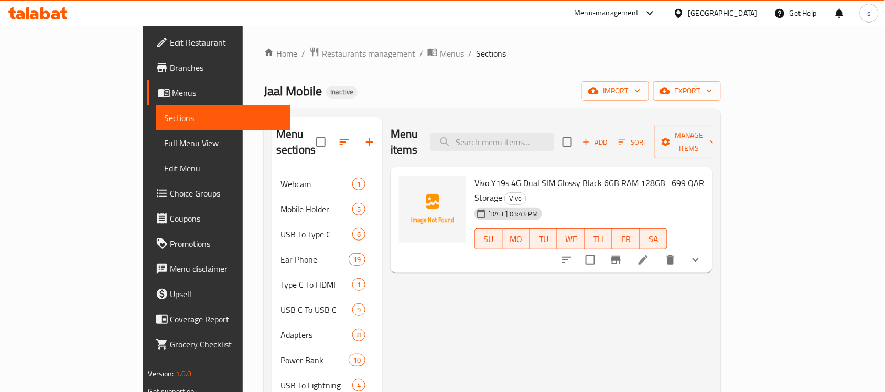
click at [545, 175] on span "Vivo Y19s 4G Dual SIM Glossy Black 6GB RAM 128GB Storage" at bounding box center [569, 190] width 191 height 30
click at [526, 192] on span "Vivo" at bounding box center [515, 198] width 21 height 12
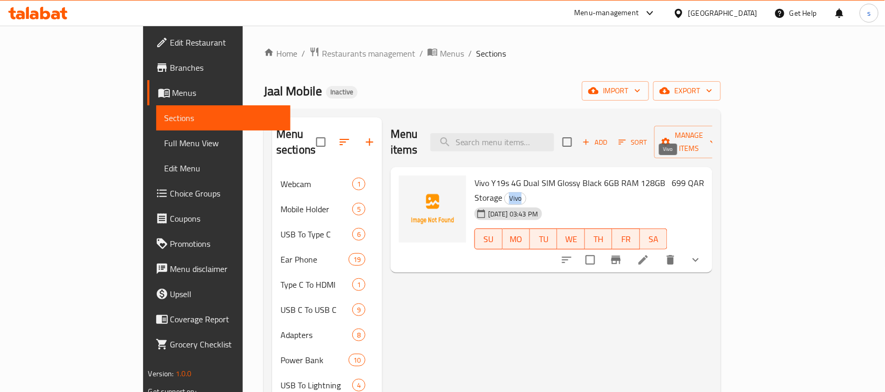
click at [526, 192] on span "Vivo" at bounding box center [515, 198] width 21 height 12
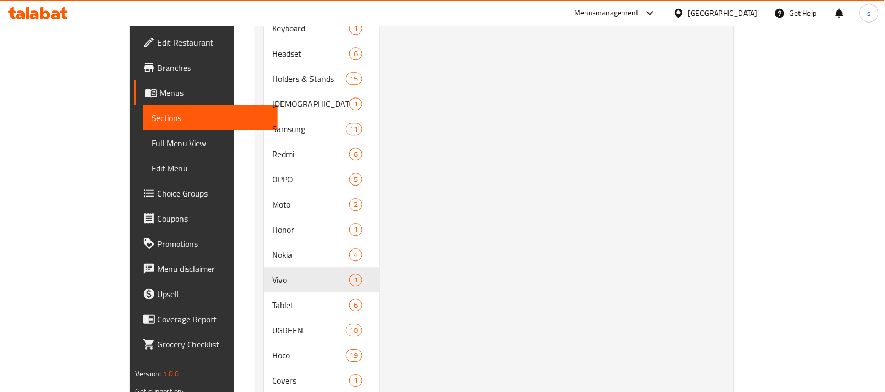
scroll to position [786, 0]
click at [272, 247] on span "Nokia" at bounding box center [296, 253] width 48 height 13
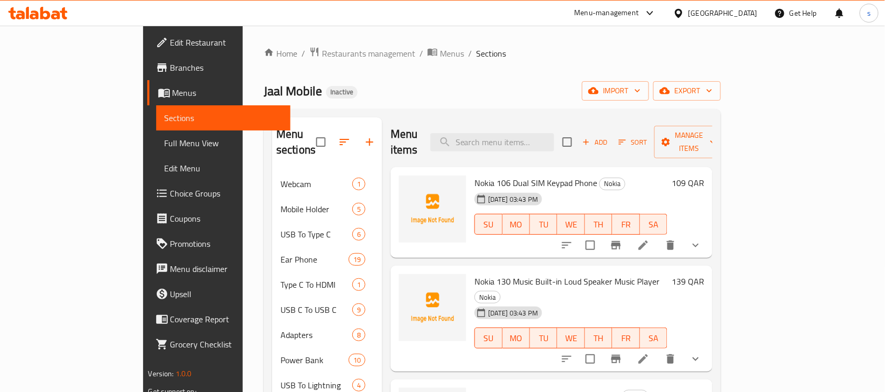
click at [477, 175] on span "Nokia 106 Dual SIM Keypad Phone" at bounding box center [535, 183] width 123 height 16
click at [600, 178] on span "Nokia" at bounding box center [612, 184] width 25 height 12
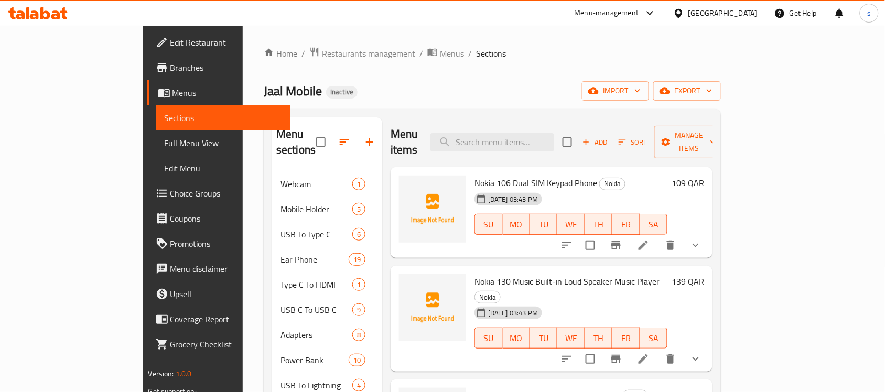
click at [474, 274] on span "Nokia 130 Music Built-in Loud Speaker Music Player" at bounding box center [566, 282] width 185 height 16
click at [517, 274] on span "Nokia 130 Music Built-in Loud Speaker Music Player" at bounding box center [566, 282] width 185 height 16
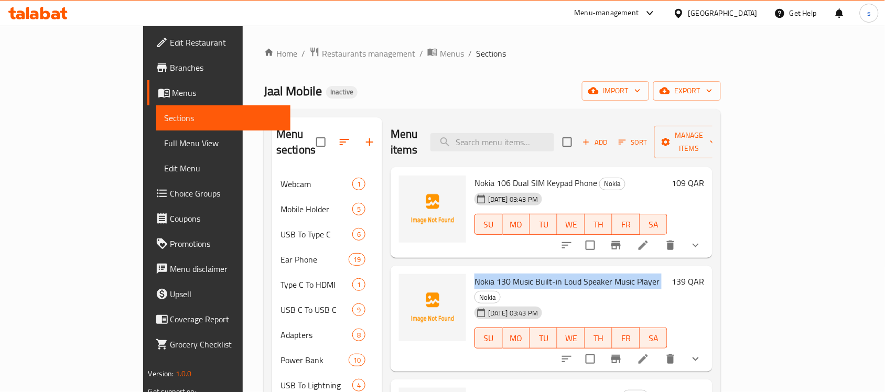
click at [517, 274] on span "Nokia 130 Music Built-in Loud Speaker Music Player" at bounding box center [566, 282] width 185 height 16
click at [519, 175] on span "Nokia 106 Dual SIM Keypad Phone" at bounding box center [535, 183] width 123 height 16
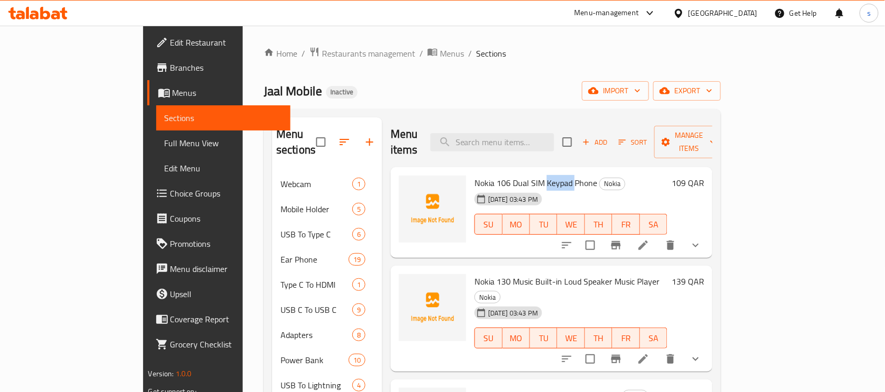
click at [519, 175] on span "Nokia 106 Dual SIM Keypad Phone" at bounding box center [535, 183] width 123 height 16
click at [551, 274] on span "Nokia 130 Music Built-in Loud Speaker Music Player" at bounding box center [566, 282] width 185 height 16
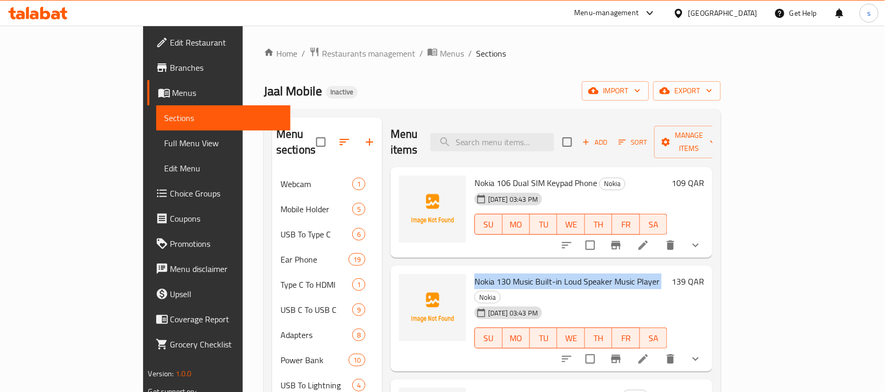
click at [551, 274] on span "Nokia 130 Music Built-in Loud Speaker Music Player" at bounding box center [566, 282] width 185 height 16
click at [580, 274] on span "Nokia 130 Music Built-in Loud Speaker Music Player" at bounding box center [566, 282] width 185 height 16
drag, startPoint x: 439, startPoint y: 266, endPoint x: 620, endPoint y: 270, distance: 181.4
click at [620, 274] on span "Nokia 130 Music Built-in Loud Speaker Music Player" at bounding box center [566, 282] width 185 height 16
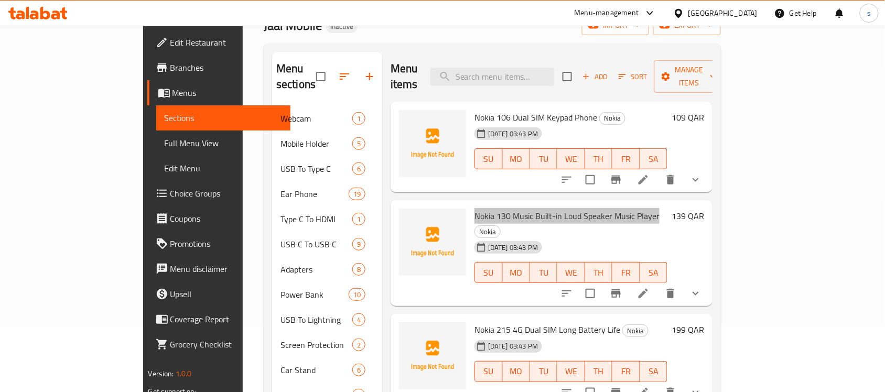
scroll to position [131, 0]
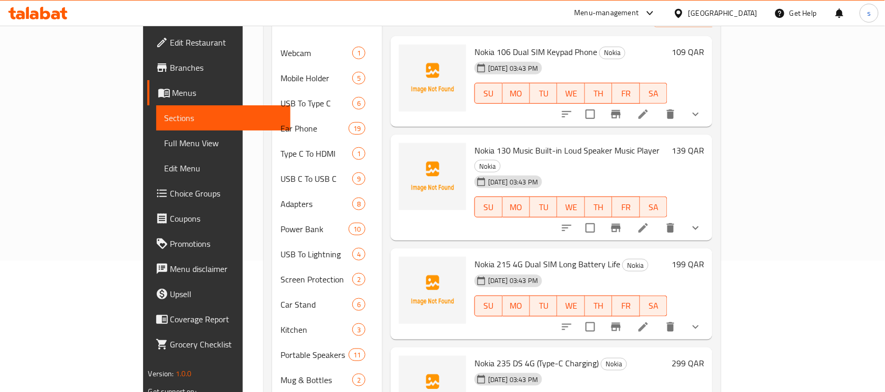
click at [474, 256] on span "Nokia 215 4G Dual SIM Long Battery Life" at bounding box center [547, 264] width 146 height 16
click at [623, 259] on span "Nokia" at bounding box center [635, 265] width 25 height 12
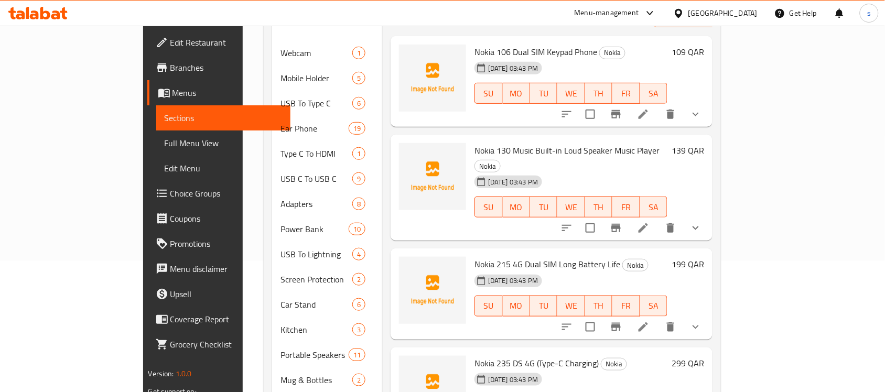
click at [474, 355] on span "Nokia 235 DS 4G (Type-C Charging)" at bounding box center [536, 363] width 124 height 16
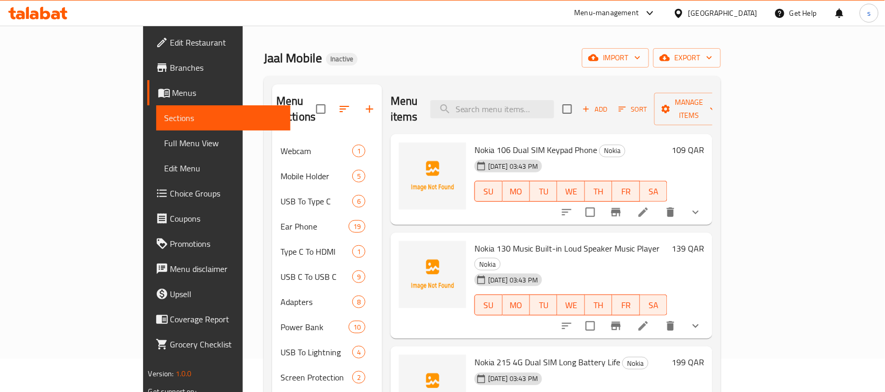
scroll to position [0, 0]
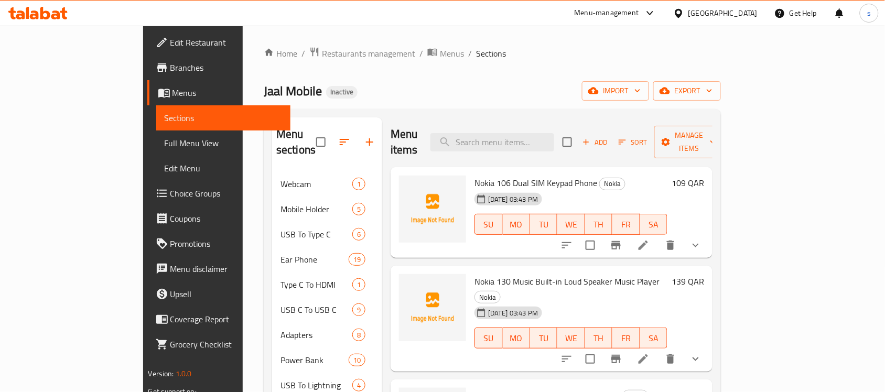
click at [501, 274] on span "Nokia 130 Music Built-in Loud Speaker Music Player" at bounding box center [566, 282] width 185 height 16
click at [481, 274] on span "Nokia 130 Music Built-in Loud Speaker Music Player" at bounding box center [566, 282] width 185 height 16
click at [474, 274] on span "Nokia 130 Music Built-in Loud Speaker Music Player" at bounding box center [566, 282] width 185 height 16
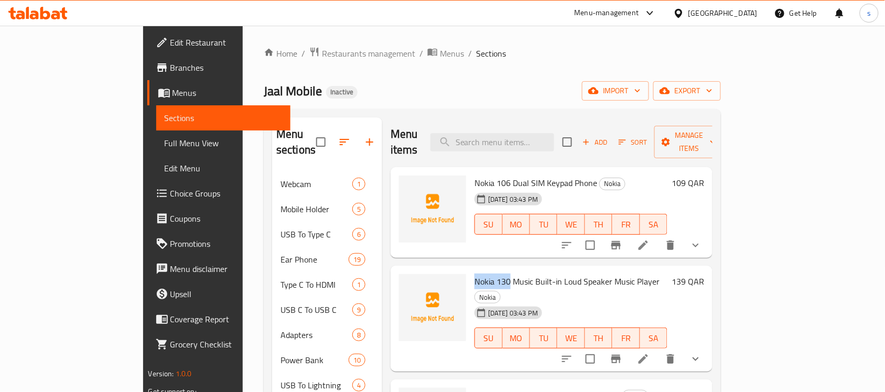
drag, startPoint x: 439, startPoint y: 266, endPoint x: 474, endPoint y: 268, distance: 35.7
click at [474, 274] on span "Nokia 130 Music Built-in Loud Speaker Music Player" at bounding box center [566, 282] width 185 height 16
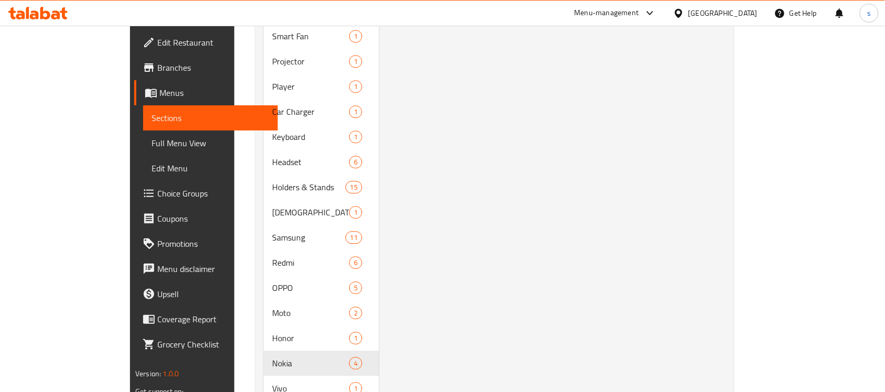
scroll to position [721, 0]
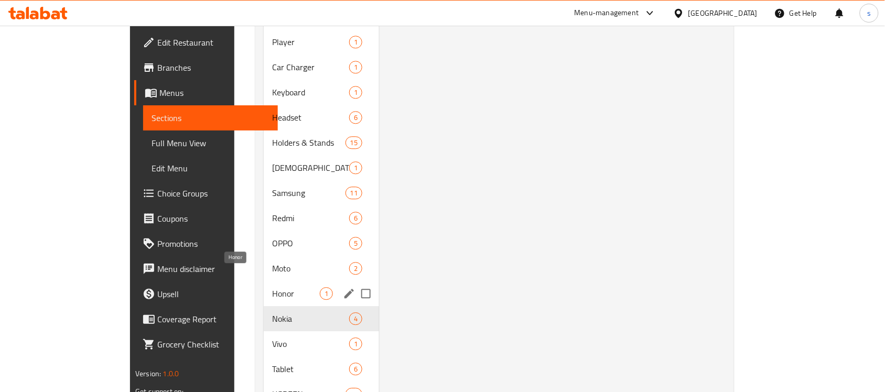
click at [272, 287] on span "Honor" at bounding box center [296, 293] width 48 height 13
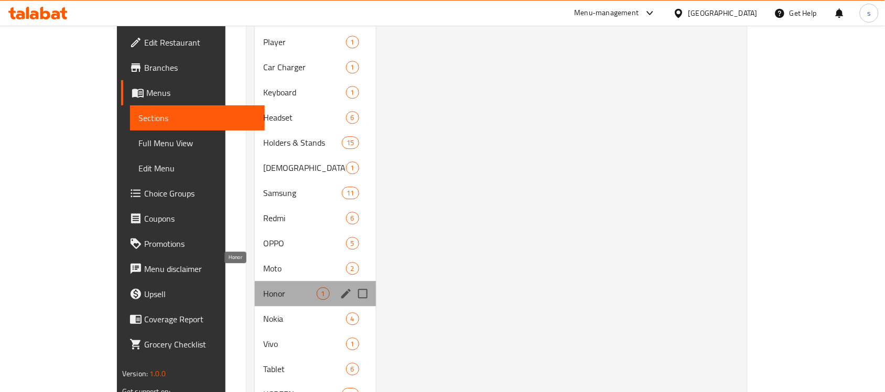
click at [263, 287] on span "Honor" at bounding box center [289, 293] width 53 height 13
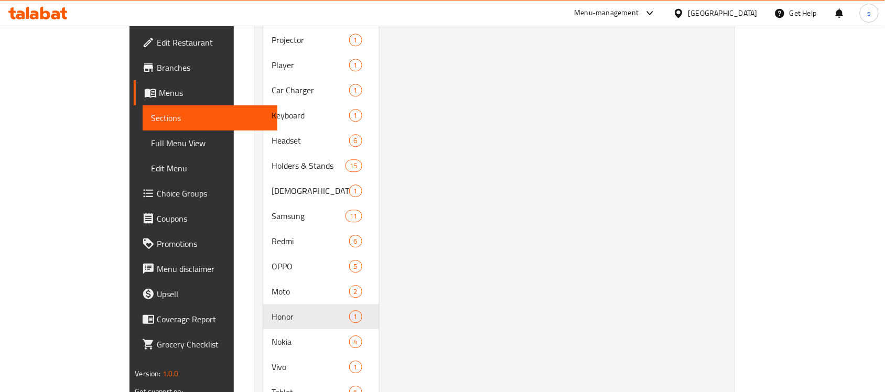
scroll to position [721, 0]
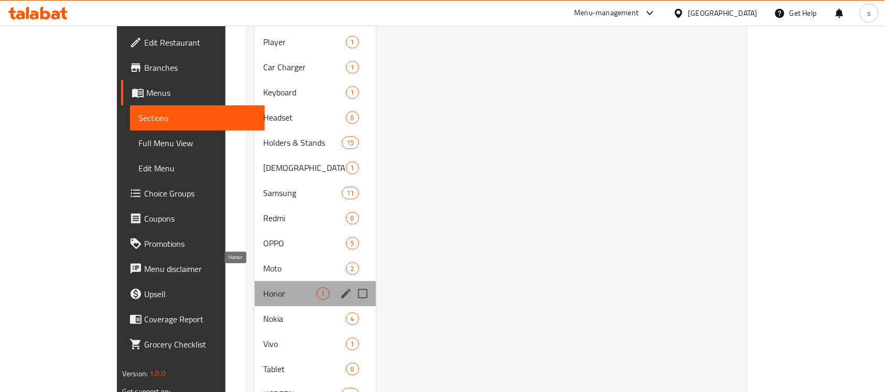
click at [263, 287] on span "Honor" at bounding box center [289, 293] width 53 height 13
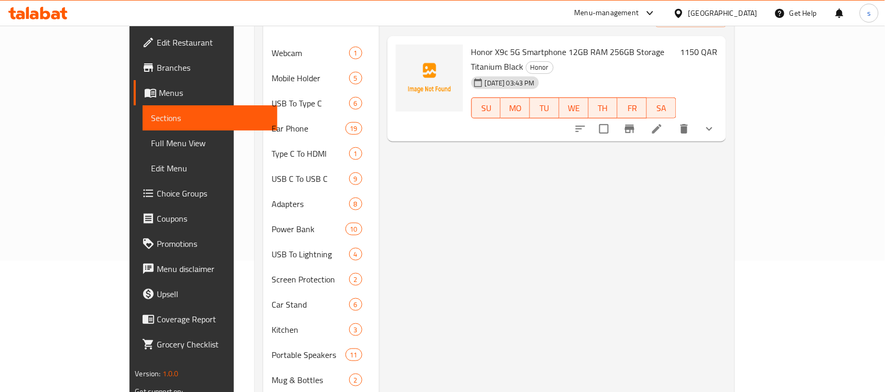
scroll to position [0, 0]
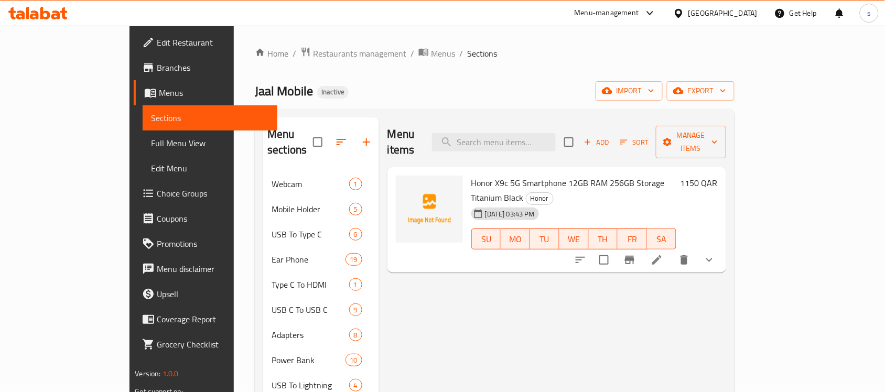
click at [507, 175] on span "Honor X9c 5G Smartphone 12GB RAM 256GB Storage Titanium Black" at bounding box center [567, 190] width 193 height 30
click at [553, 192] on span "Honor" at bounding box center [539, 198] width 27 height 12
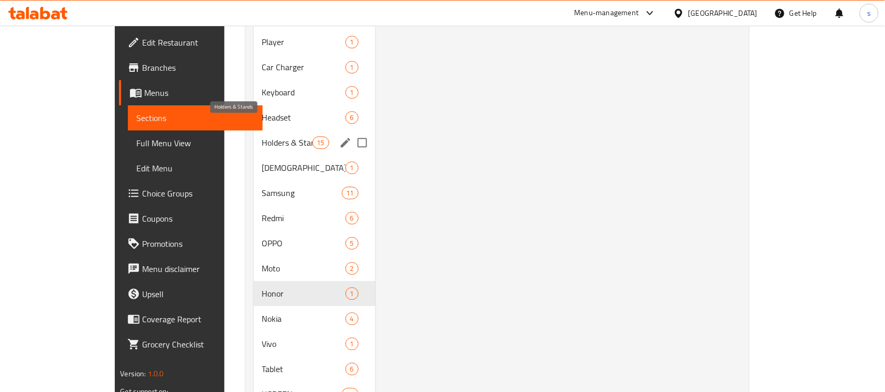
scroll to position [786, 0]
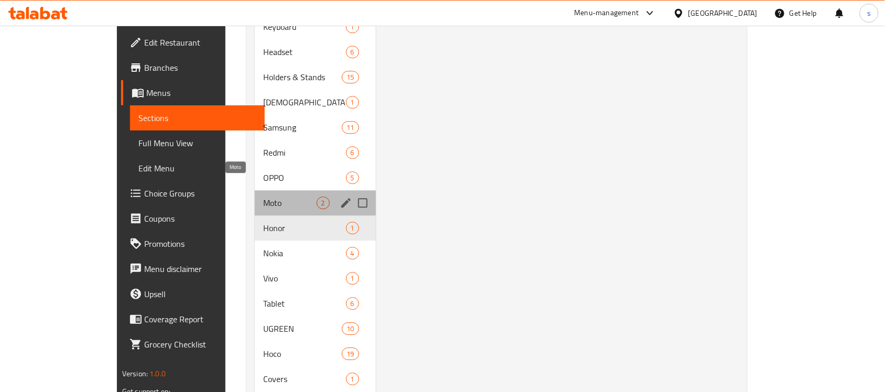
click at [263, 197] on span "Moto" at bounding box center [289, 203] width 53 height 13
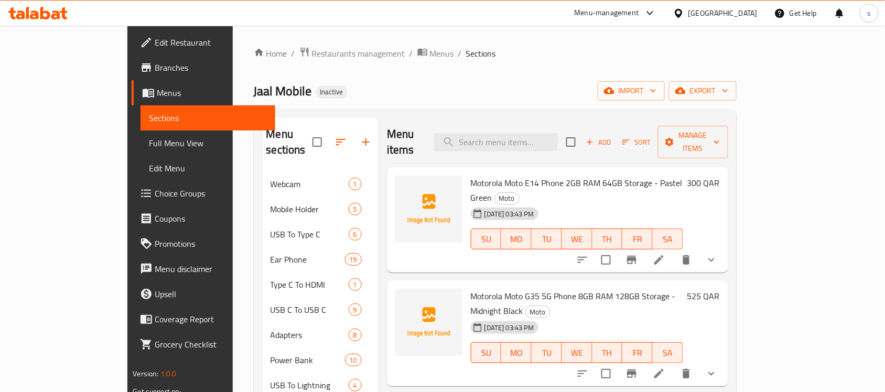
click at [498, 175] on span "Motorola Moto E14 Phone 2GB RAM 64GB Storage - Pastel Green" at bounding box center [577, 190] width 212 height 30
drag, startPoint x: 564, startPoint y: 169, endPoint x: 577, endPoint y: 169, distance: 13.1
click at [564, 175] on span "Motorola Moto E14 Phone 2GB RAM 64GB Storage - Pastel Green" at bounding box center [577, 190] width 212 height 30
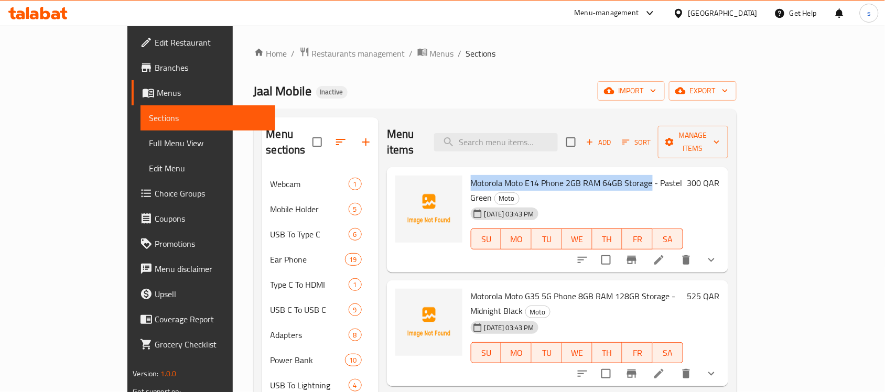
drag, startPoint x: 617, startPoint y: 171, endPoint x: 442, endPoint y: 164, distance: 175.2
click at [471, 175] on span "Motorola Moto E14 Phone 2GB RAM 64GB Storage - Pastel Green" at bounding box center [577, 190] width 212 height 30
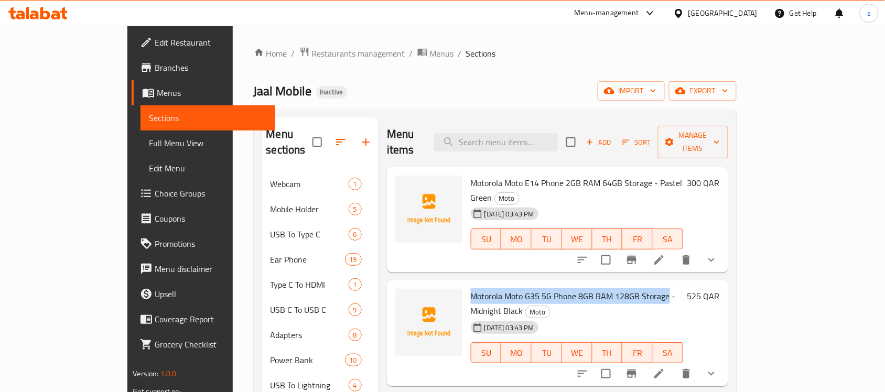
drag, startPoint x: 441, startPoint y: 265, endPoint x: 633, endPoint y: 270, distance: 191.9
click at [633, 288] on span "Motorola Moto G35 5G Phone 8GB RAM 128GB Storage - Midnight Black" at bounding box center [573, 303] width 205 height 30
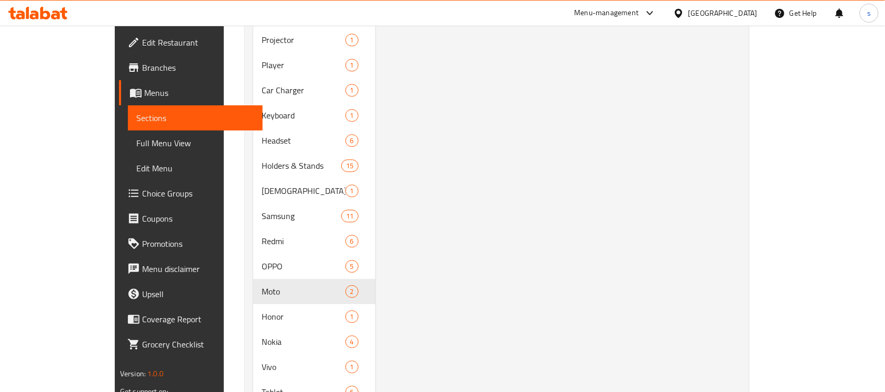
scroll to position [721, 0]
